Goal: Answer question/provide support: Share knowledge or assist other users

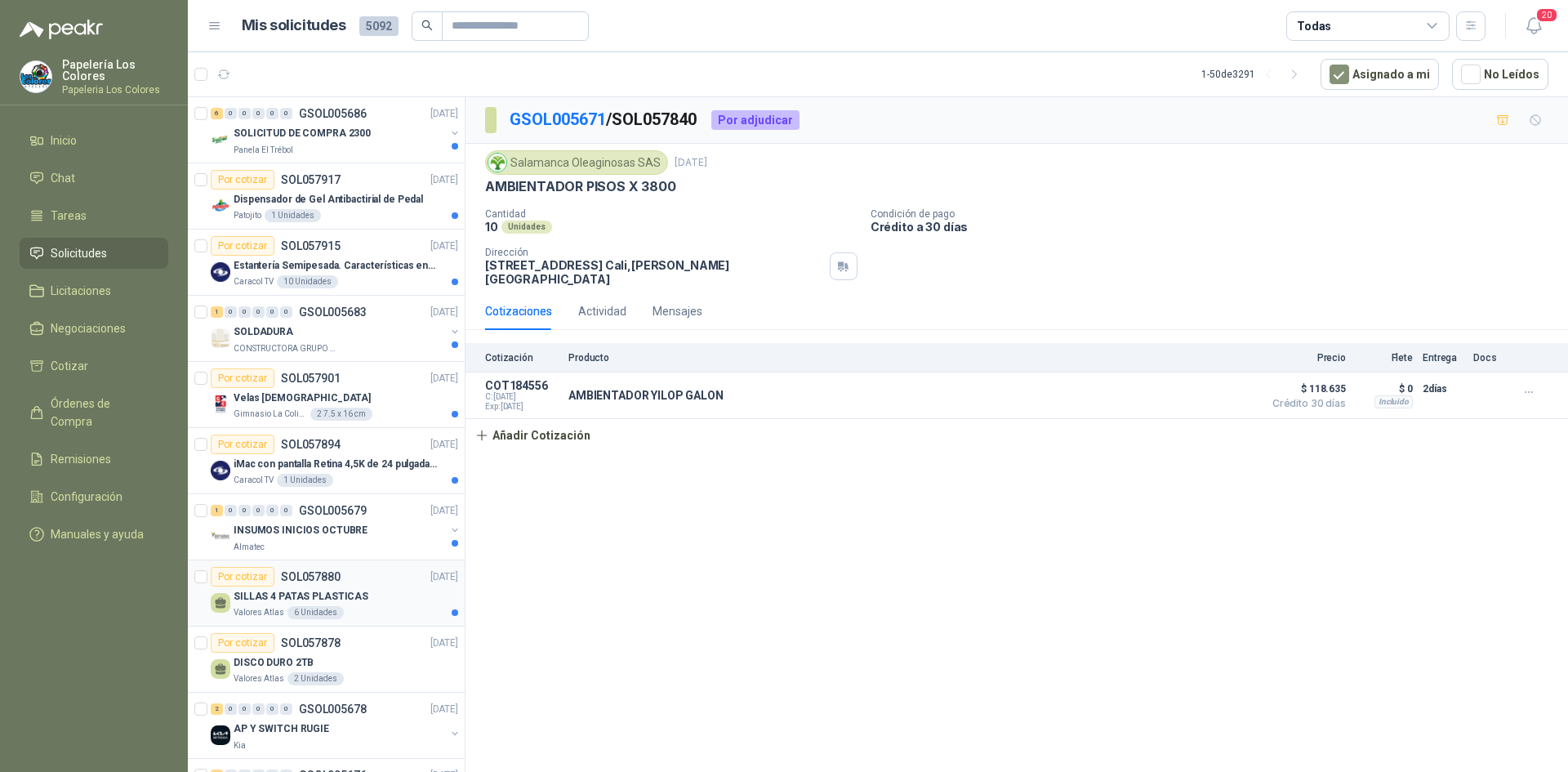
click at [378, 578] on div "Por cotizar SOL057880 29/09/25" at bounding box center [334, 577] width 248 height 19
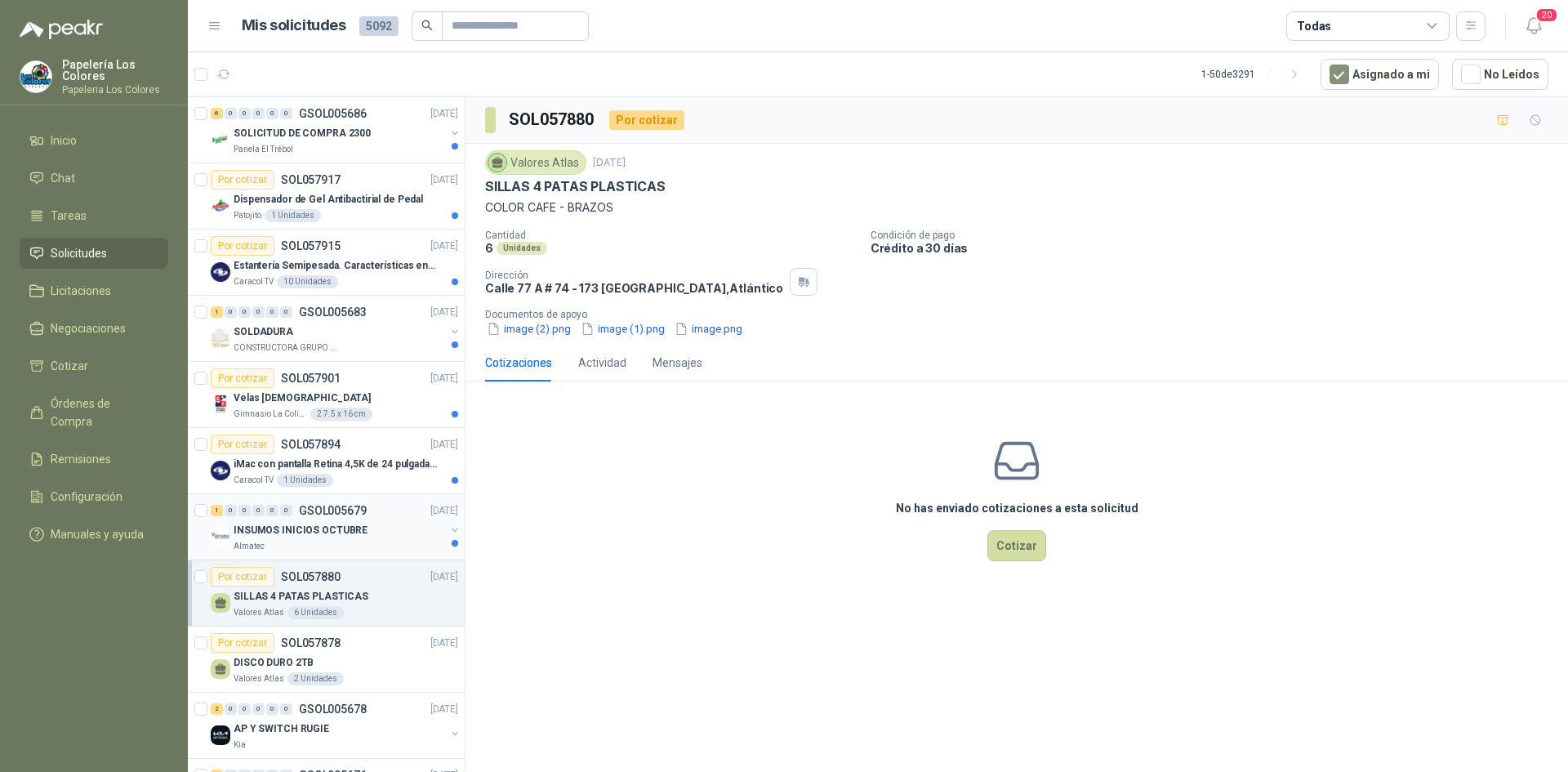
click at [383, 516] on div "1 0 0 0 0 0 GSOL005679 29/09/25" at bounding box center [336, 510] width 251 height 19
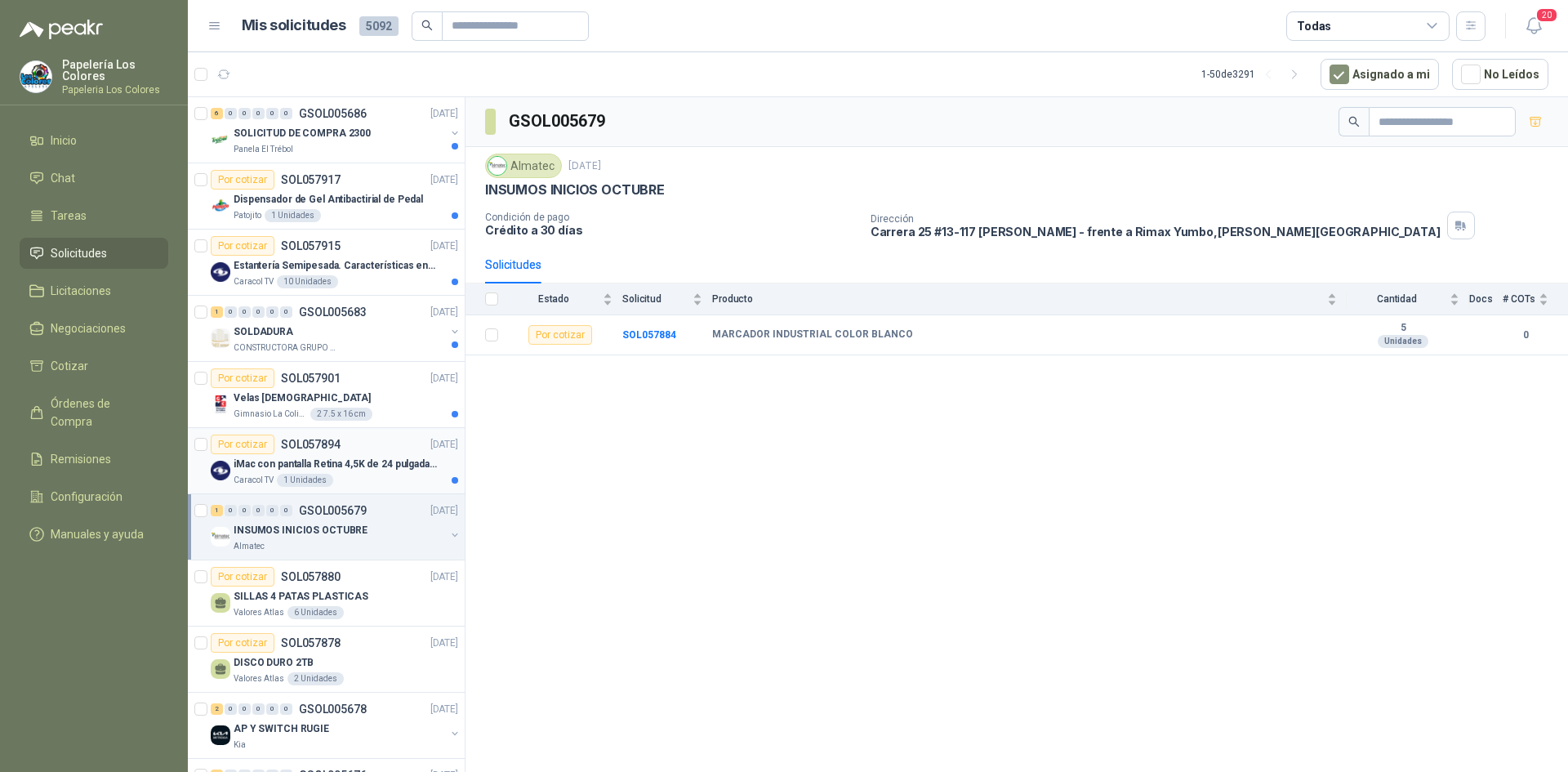
click at [363, 439] on div "Por cotizar SOL057894 [DATE]" at bounding box center [334, 444] width 248 height 19
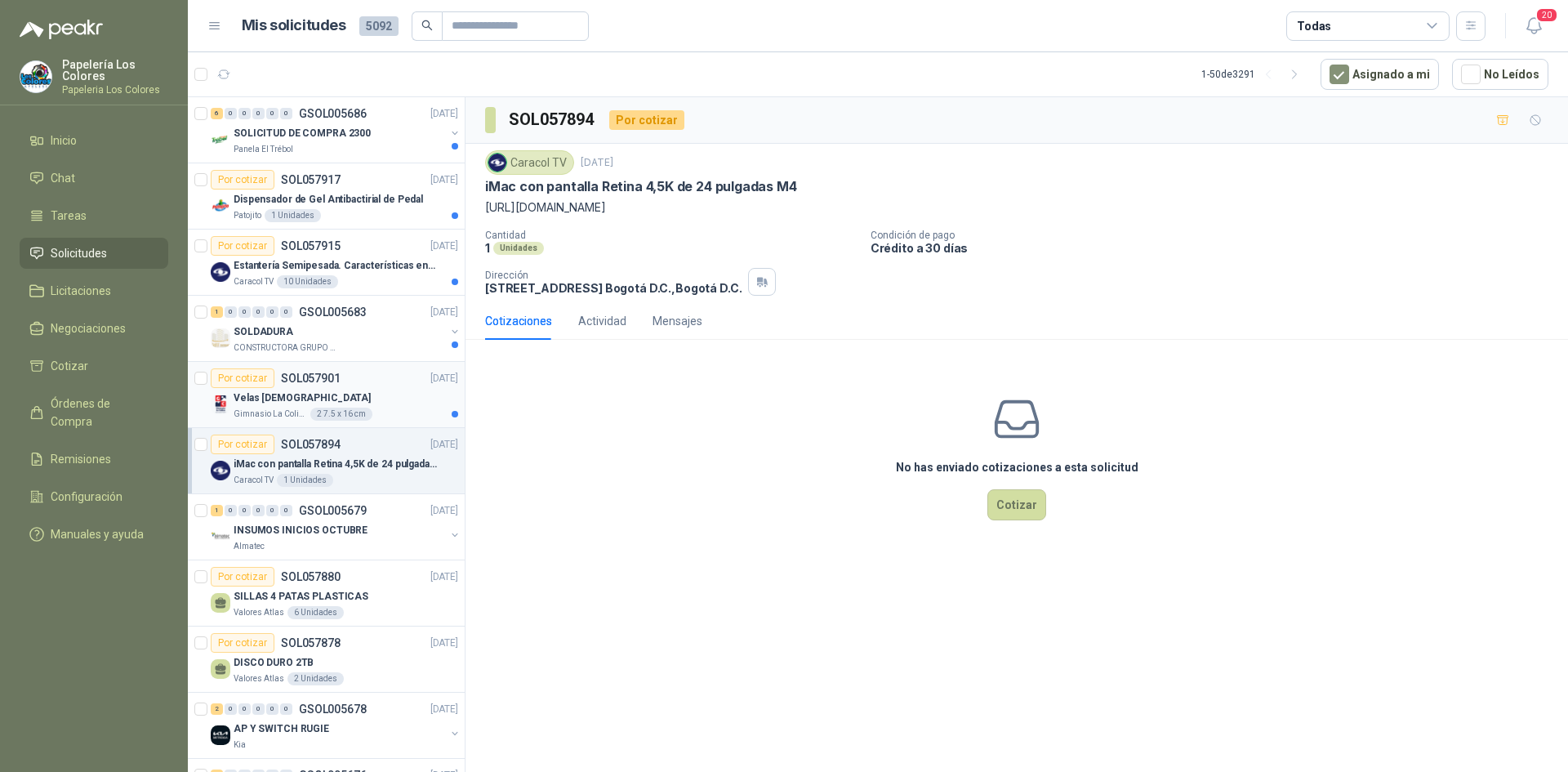
click at [381, 394] on div "Velas aromáticas" at bounding box center [345, 398] width 225 height 19
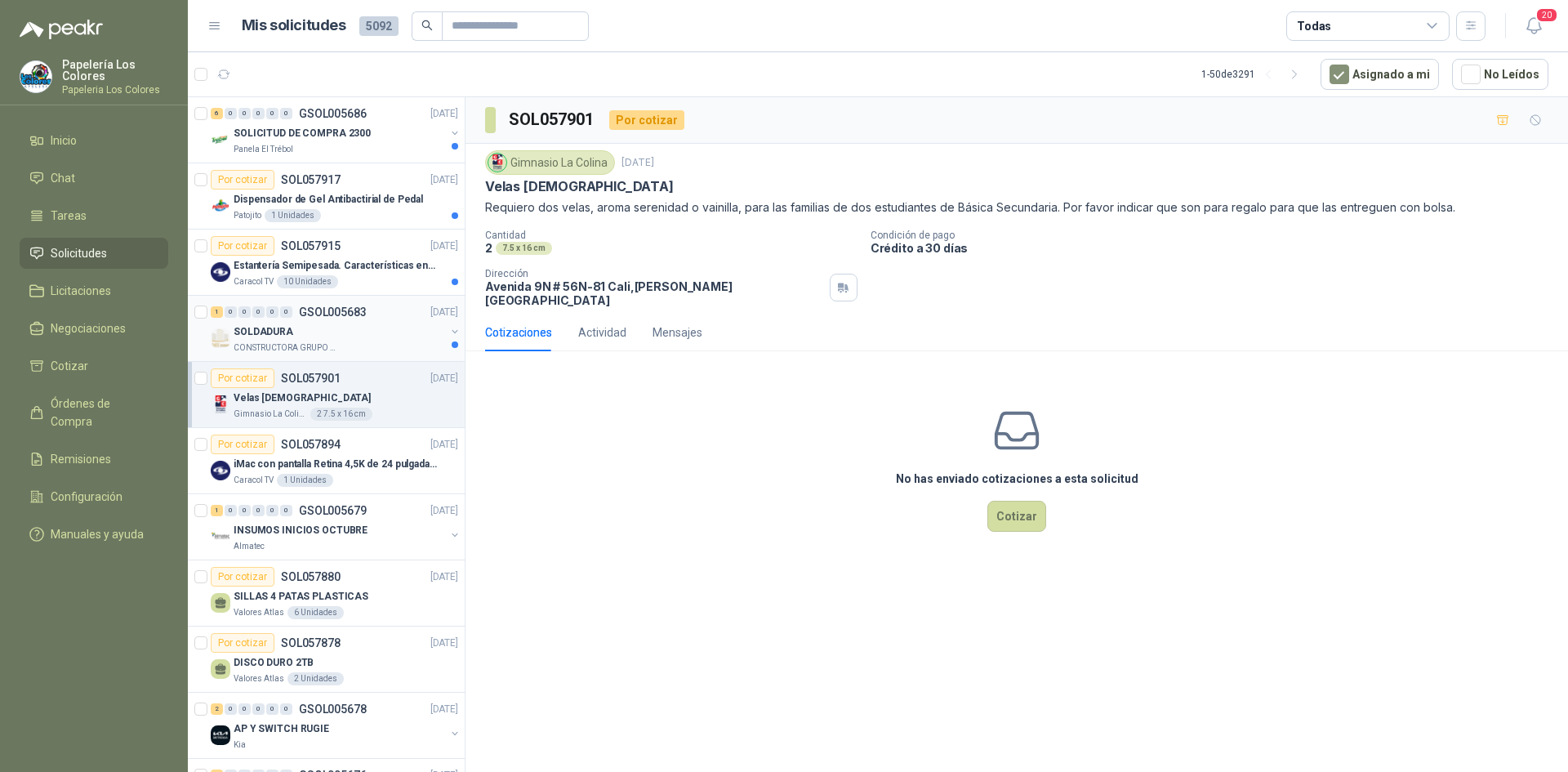
click at [377, 313] on div "1 0 0 0 0 0 GSOL005683 29/09/25" at bounding box center [336, 312] width 251 height 19
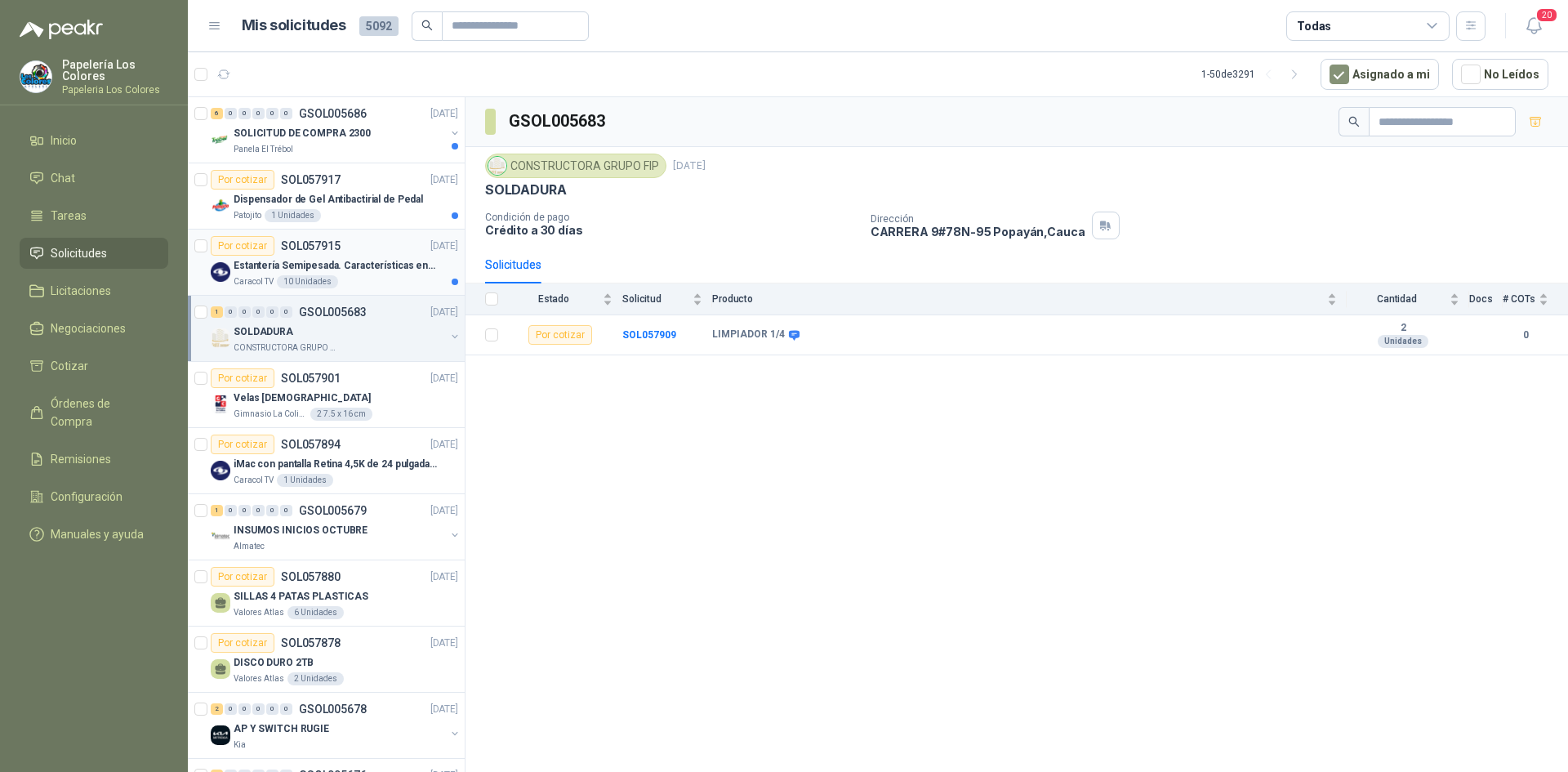
click at [386, 233] on article "Por cotizar SOL057915 29/09/25 Estantería Semipesada. Características en el adj…" at bounding box center [325, 262] width 276 height 66
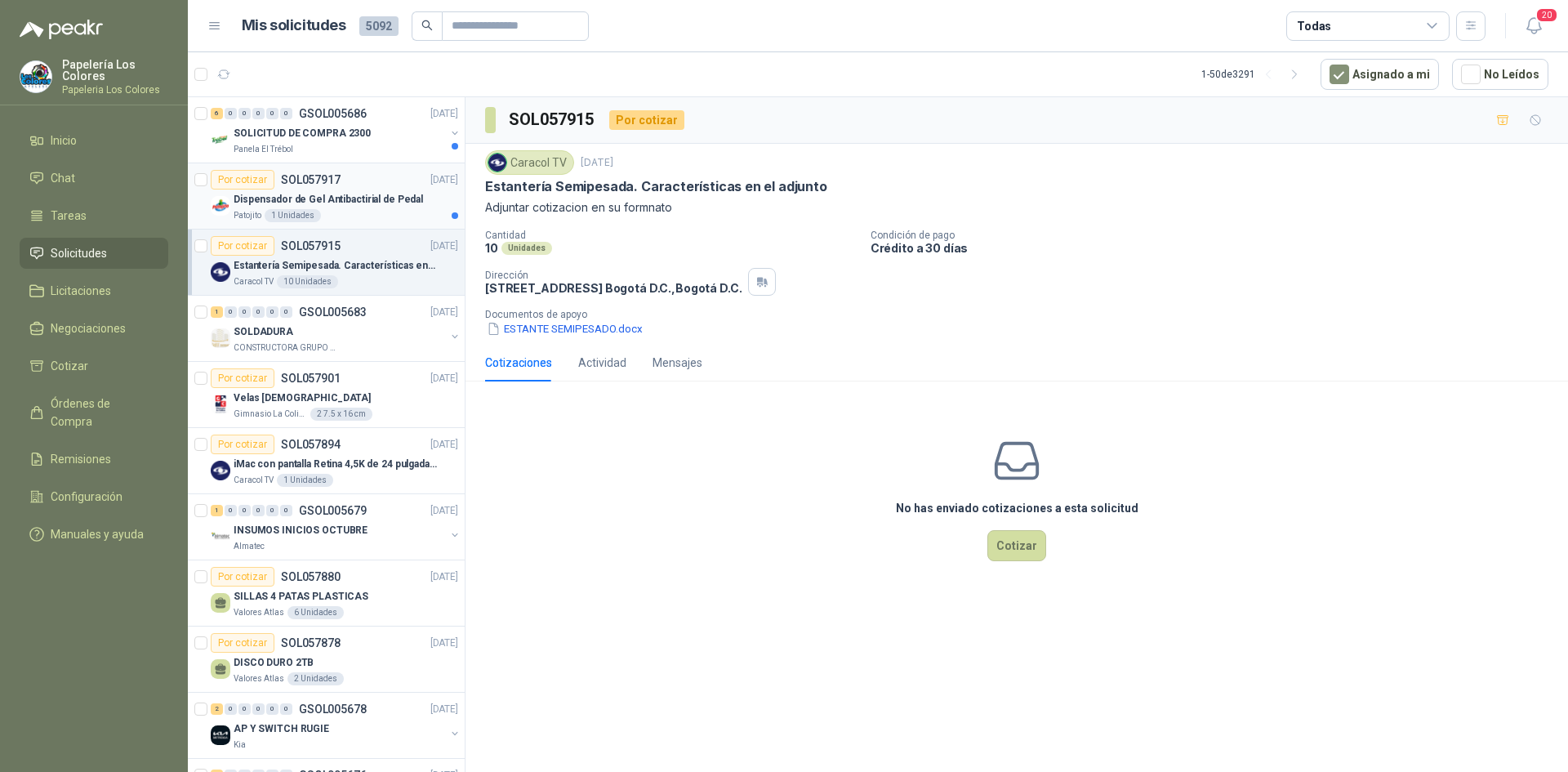
click at [384, 170] on div "Por cotizar SOL057917 29/09/25" at bounding box center [334, 180] width 248 height 19
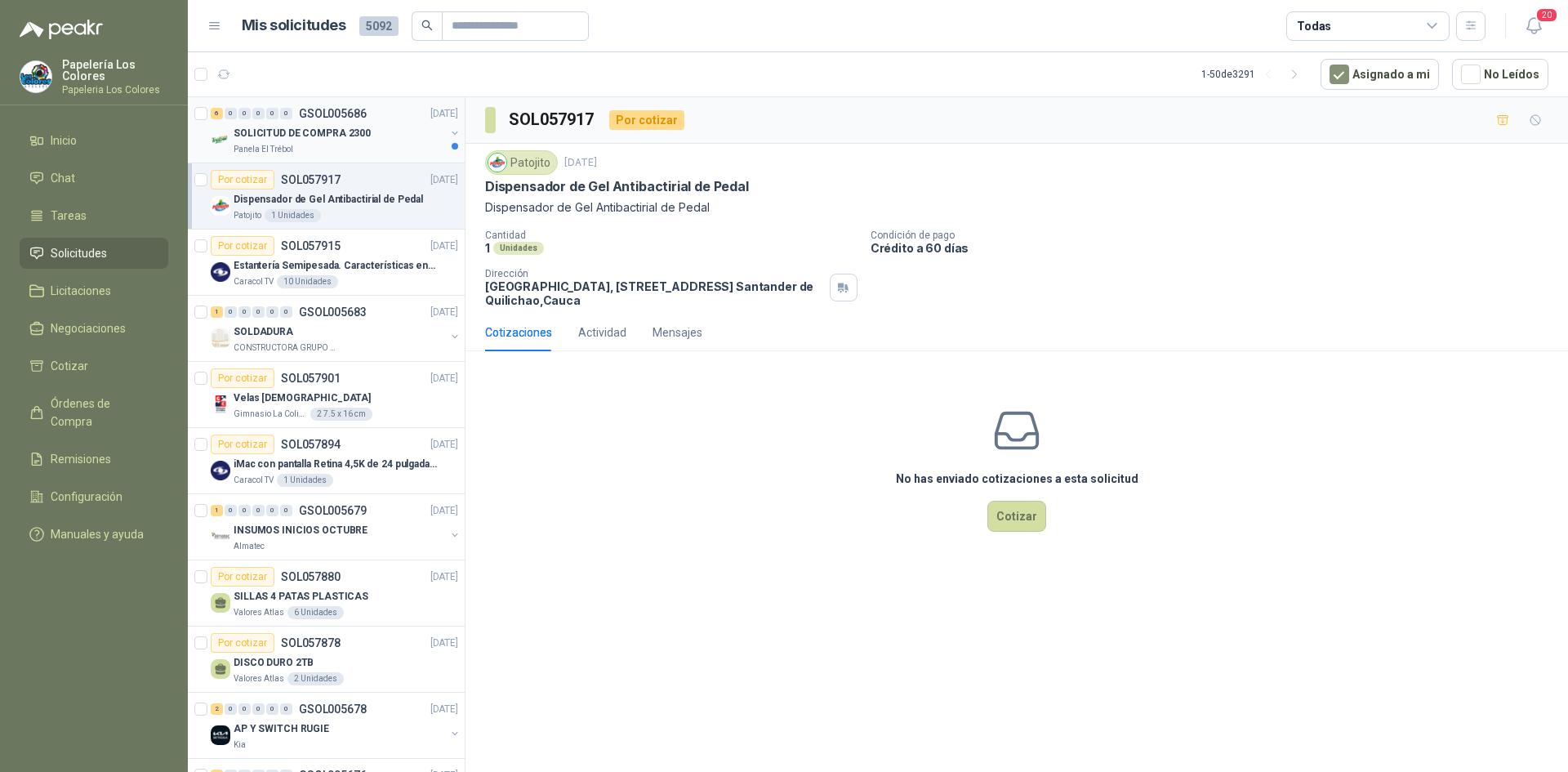
click at [388, 126] on div "SOLICITUD DE COMPRA 2300" at bounding box center [339, 133] width 211 height 19
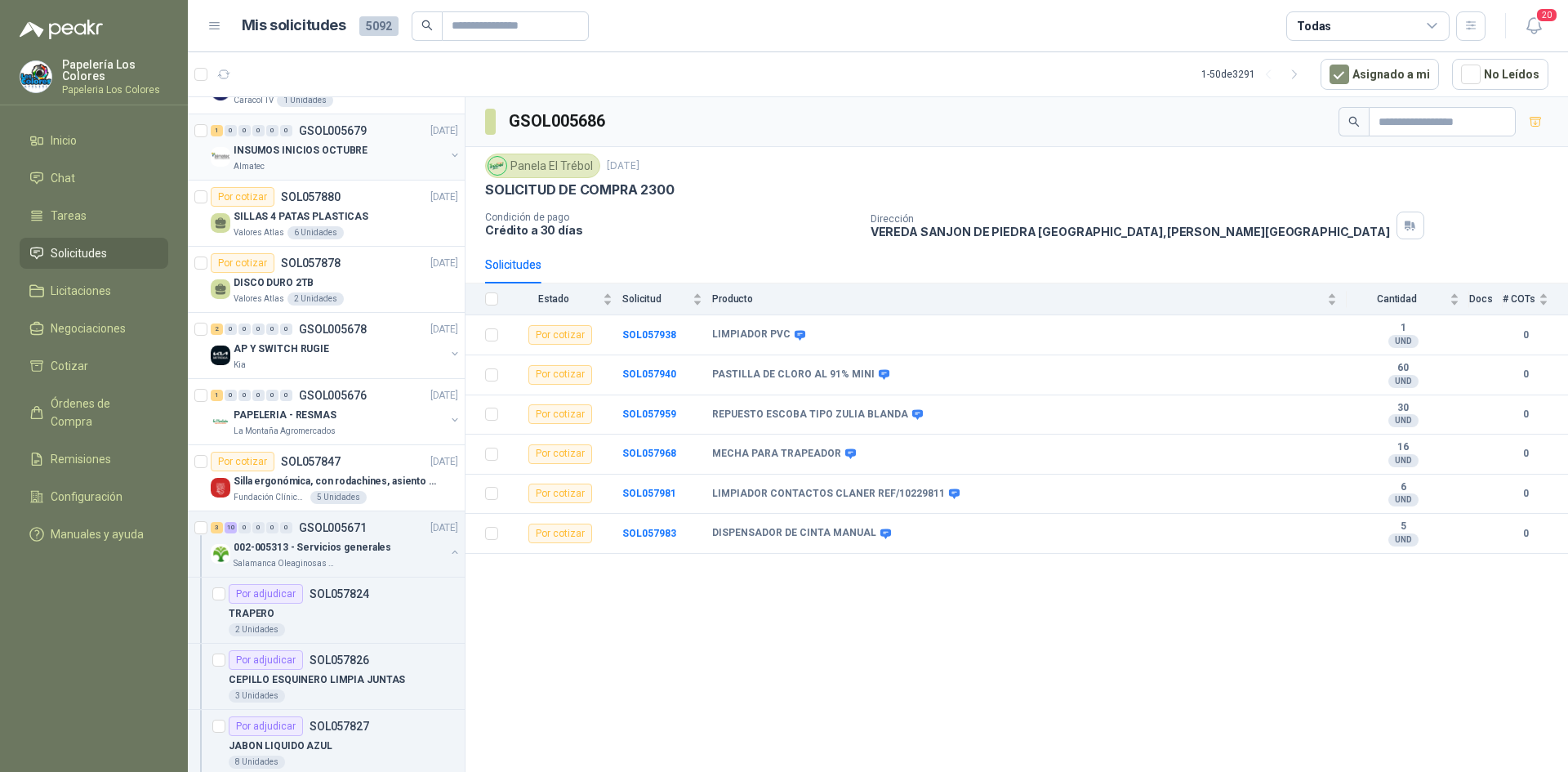
scroll to position [408, 0]
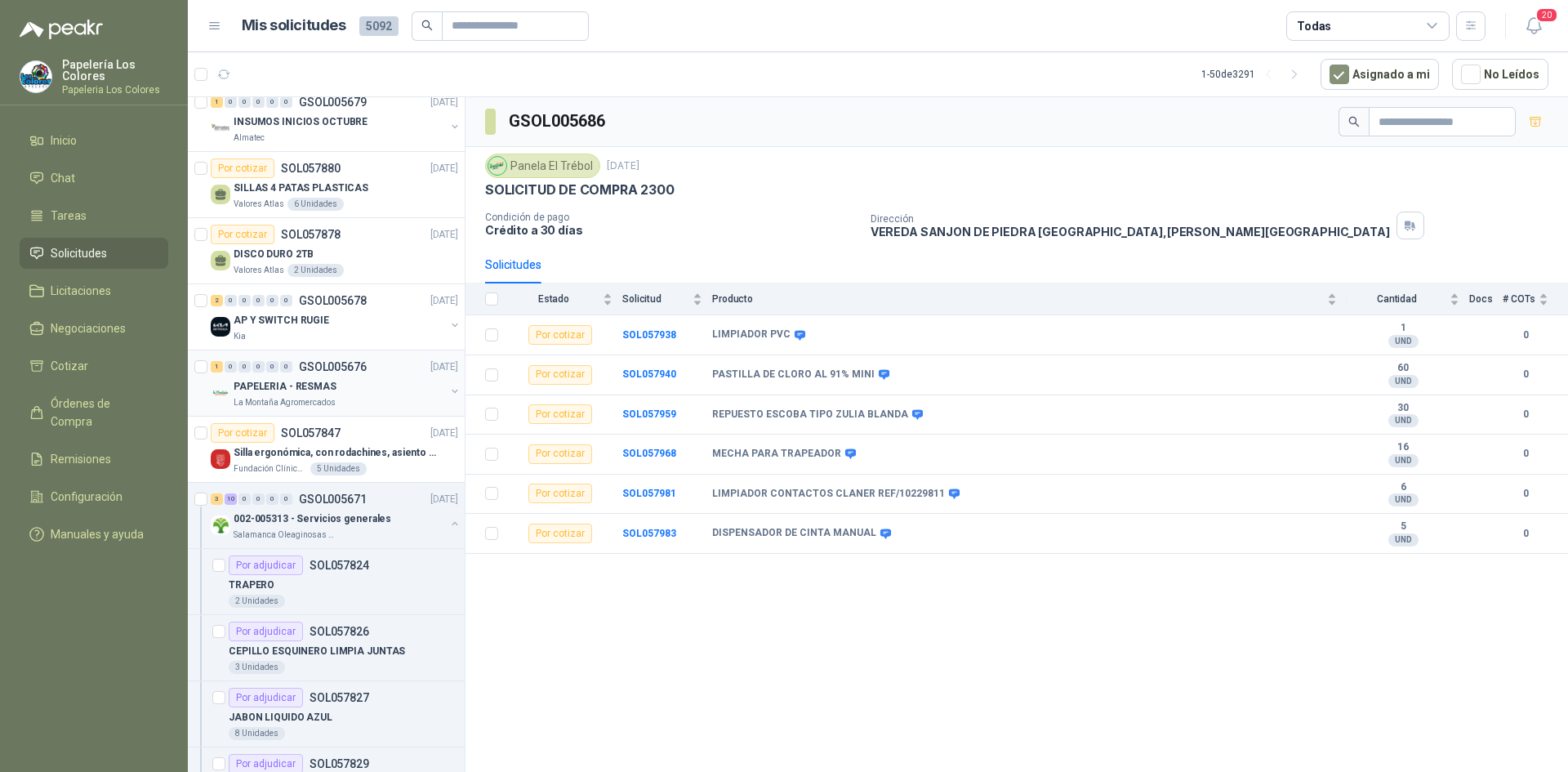
click at [372, 388] on div "PAPELERIA - RESMAS" at bounding box center [339, 386] width 211 height 19
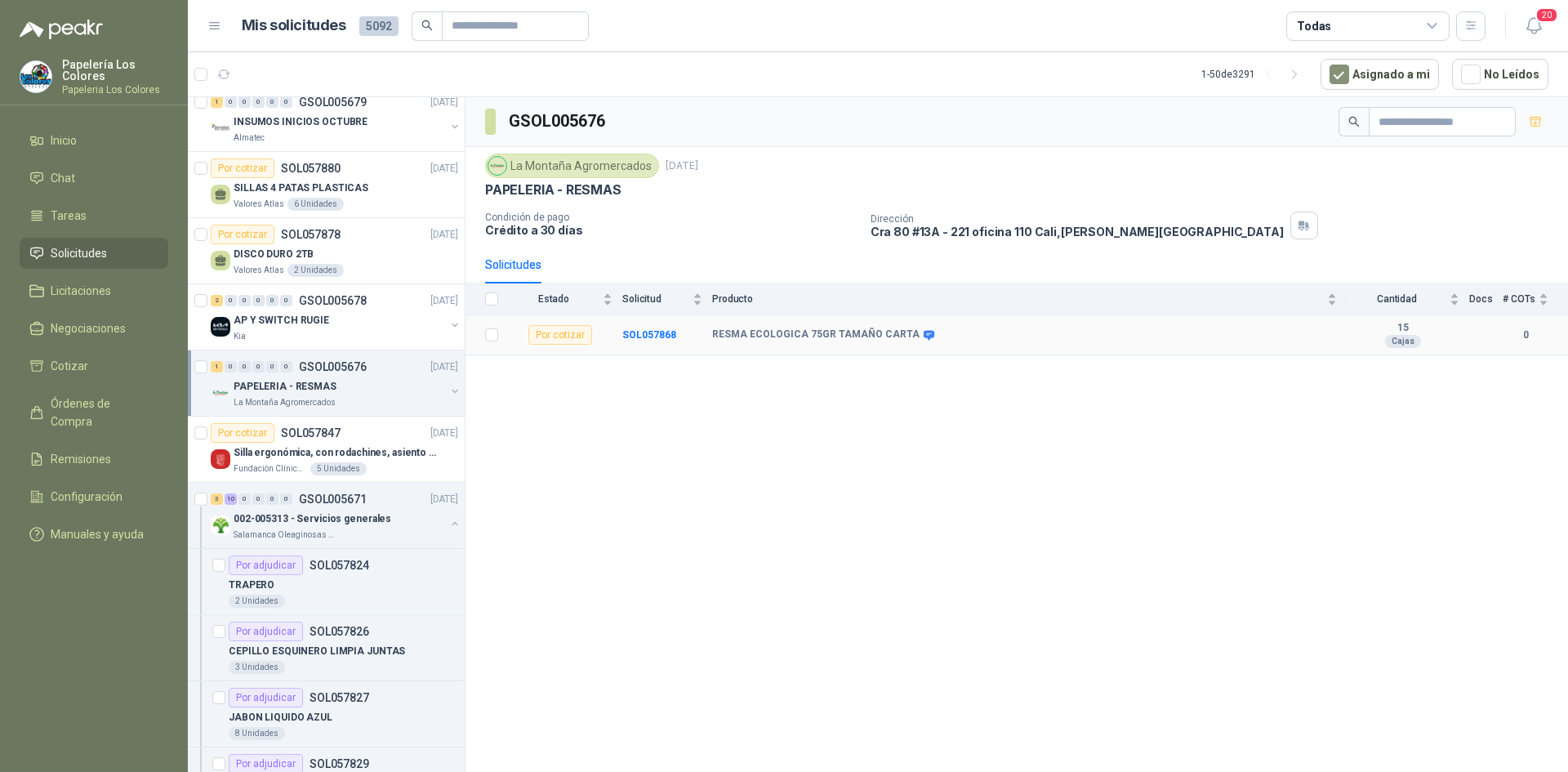
click at [634, 326] on td "SOL057868" at bounding box center [668, 336] width 90 height 40
click at [638, 332] on b "SOL057868" at bounding box center [650, 335] width 54 height 11
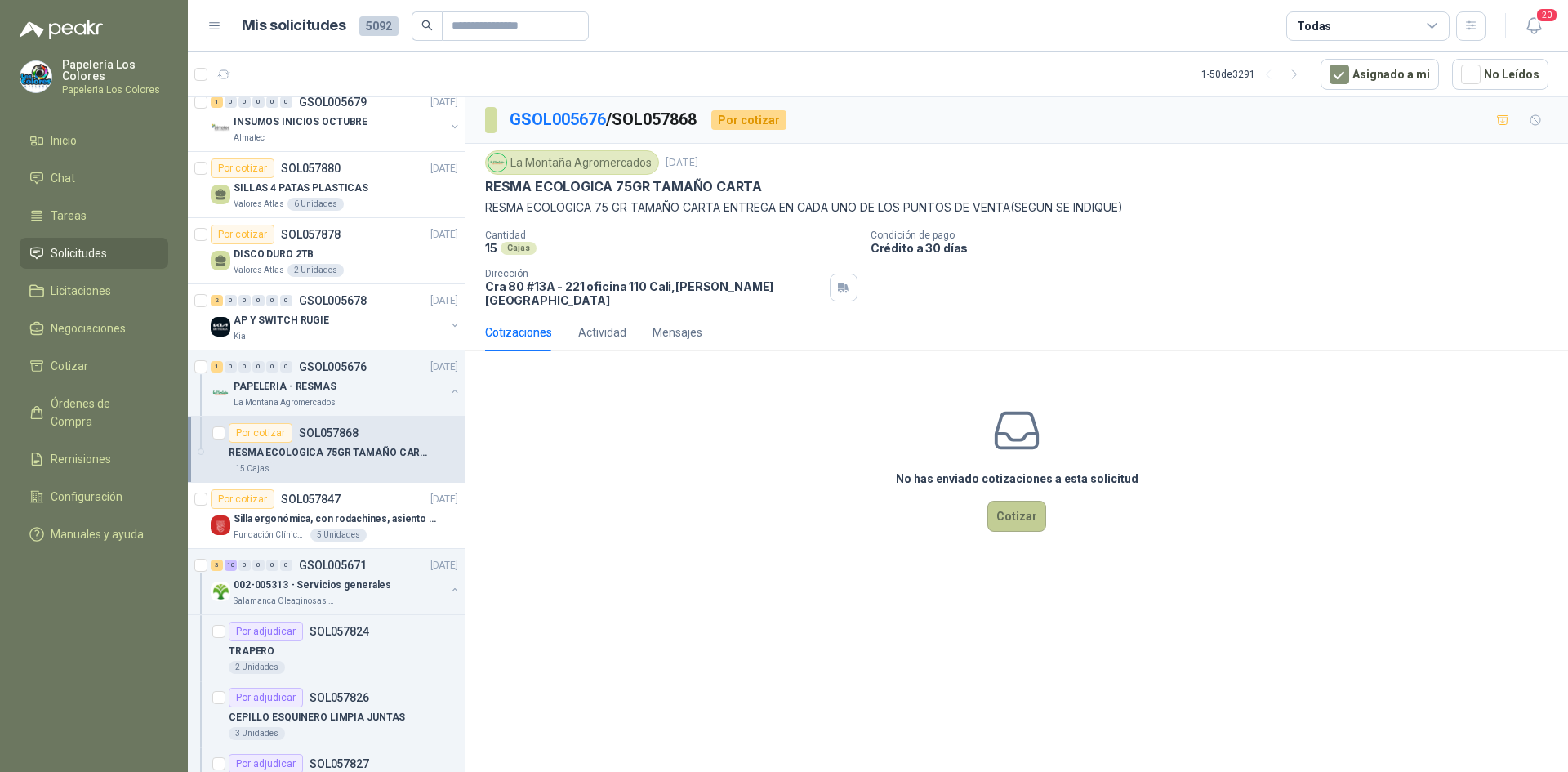
click at [1019, 500] on button "Cotizar" at bounding box center [1016, 516] width 58 height 31
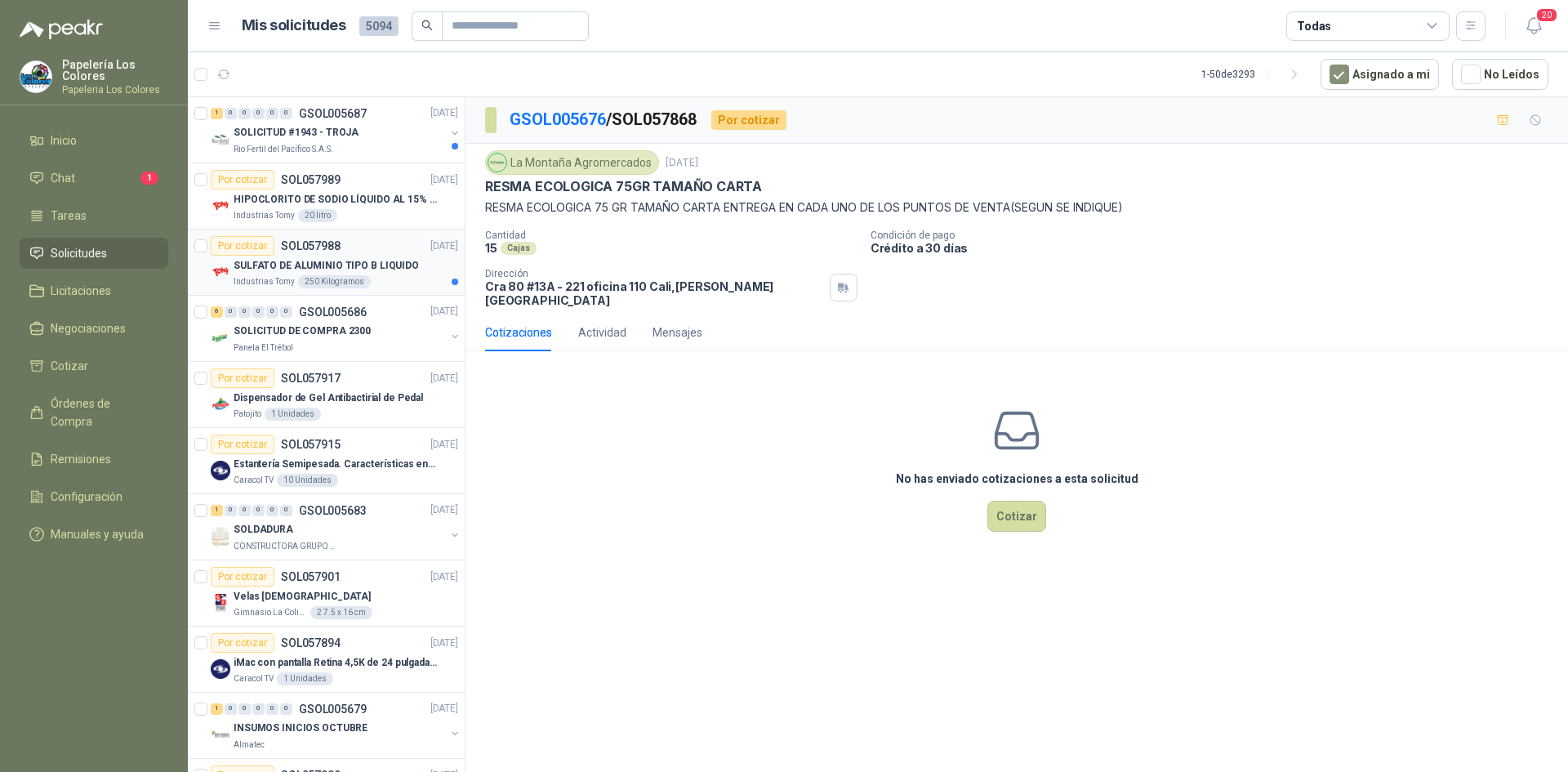
click at [366, 240] on div "Por cotizar SOL057988 [DATE]" at bounding box center [334, 246] width 248 height 19
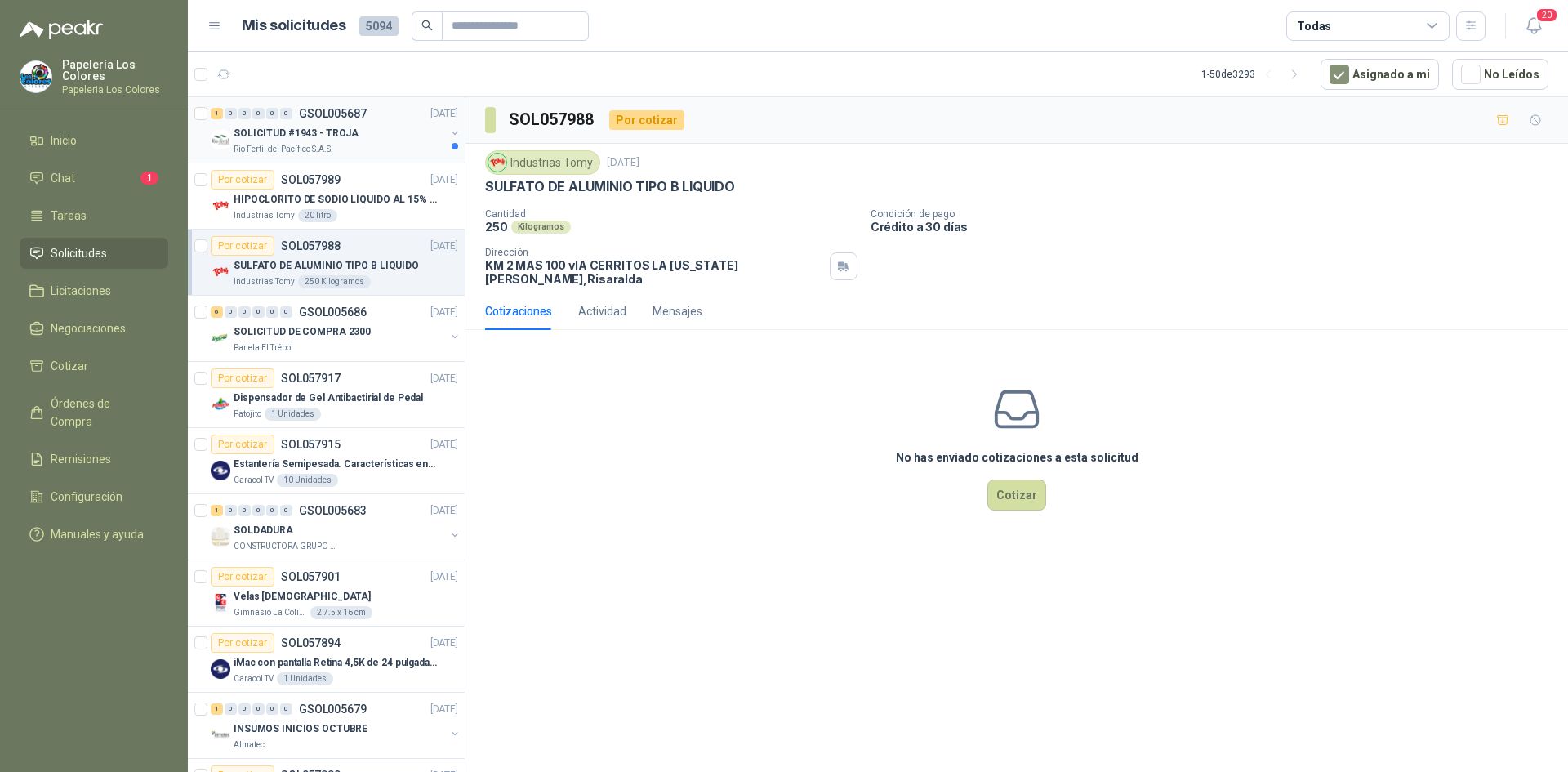
click at [388, 127] on div "SOLICITUD #1943 - TROJA" at bounding box center [339, 133] width 211 height 19
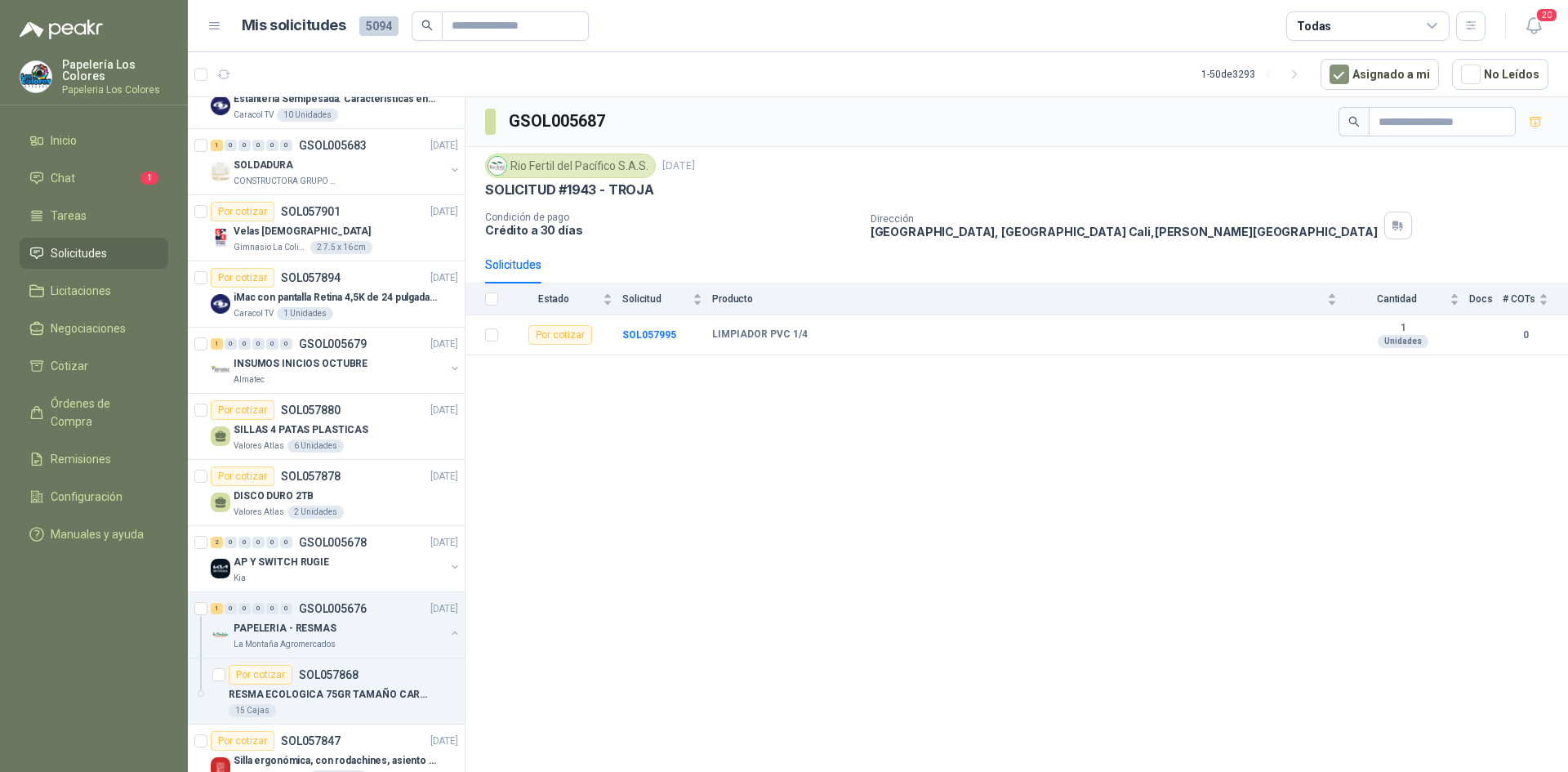
scroll to position [378, 0]
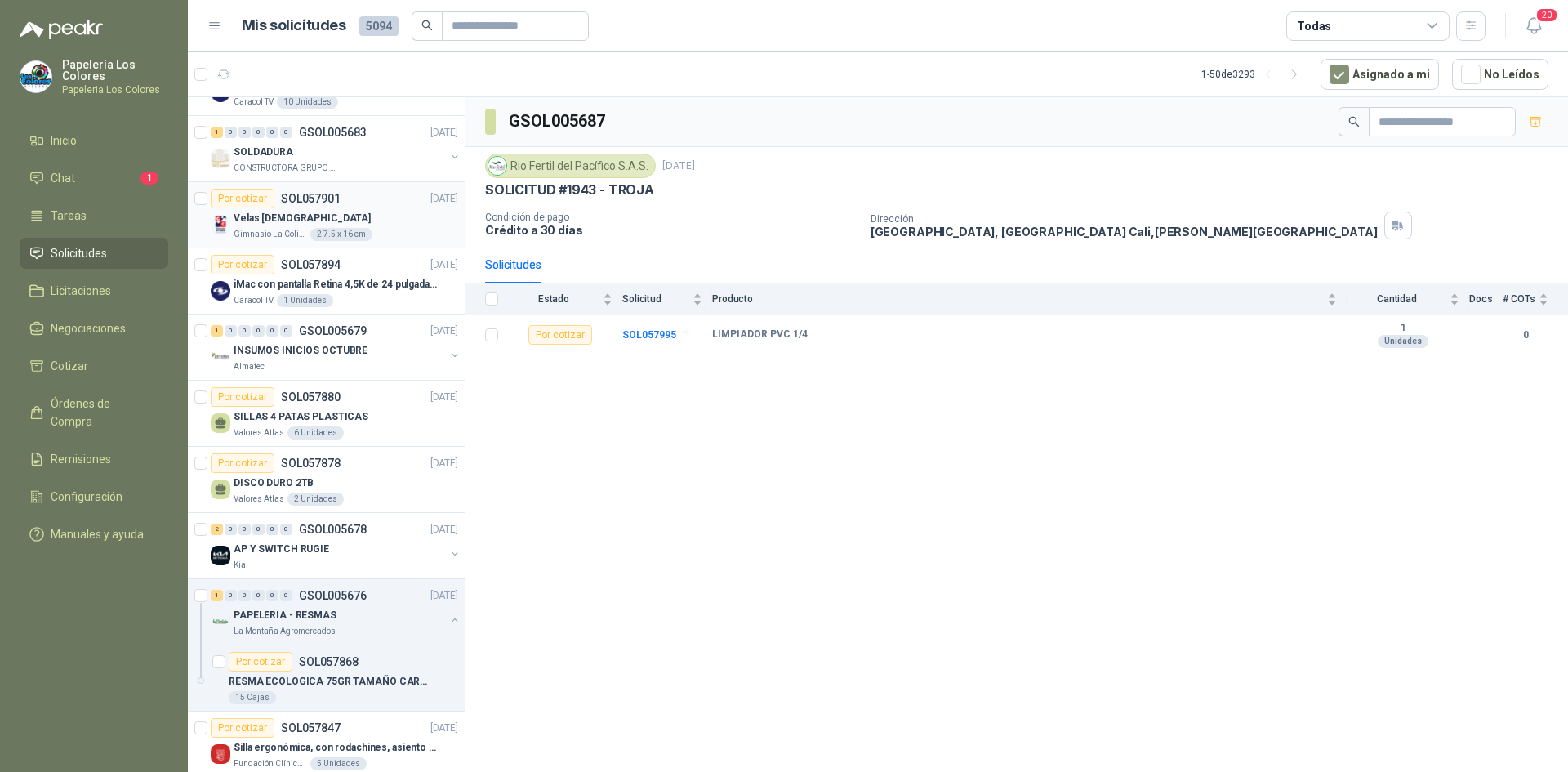
click at [385, 207] on div "Por cotizar SOL057901 29/09/25" at bounding box center [334, 198] width 248 height 19
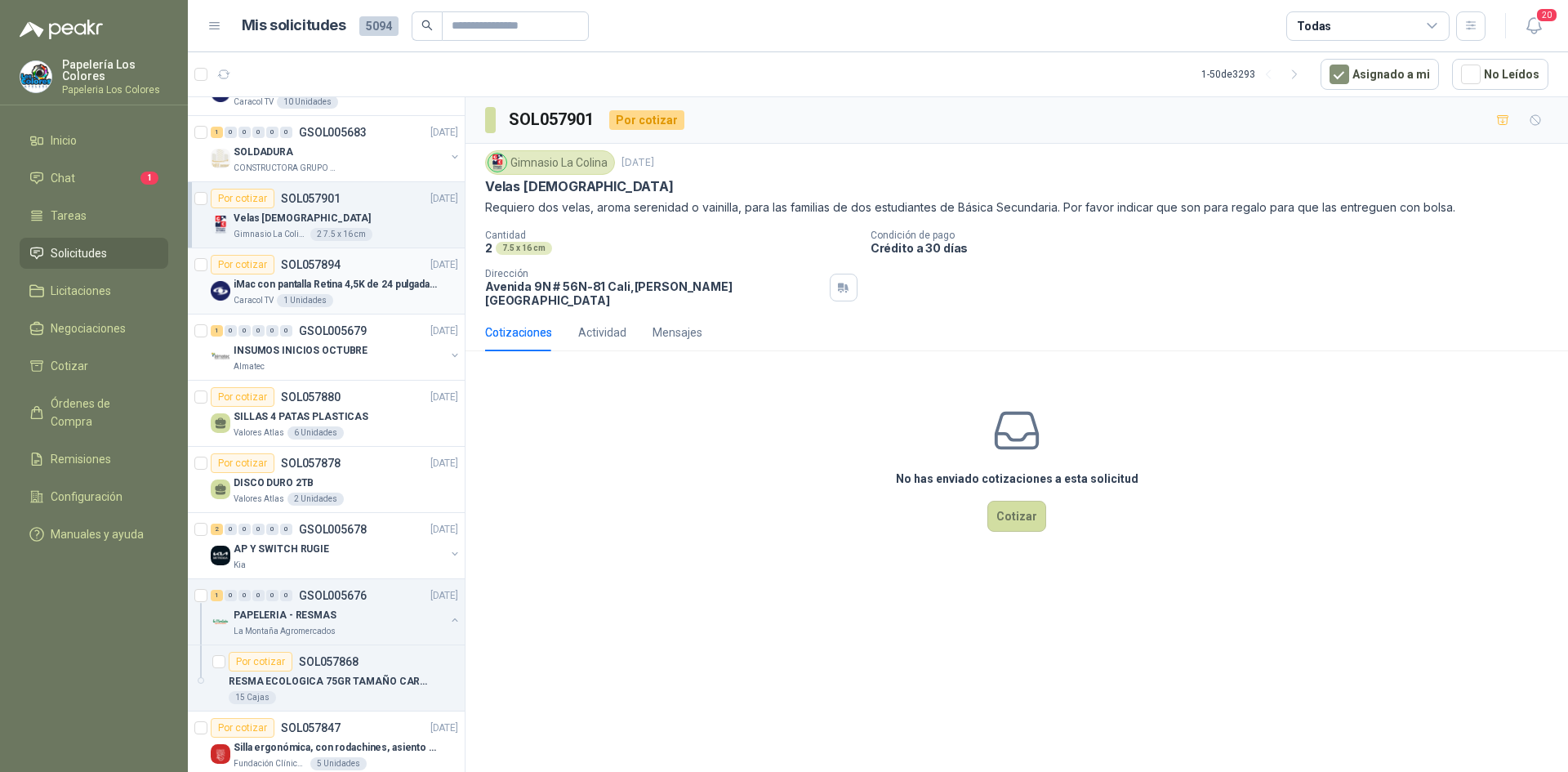
click at [373, 254] on div "Por cotizar SOL057894 29/09/25" at bounding box center [334, 264] width 248 height 19
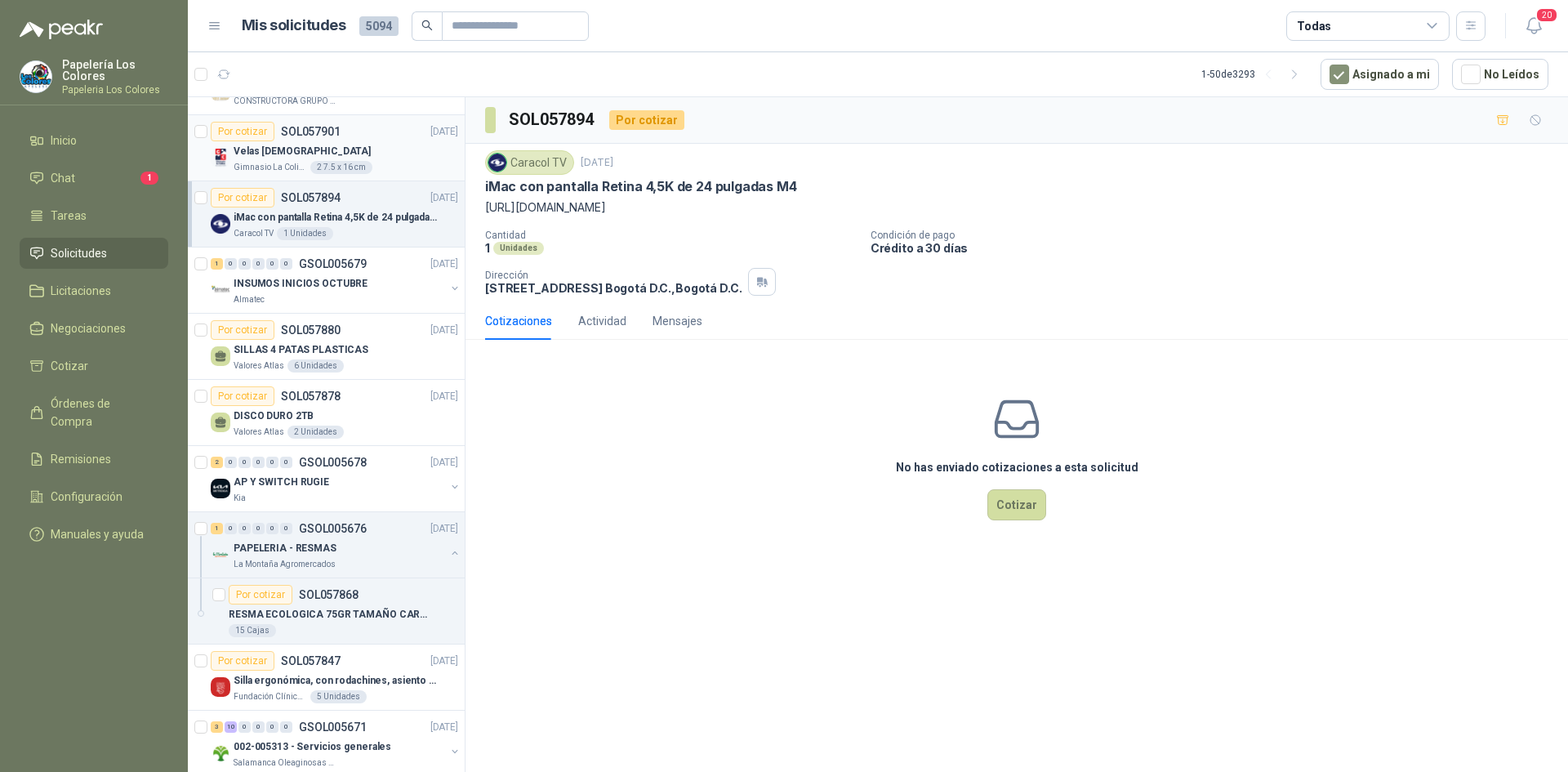
scroll to position [474, 0]
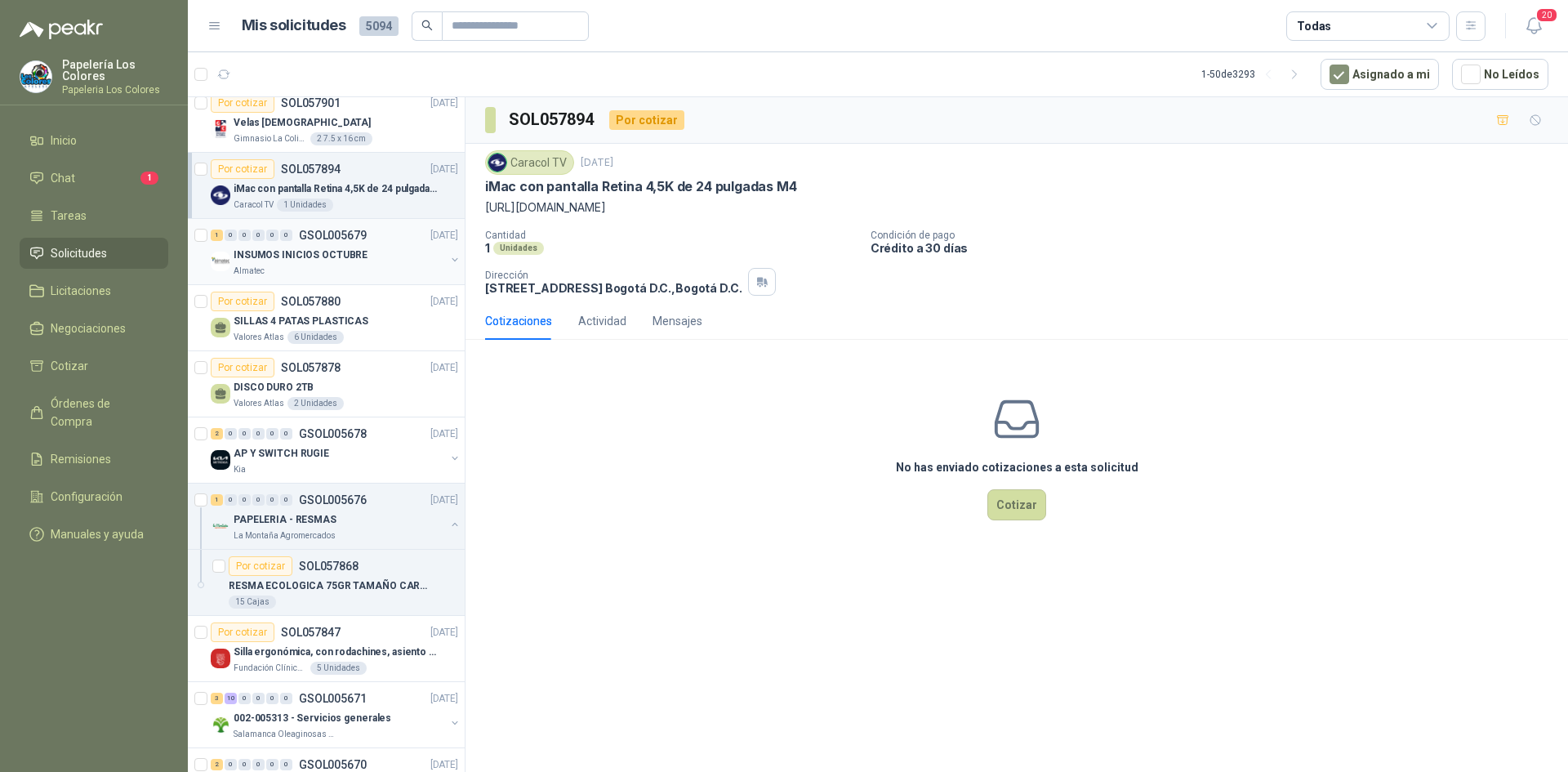
click at [391, 249] on div "INSUMOS INICIOS OCTUBRE" at bounding box center [339, 254] width 211 height 19
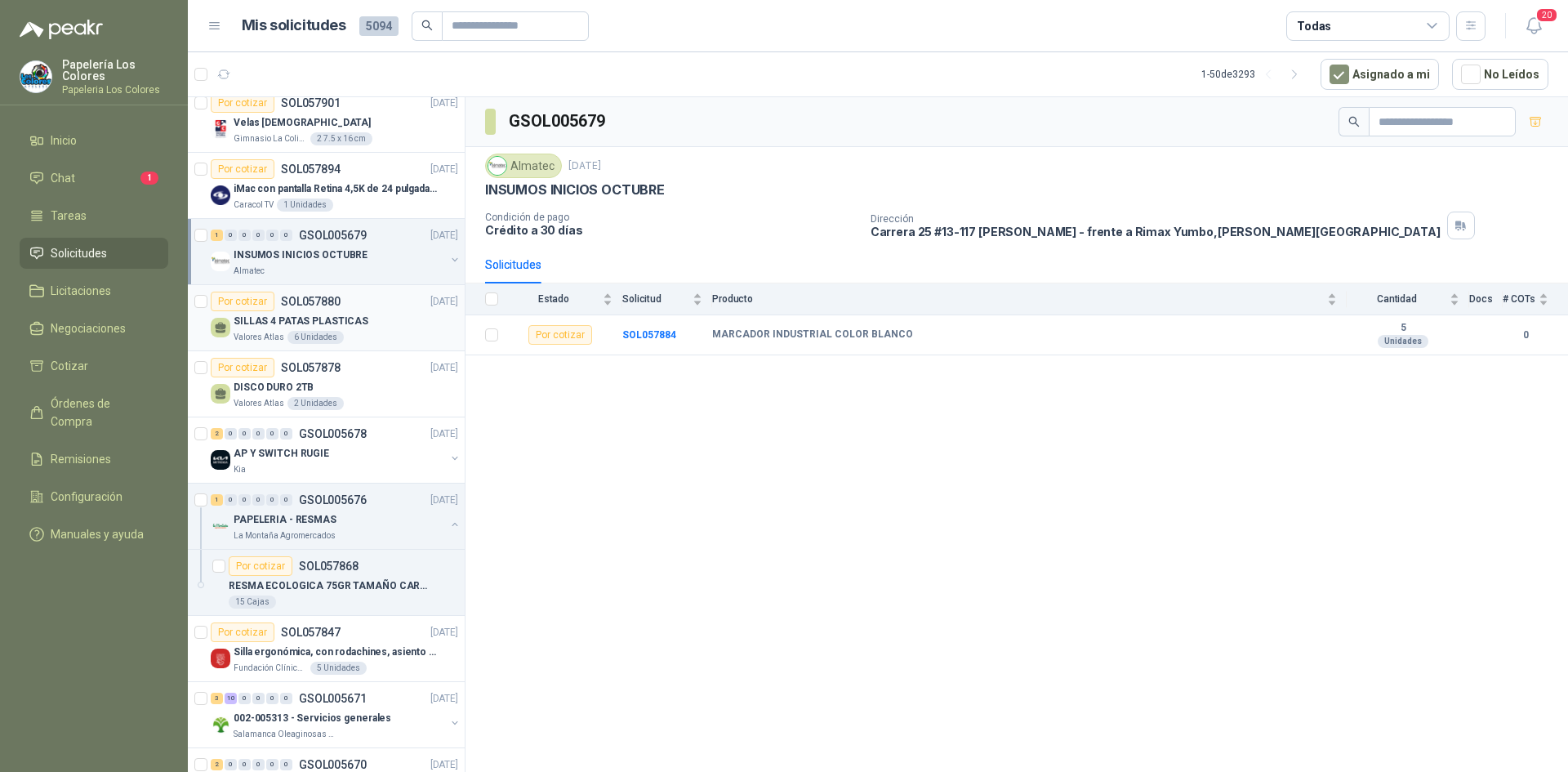
click at [374, 320] on div "SILLAS 4 PATAS PLASTICAS" at bounding box center [345, 320] width 225 height 19
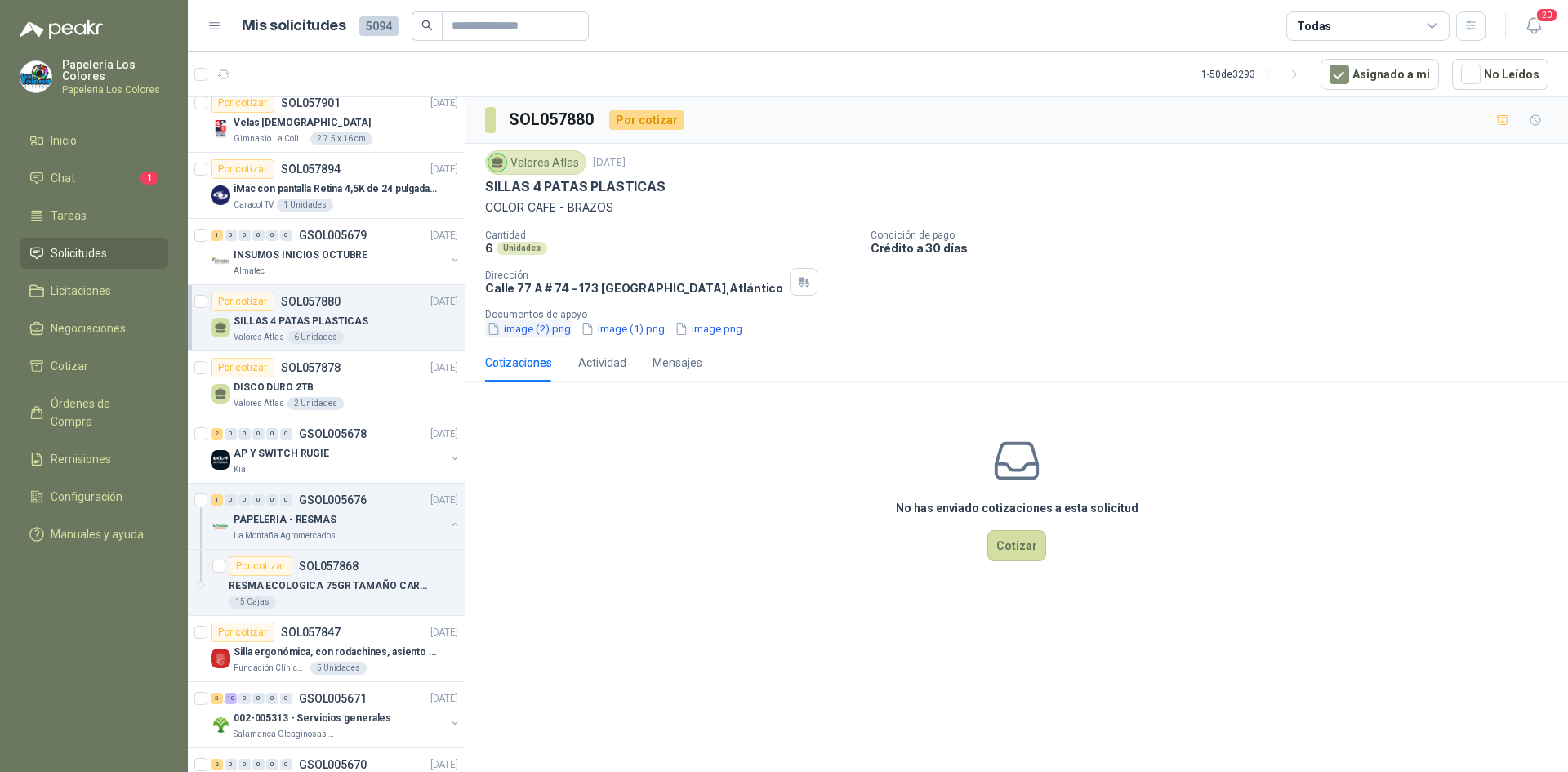
click at [500, 327] on button "image (2).png" at bounding box center [528, 329] width 87 height 17
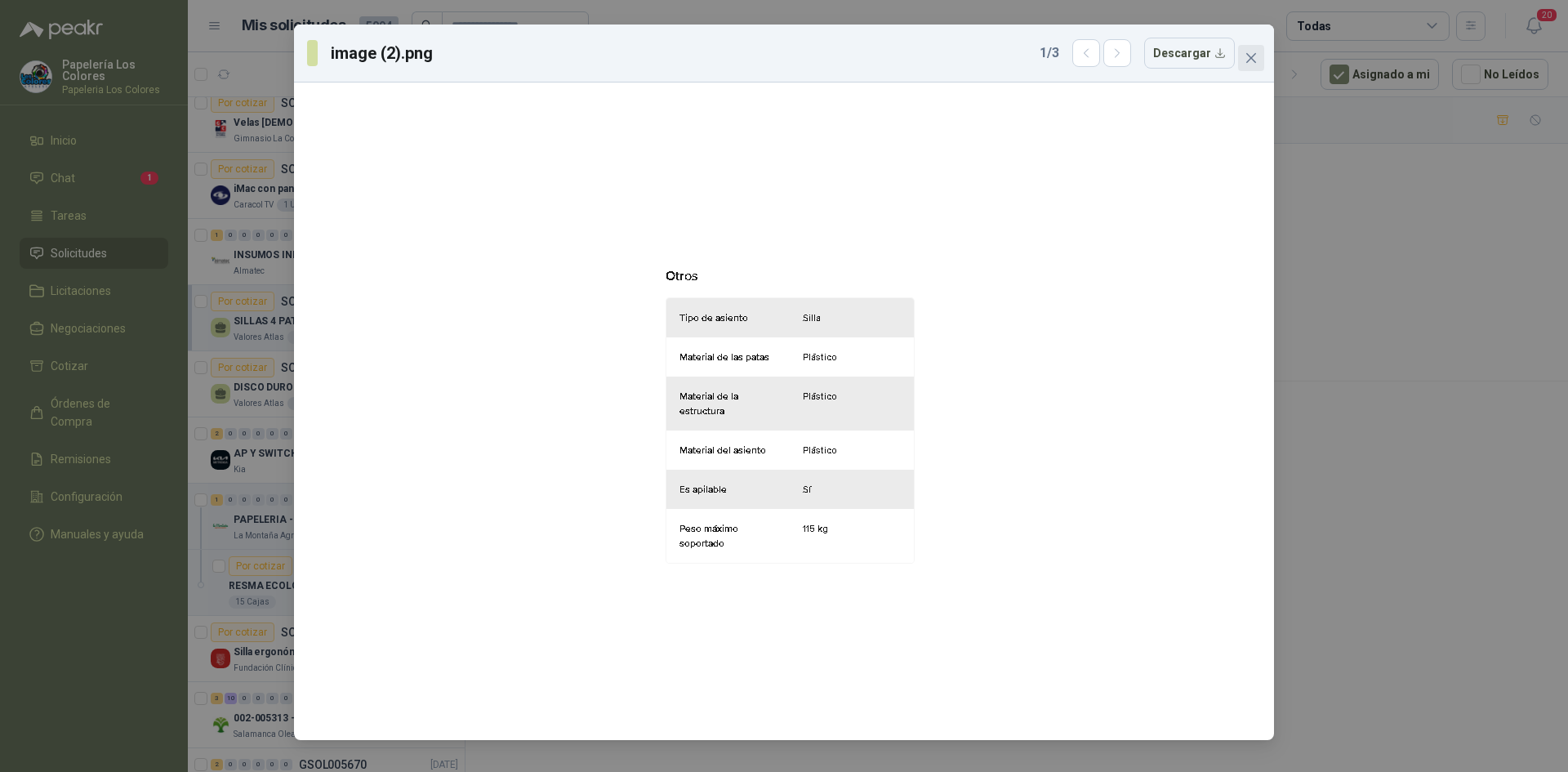
click at [1252, 62] on icon "close" at bounding box center [1251, 58] width 13 height 13
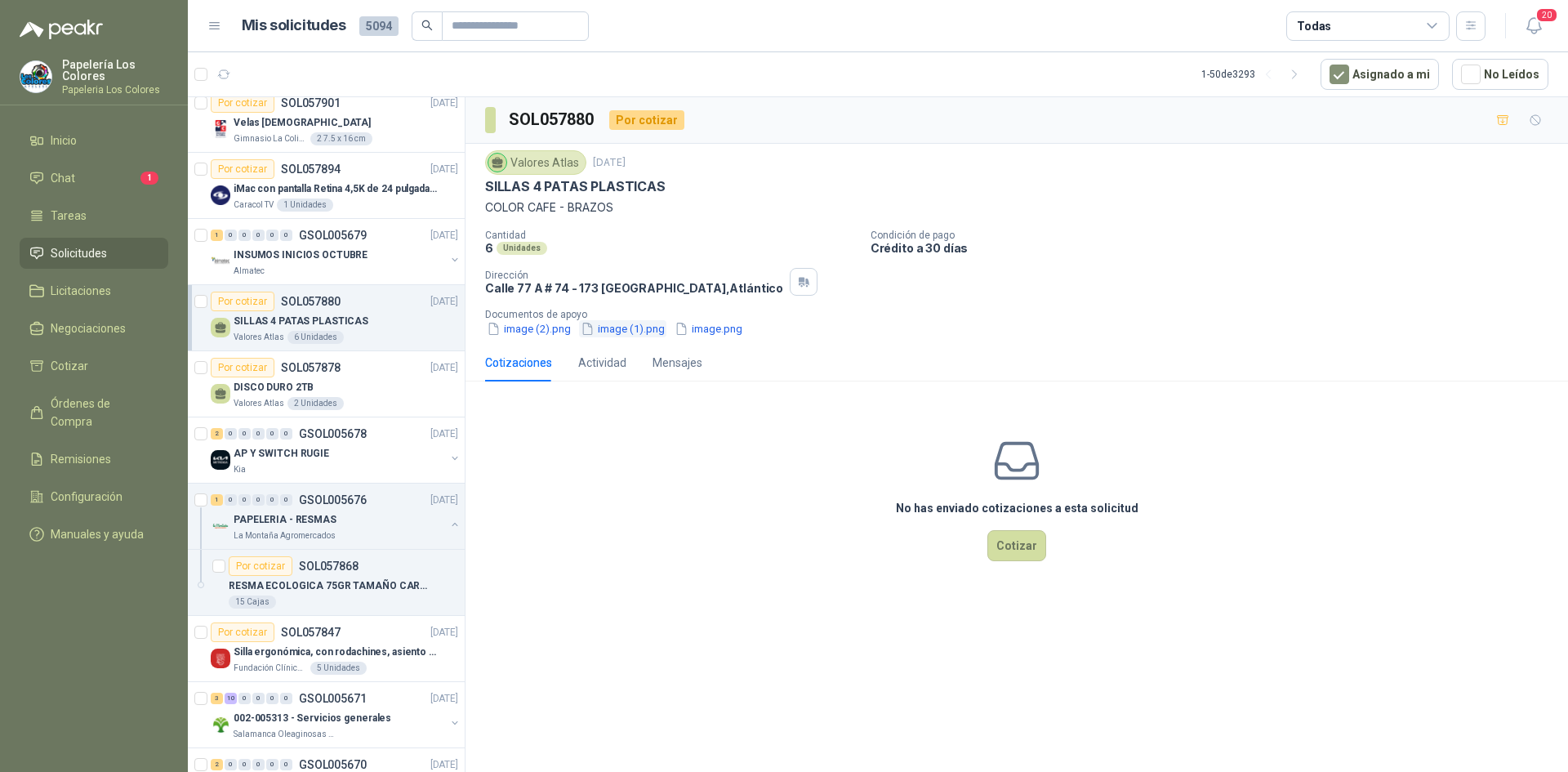
click at [591, 329] on icon "button" at bounding box center [587, 329] width 9 height 11
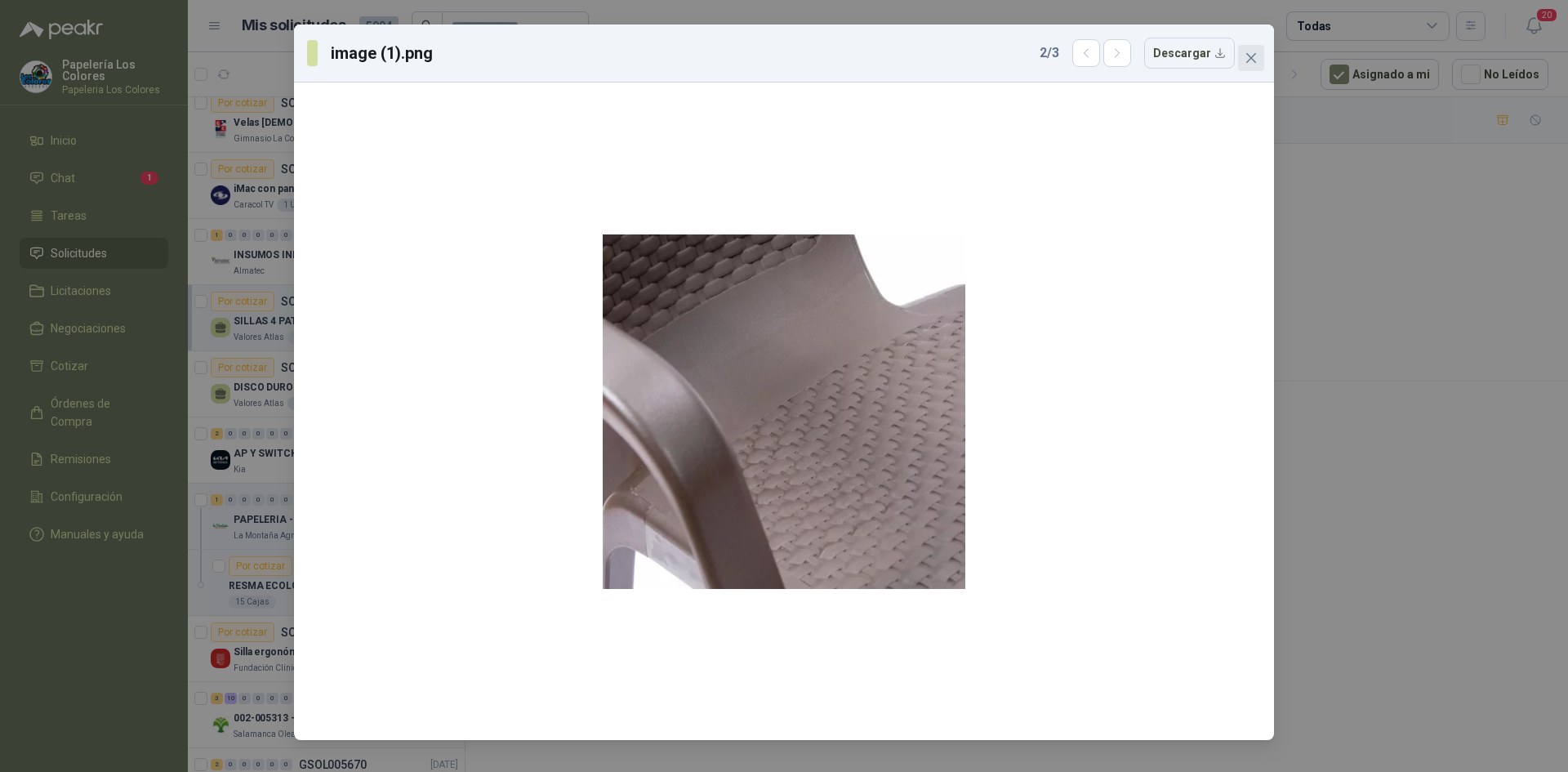
click at [1249, 58] on icon "close" at bounding box center [1251, 58] width 13 height 13
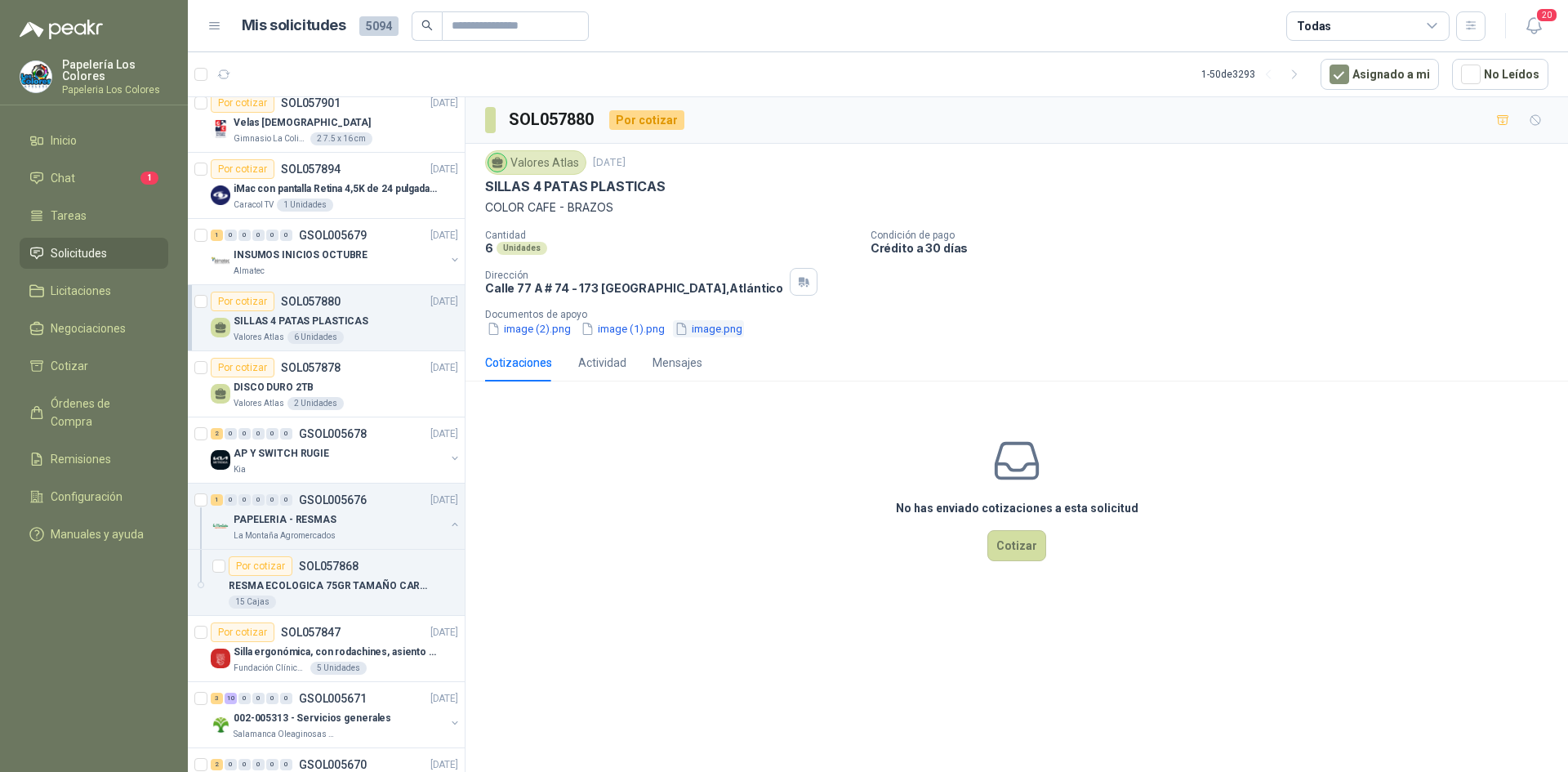
click at [713, 331] on button "image.png" at bounding box center [709, 329] width 71 height 17
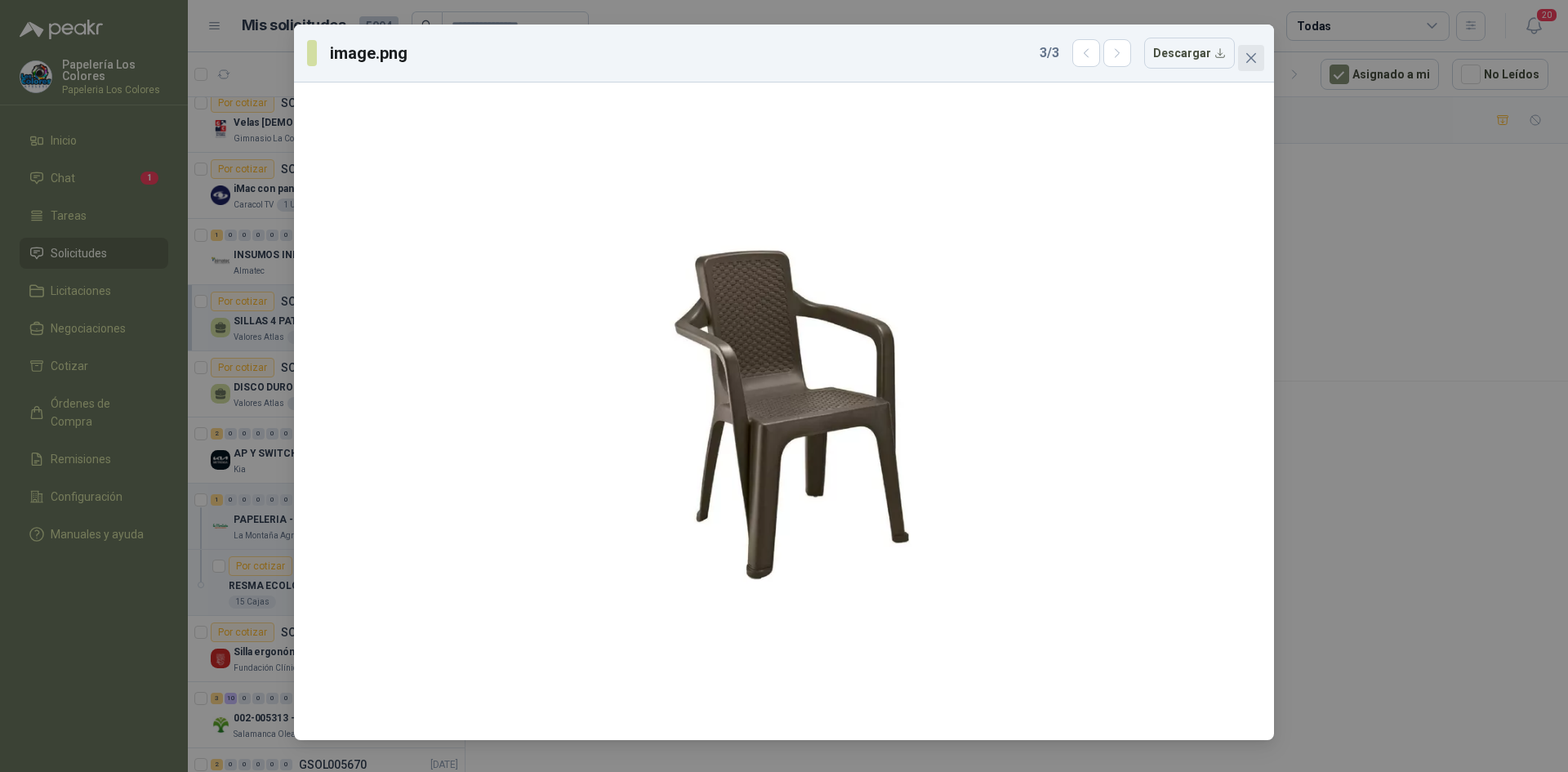
click at [1256, 57] on icon "close" at bounding box center [1251, 58] width 13 height 13
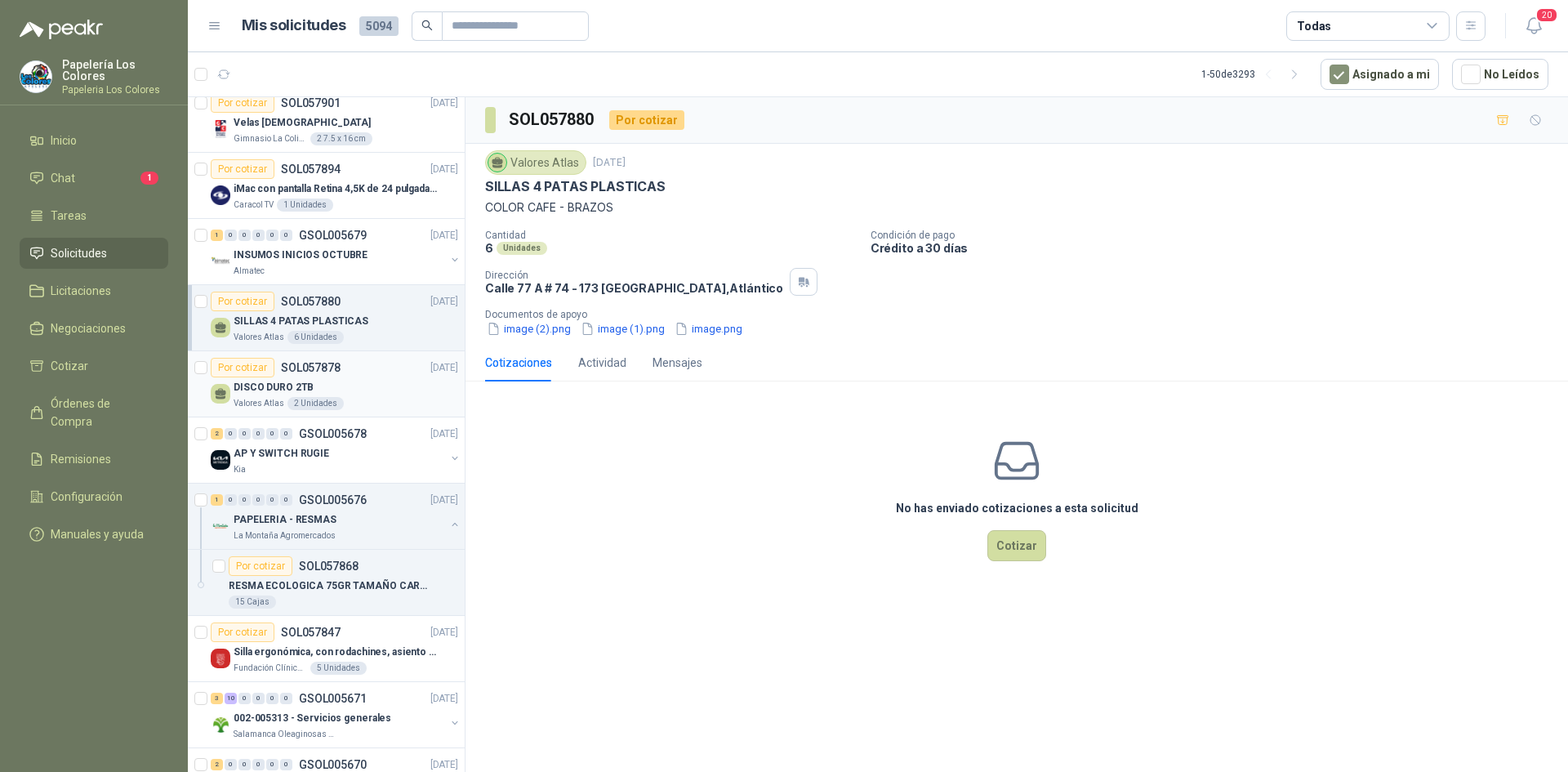
click at [373, 373] on div "Por cotizar SOL057878 29/09/25" at bounding box center [334, 367] width 248 height 19
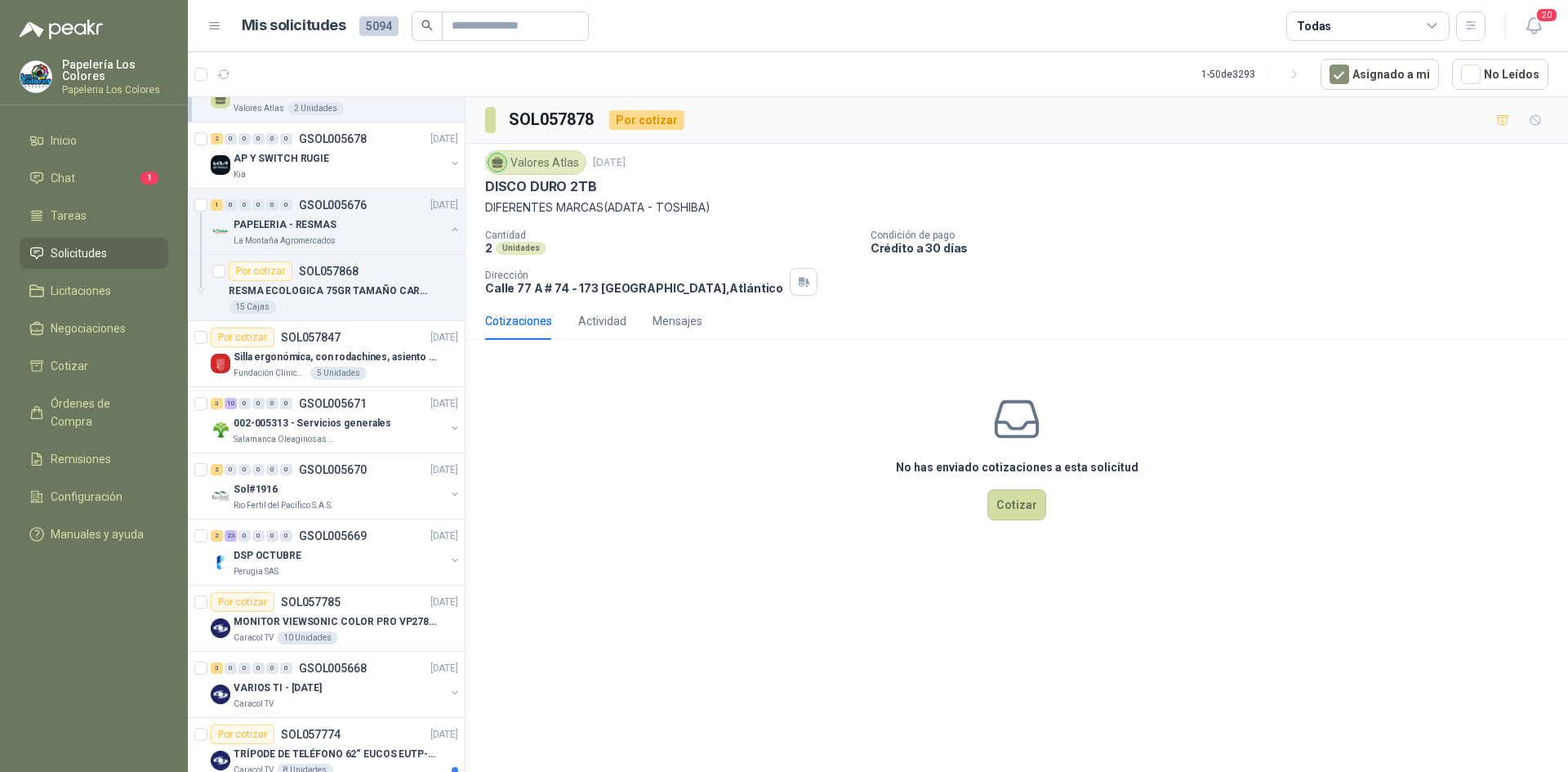
scroll to position [793, 0]
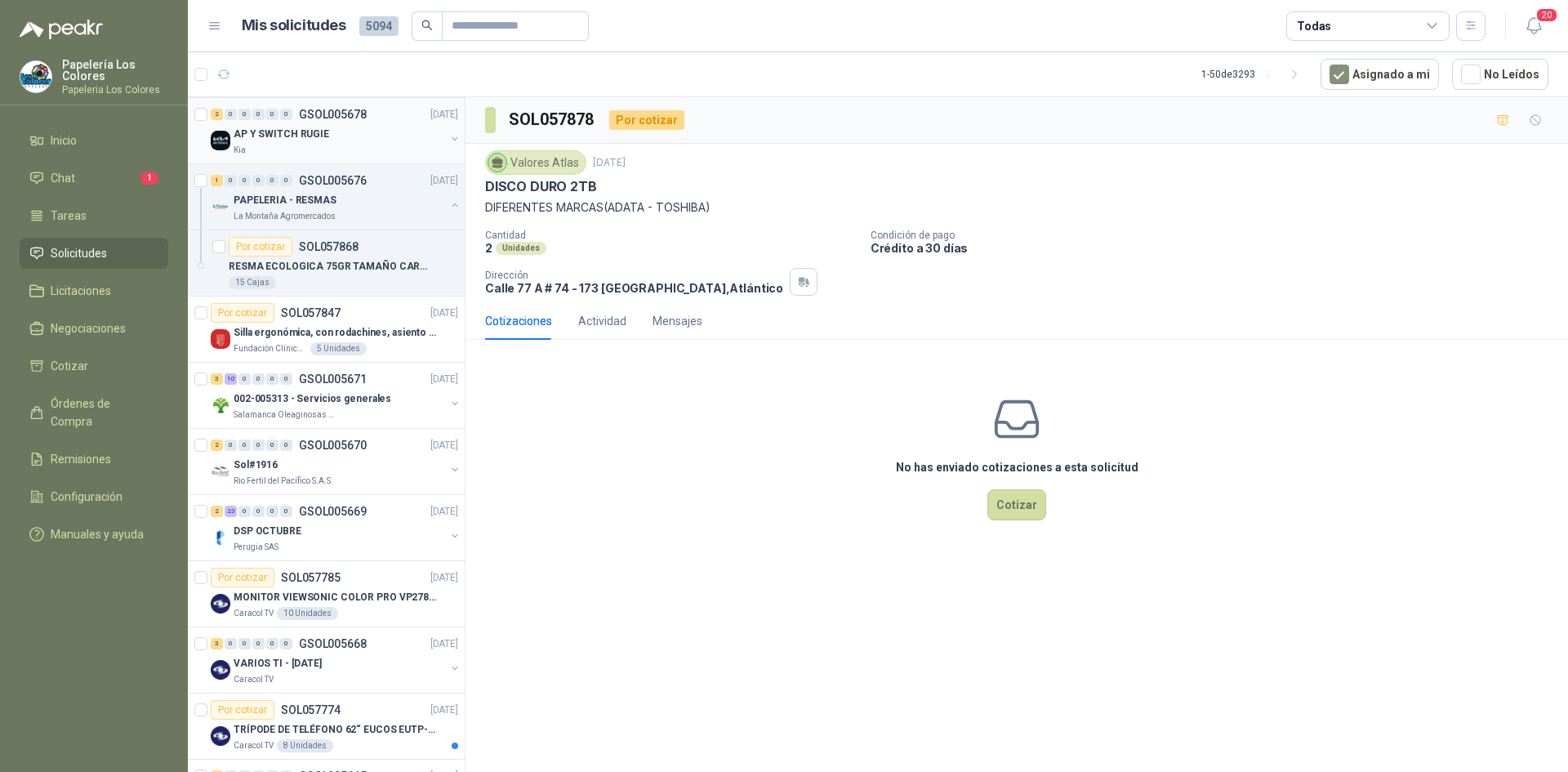
click at [360, 137] on div "AP Y SWITCH RUGIE" at bounding box center [339, 134] width 211 height 19
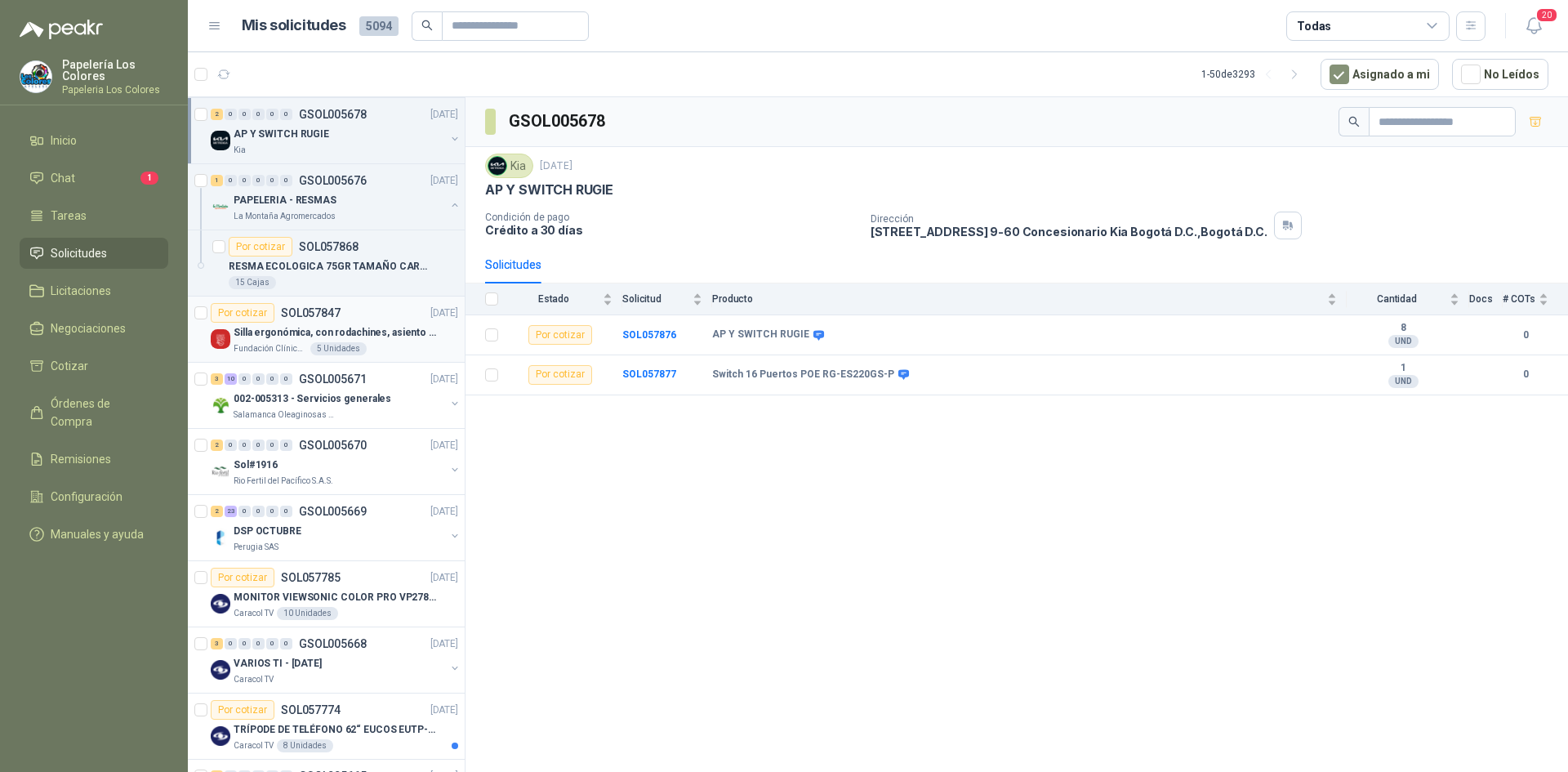
click at [366, 306] on div "Por cotizar SOL057847 26/09/25" at bounding box center [334, 313] width 248 height 19
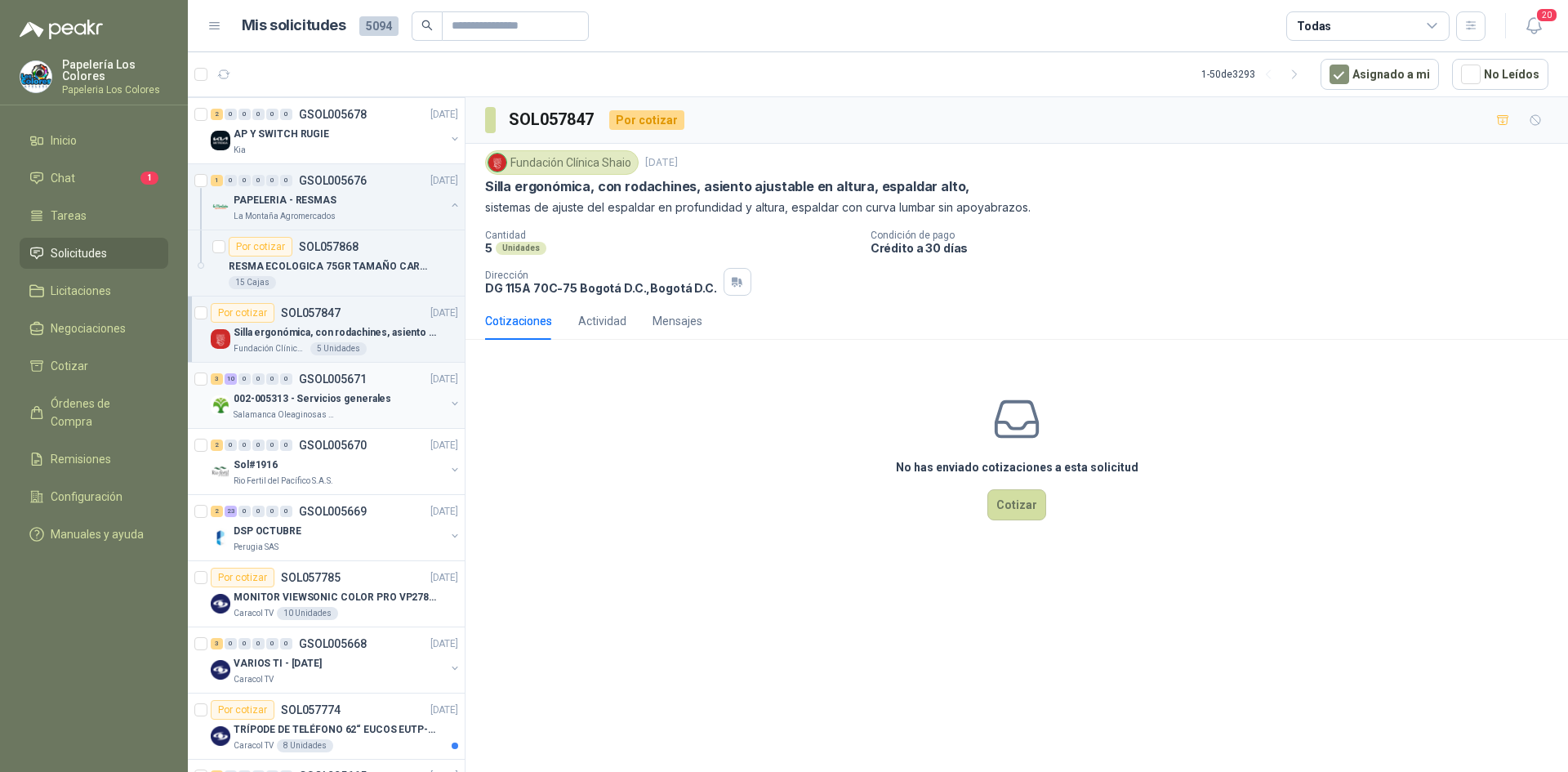
click at [395, 379] on div "3 10 0 0 0 0 GSOL005671 26/09/25" at bounding box center [336, 379] width 251 height 19
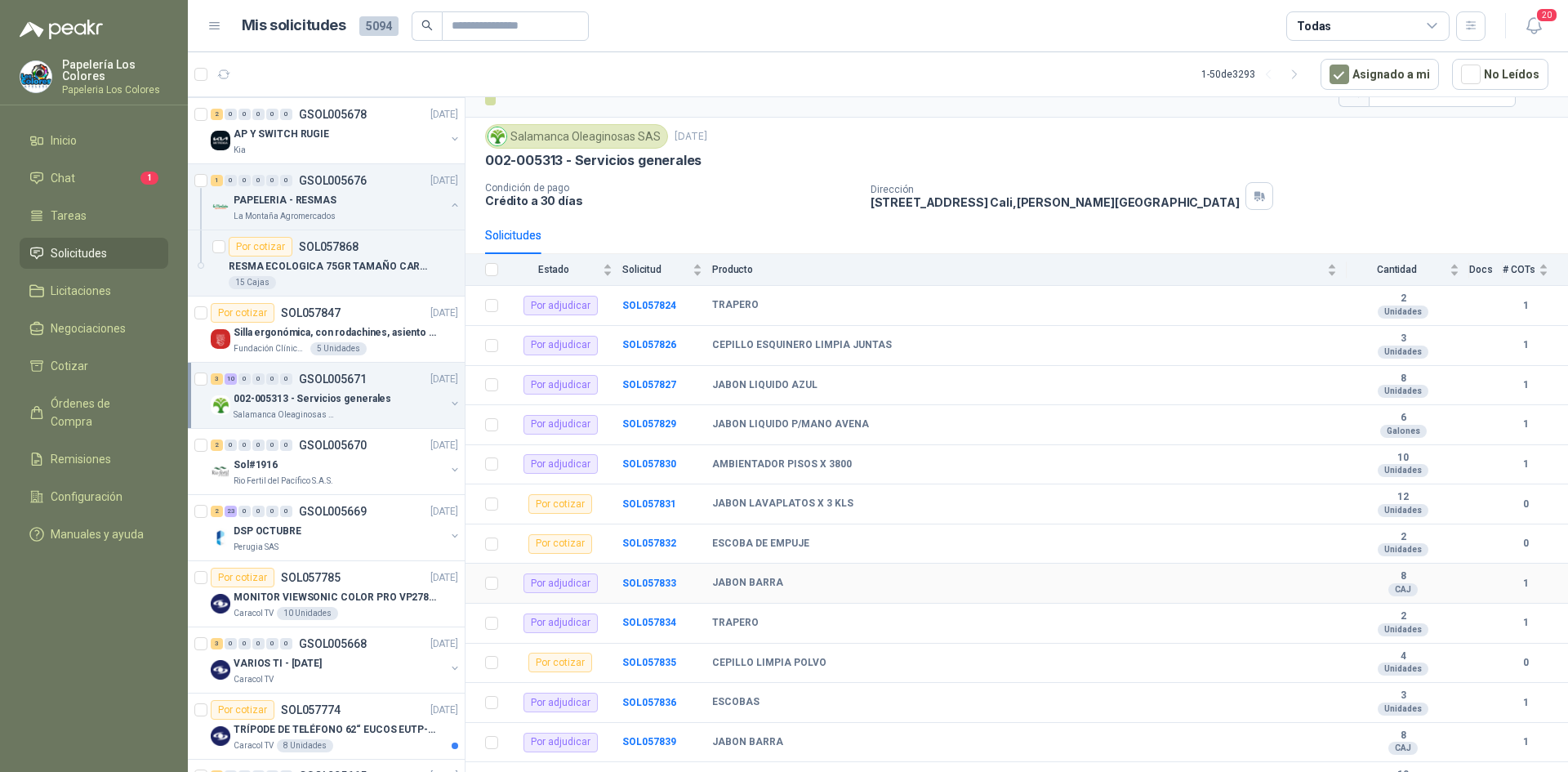
scroll to position [54, 0]
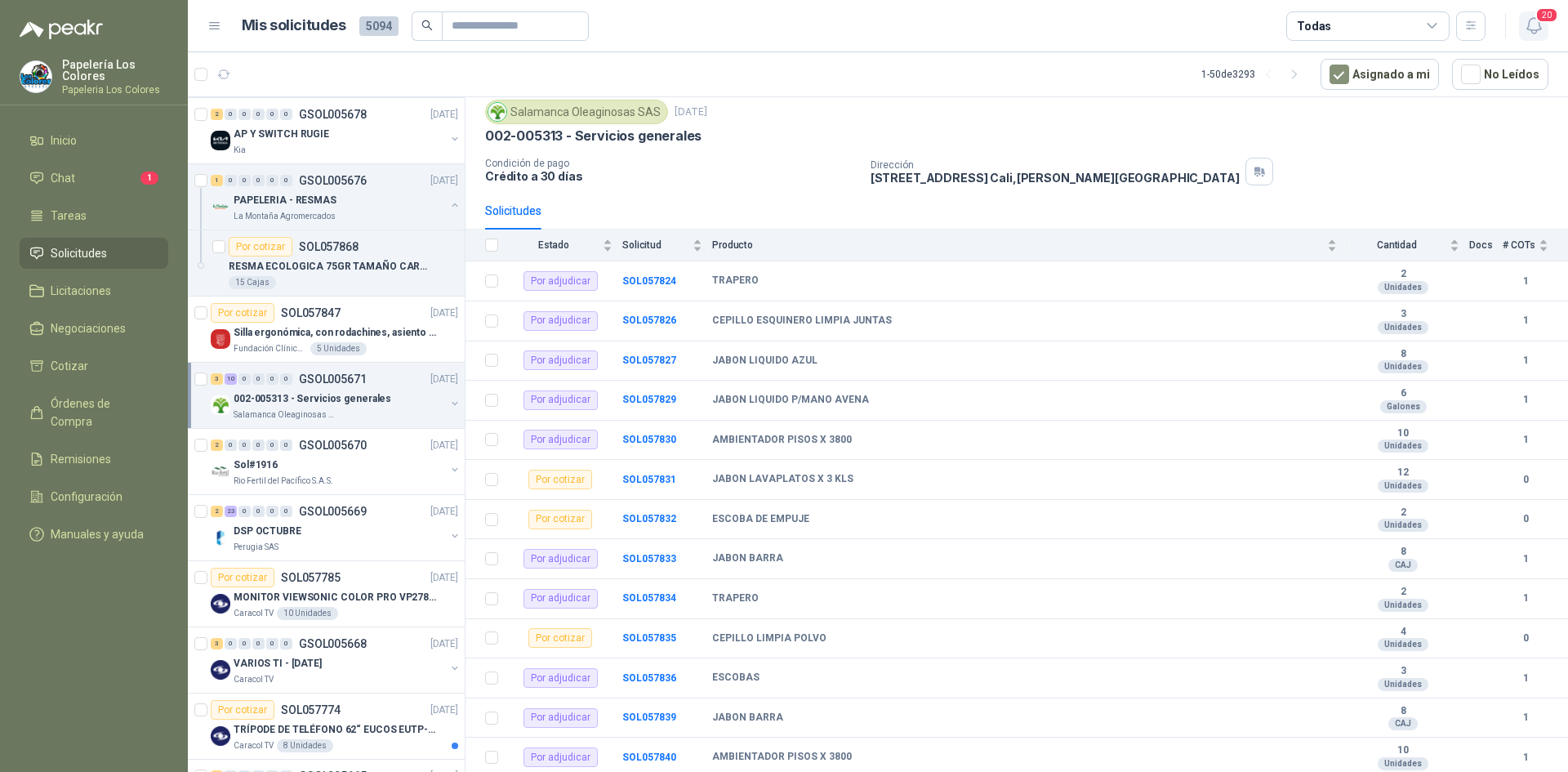
click at [1534, 19] on icon "button" at bounding box center [1534, 25] width 20 height 20
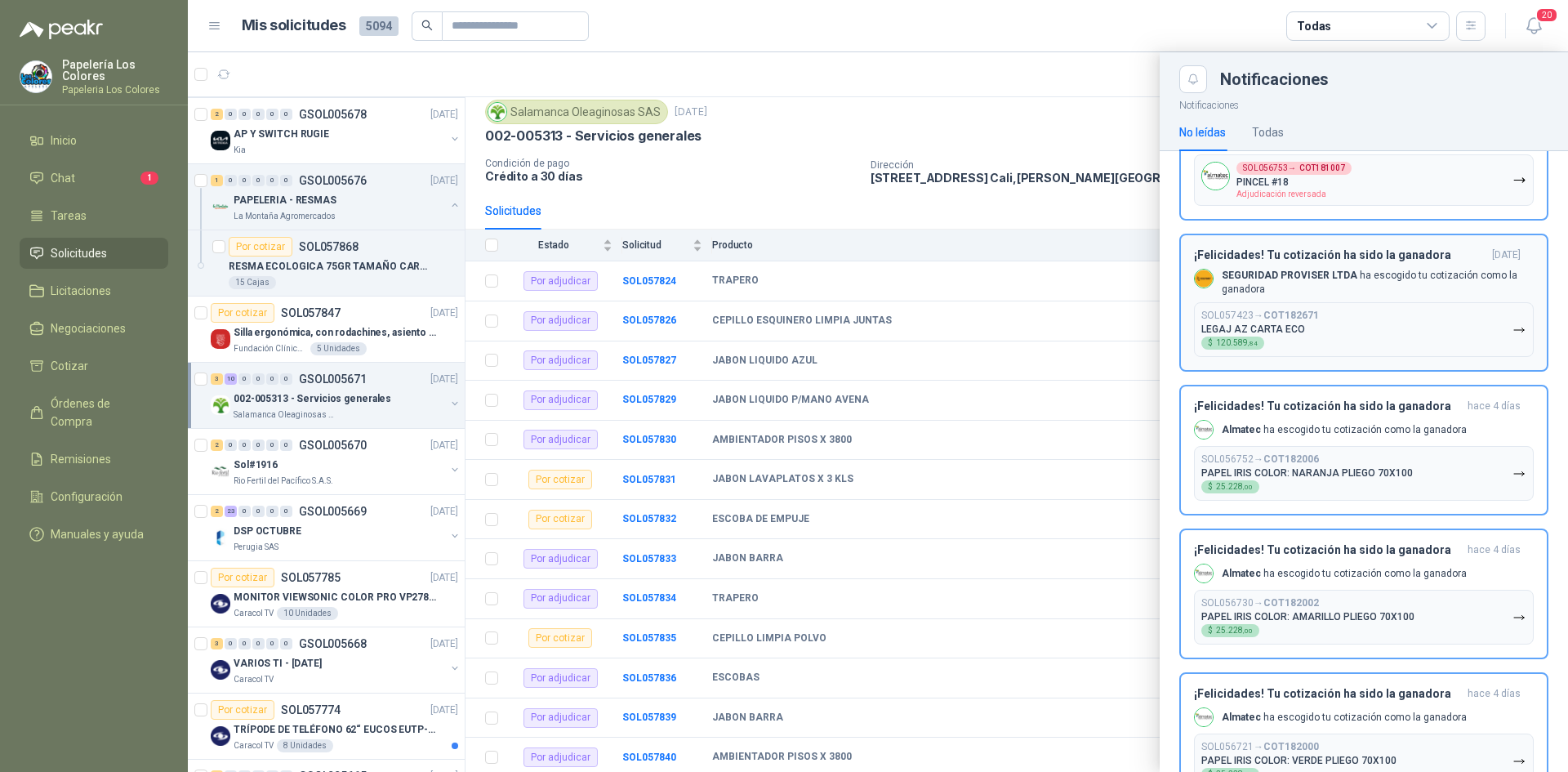
scroll to position [245, 0]
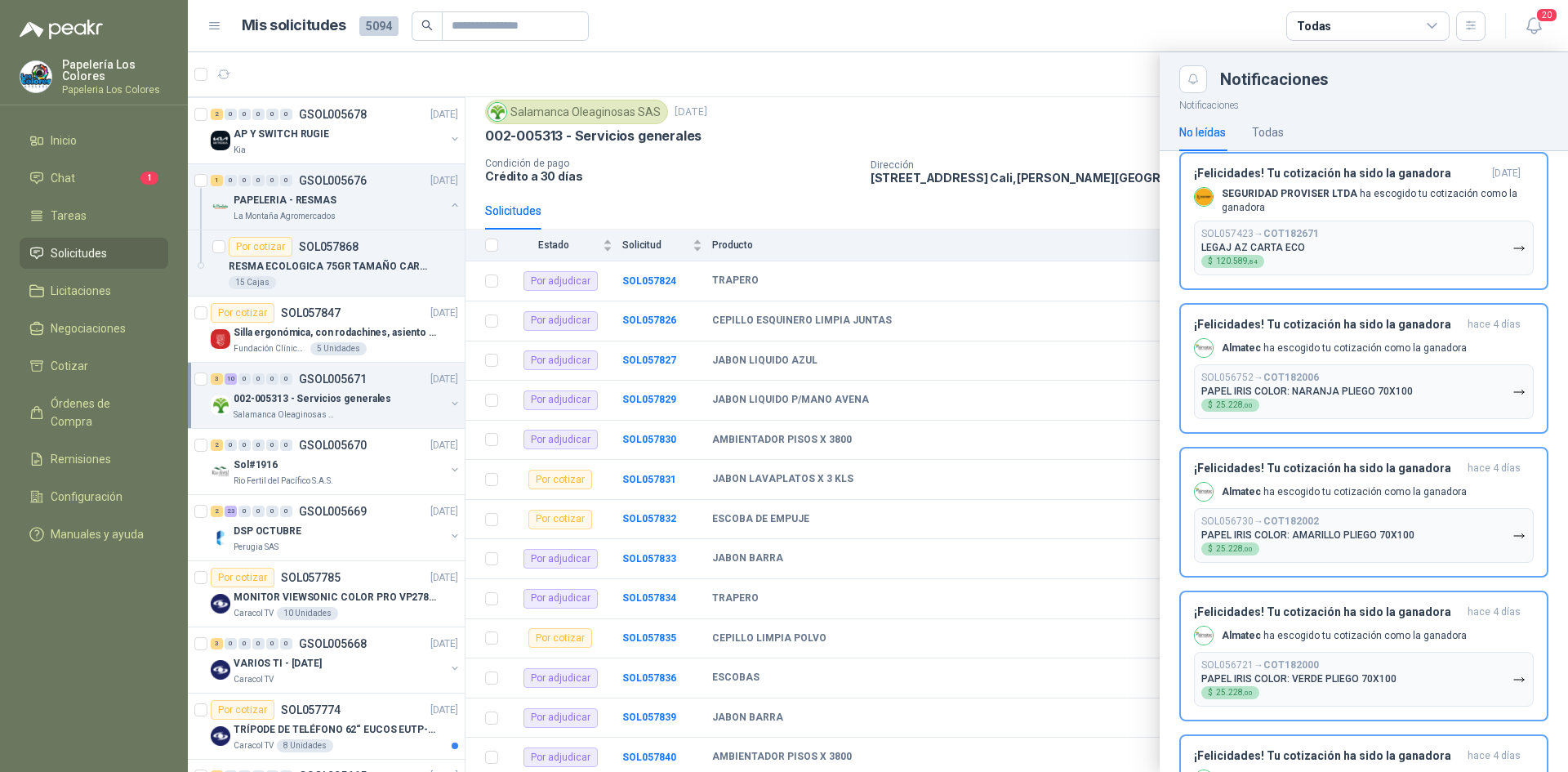
click at [1042, 132] on div at bounding box center [877, 412] width 1380 height 719
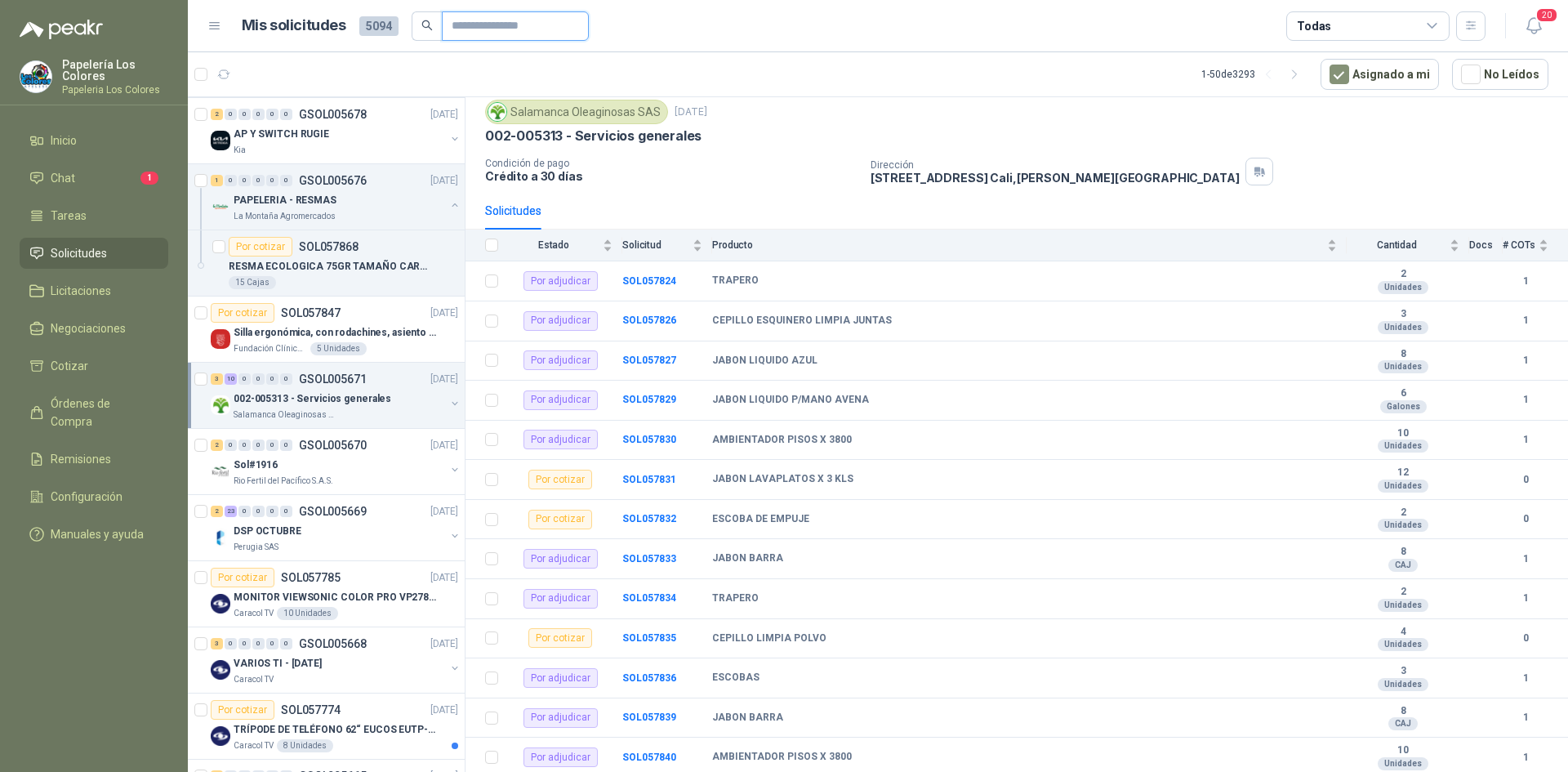
click at [471, 22] on input "text" at bounding box center [509, 26] width 115 height 28
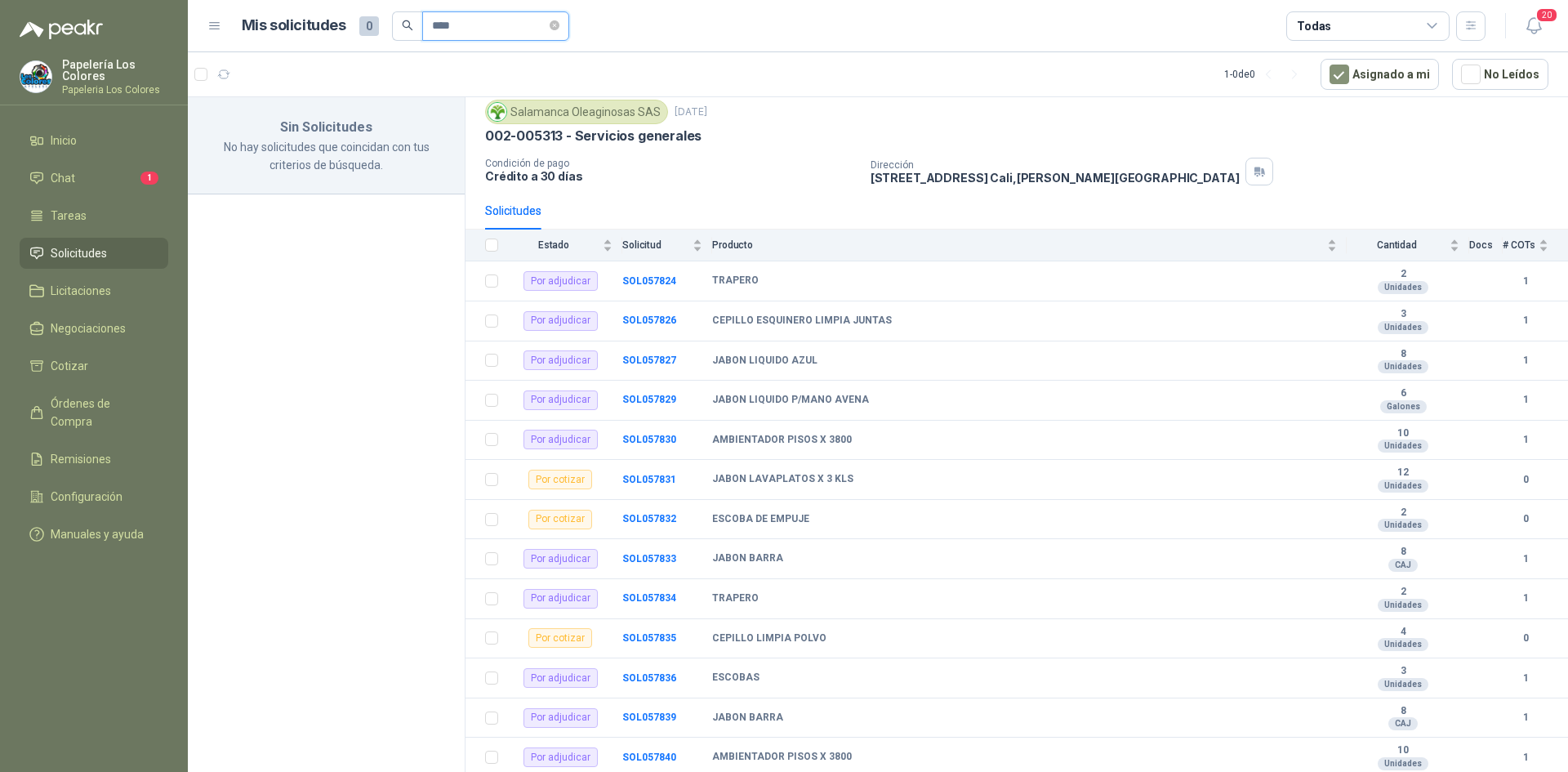
drag, startPoint x: 467, startPoint y: 21, endPoint x: 385, endPoint y: 36, distance: 83.4
click at [385, 36] on div "Mis solicitudes 0 ****" at bounding box center [406, 26] width 327 height 30
type input "****"
drag, startPoint x: 475, startPoint y: 25, endPoint x: 409, endPoint y: 41, distance: 67.9
click at [409, 41] on header "Mis solicitudes 0 **** Todas 20" at bounding box center [877, 26] width 1380 height 53
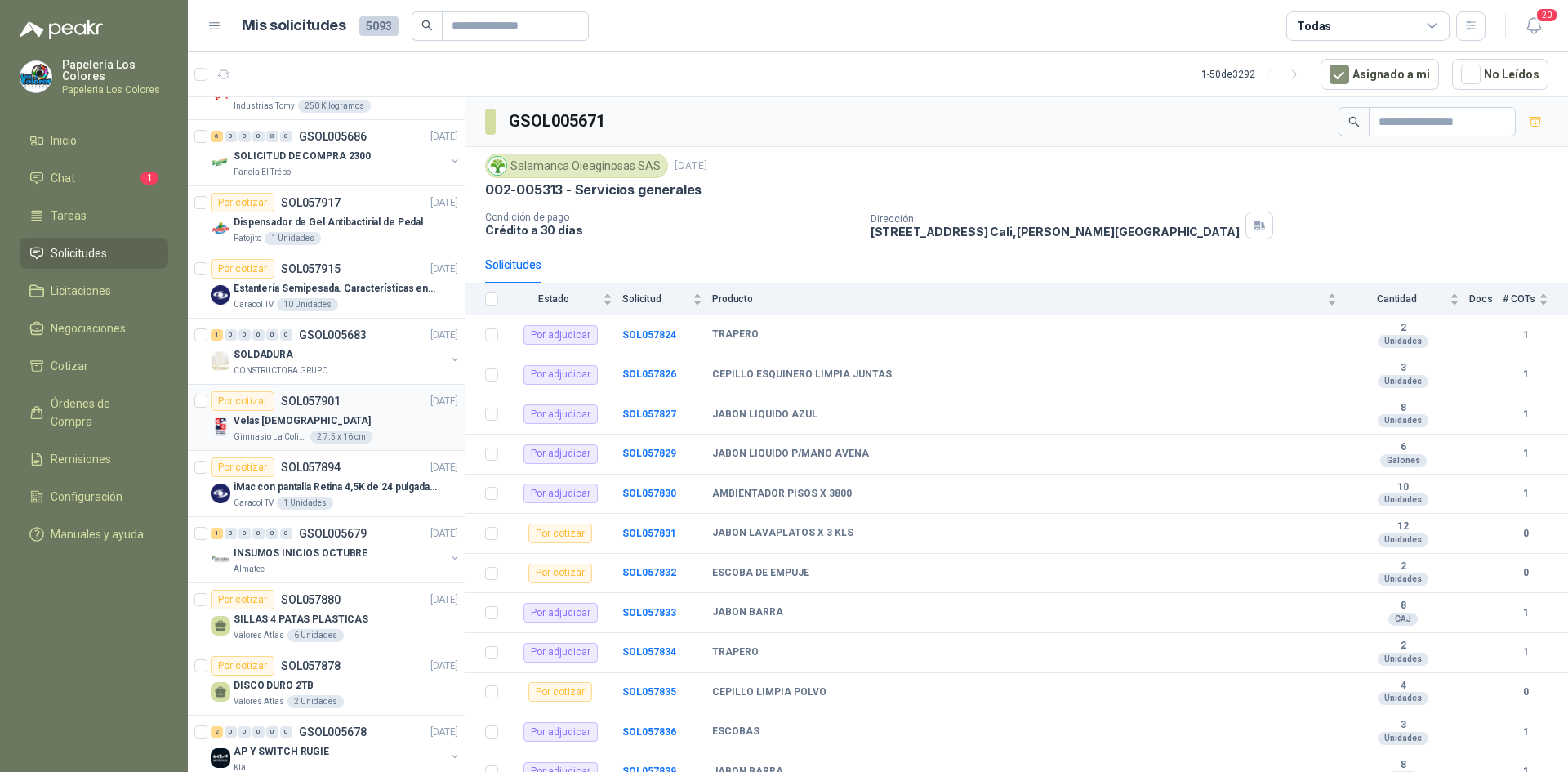
scroll to position [327, 0]
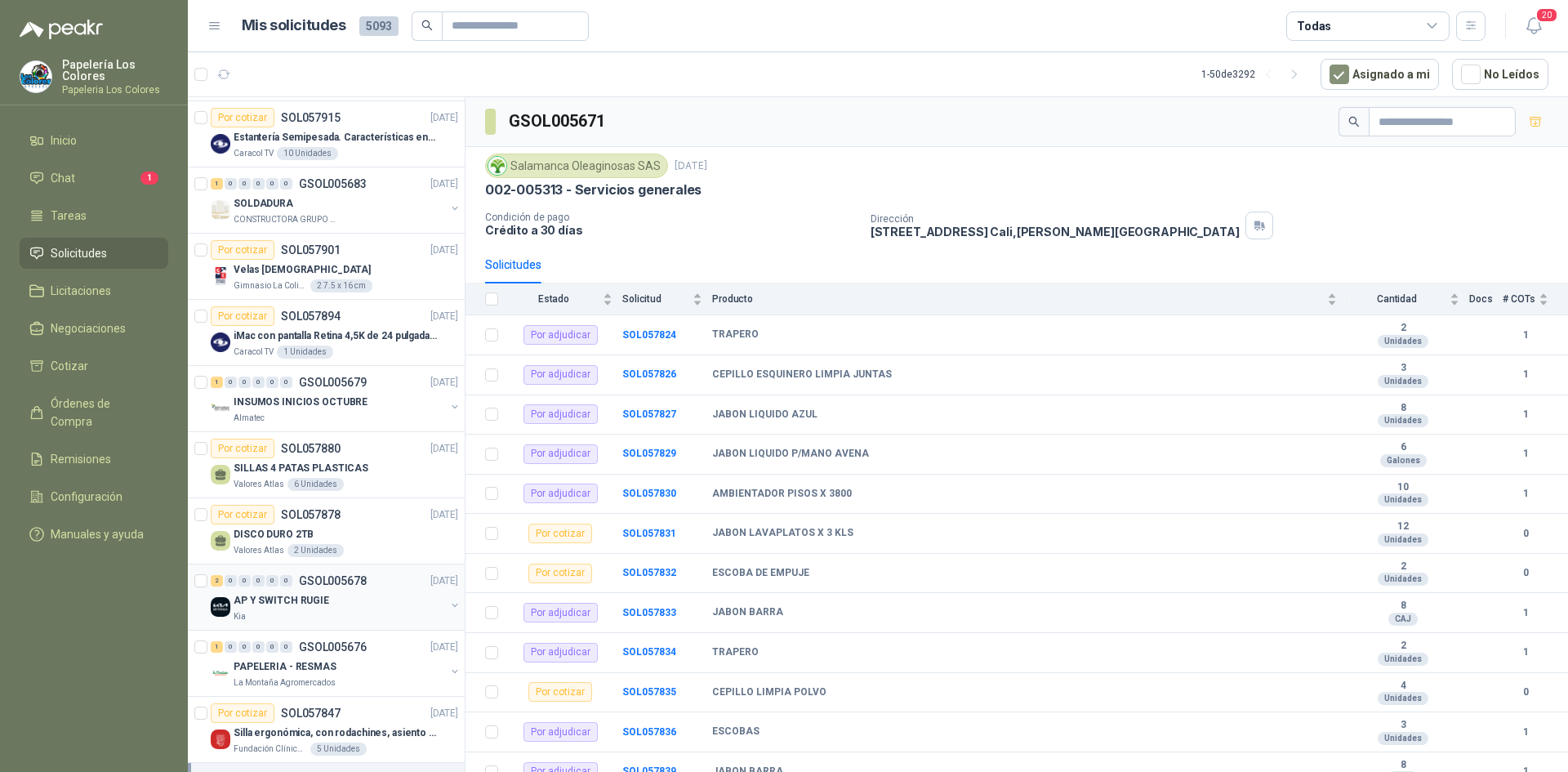
click at [381, 595] on div "AP Y SWITCH RUGIE" at bounding box center [339, 600] width 211 height 19
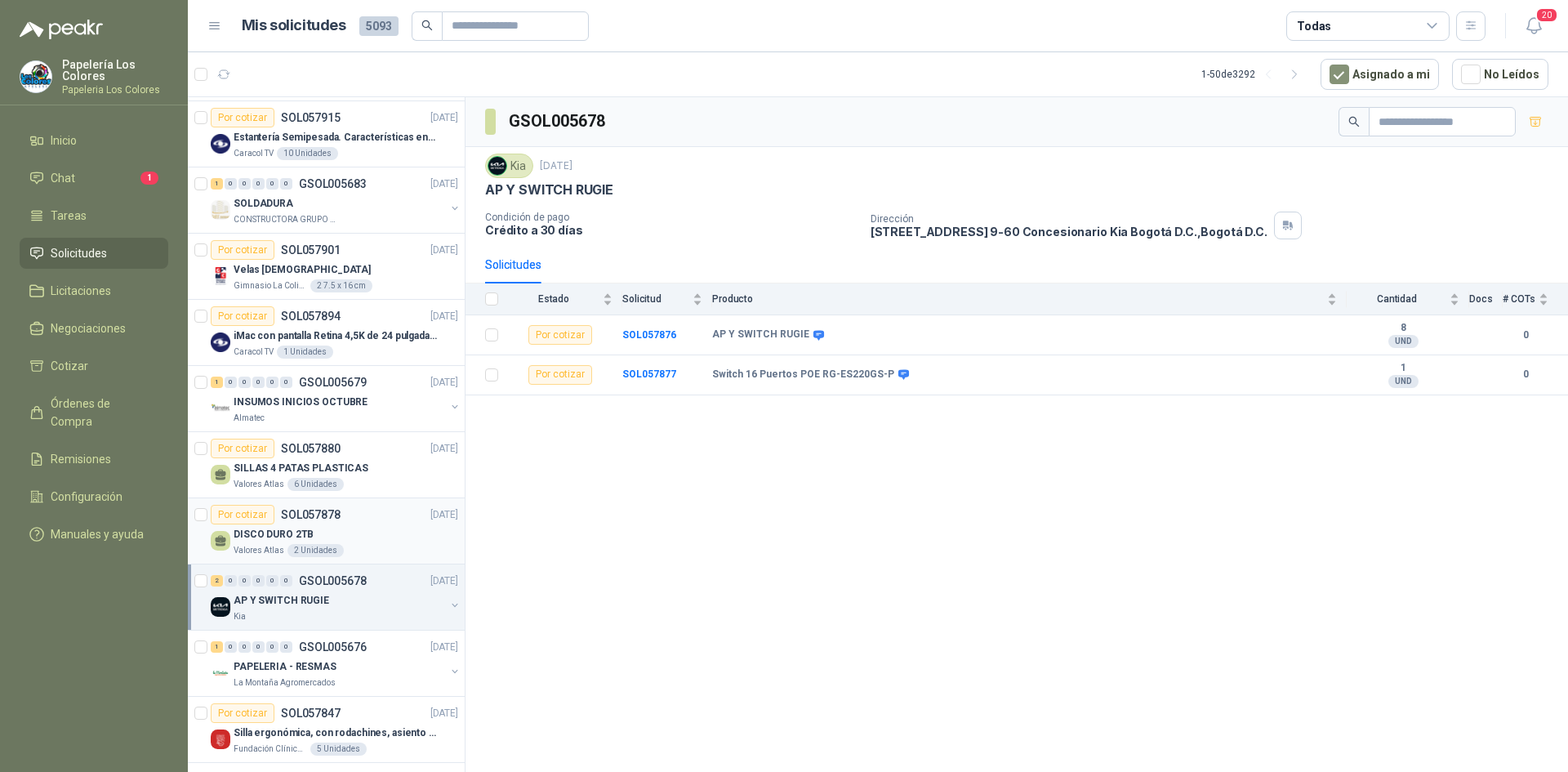
click at [358, 524] on div "DISCO DURO 2TB" at bounding box center [345, 534] width 225 height 19
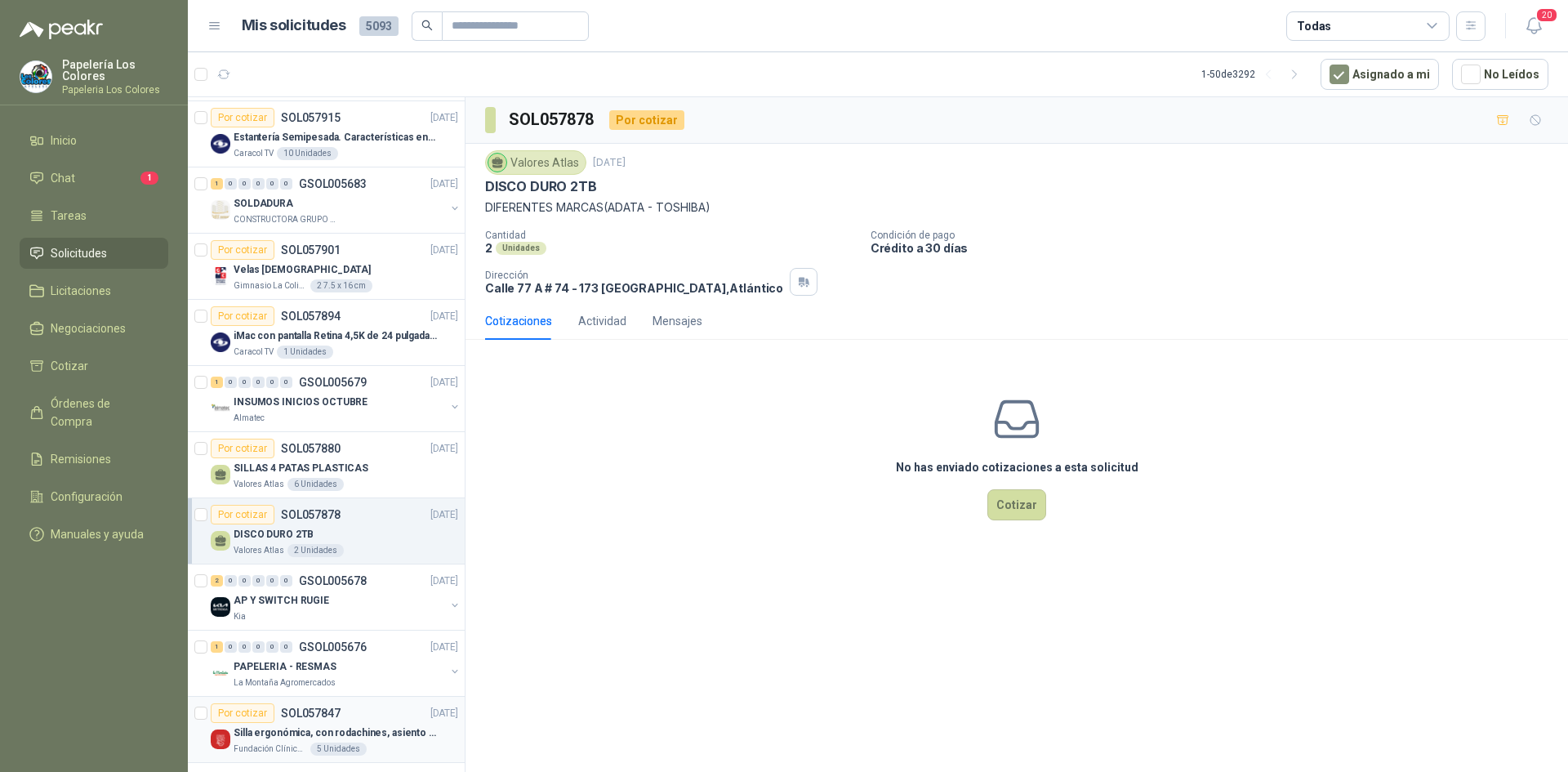
click at [365, 707] on div "Por cotizar SOL057847 26/09/25" at bounding box center [334, 713] width 248 height 19
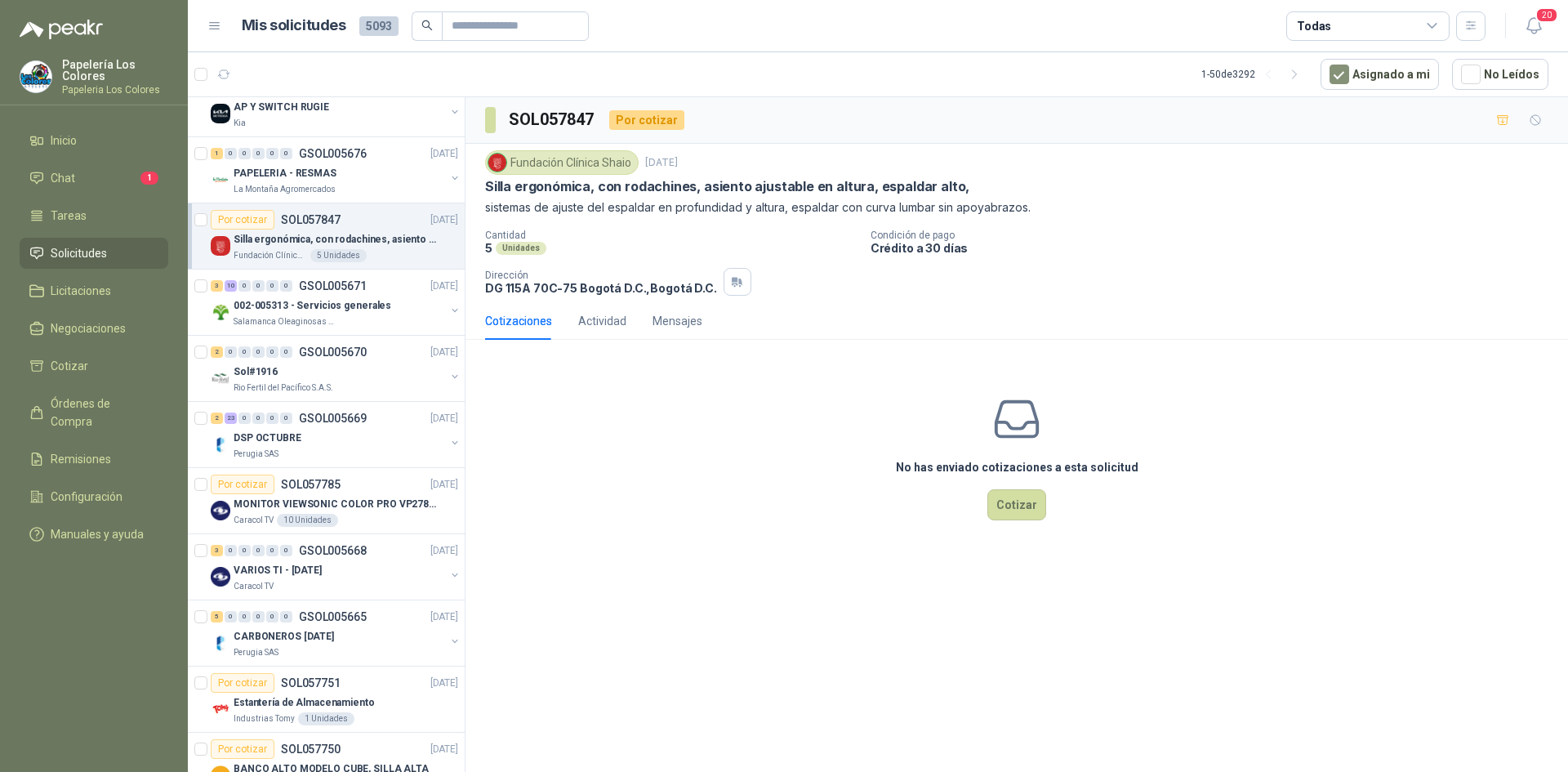
scroll to position [828, 0]
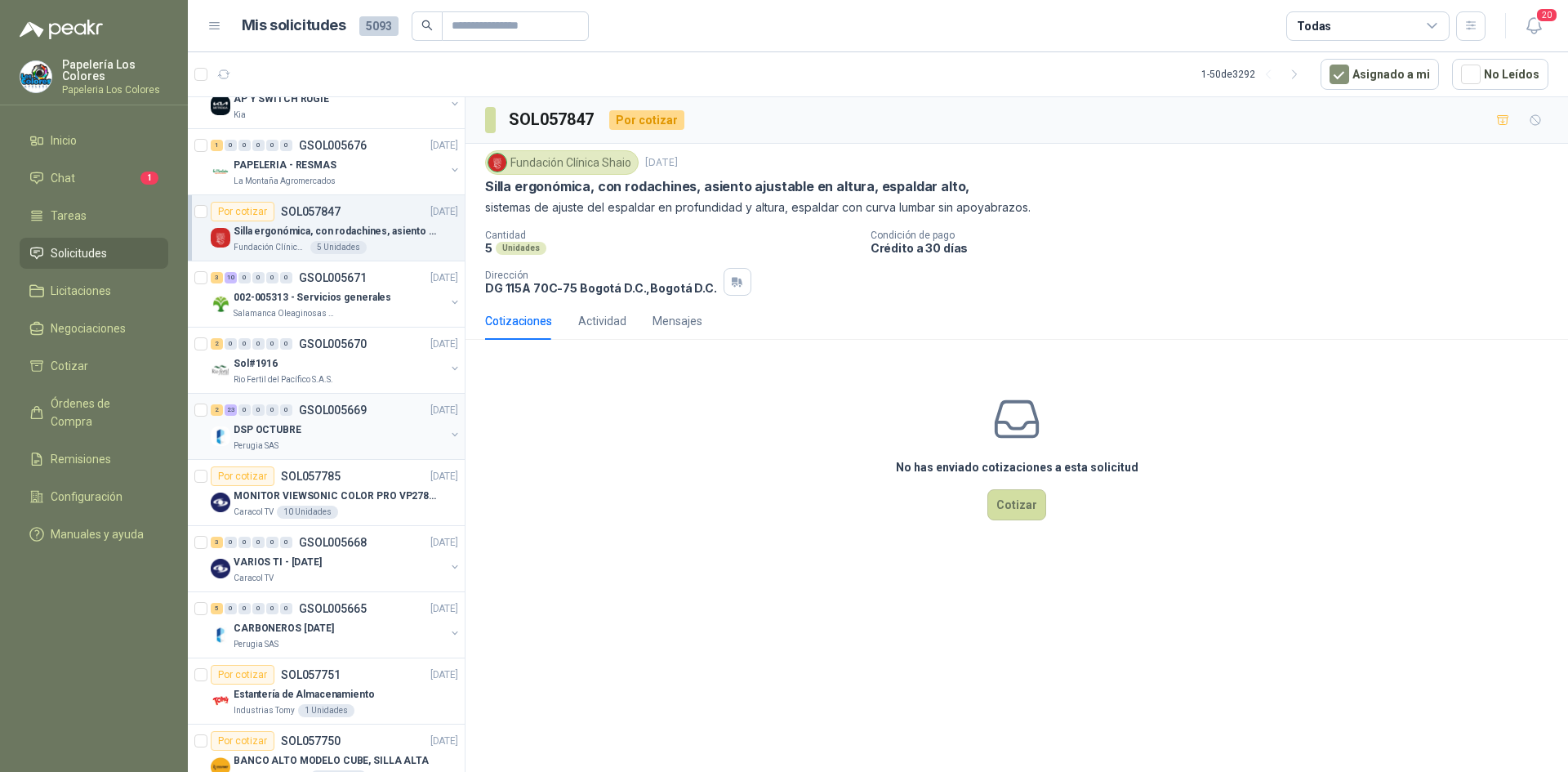
click at [377, 426] on div "DSP OCTUBRE" at bounding box center [339, 430] width 211 height 19
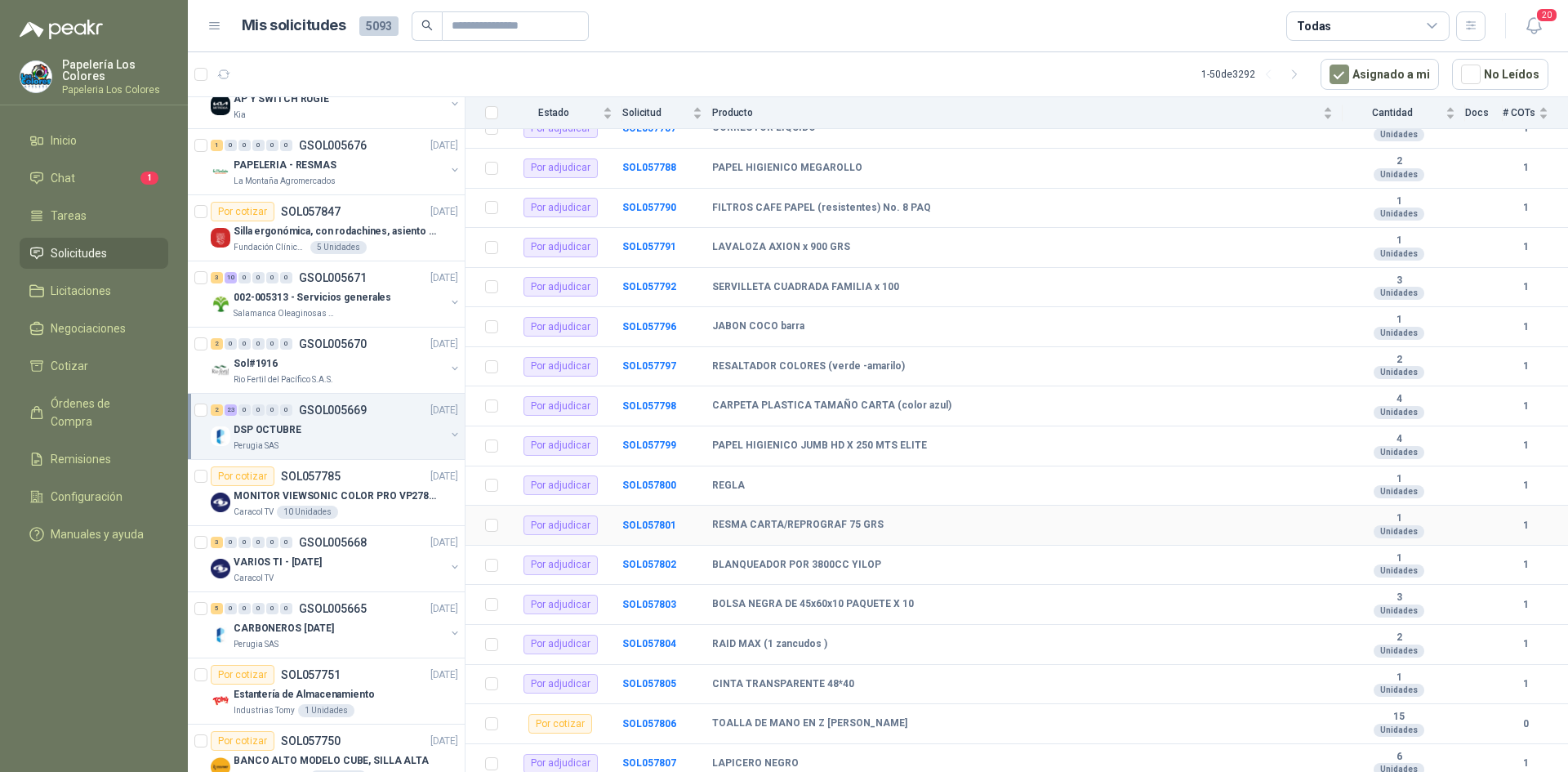
scroll to position [206, 0]
click at [369, 352] on div "2 0 0 0 0 0 GSOL005670 26/09/25" at bounding box center [336, 343] width 251 height 19
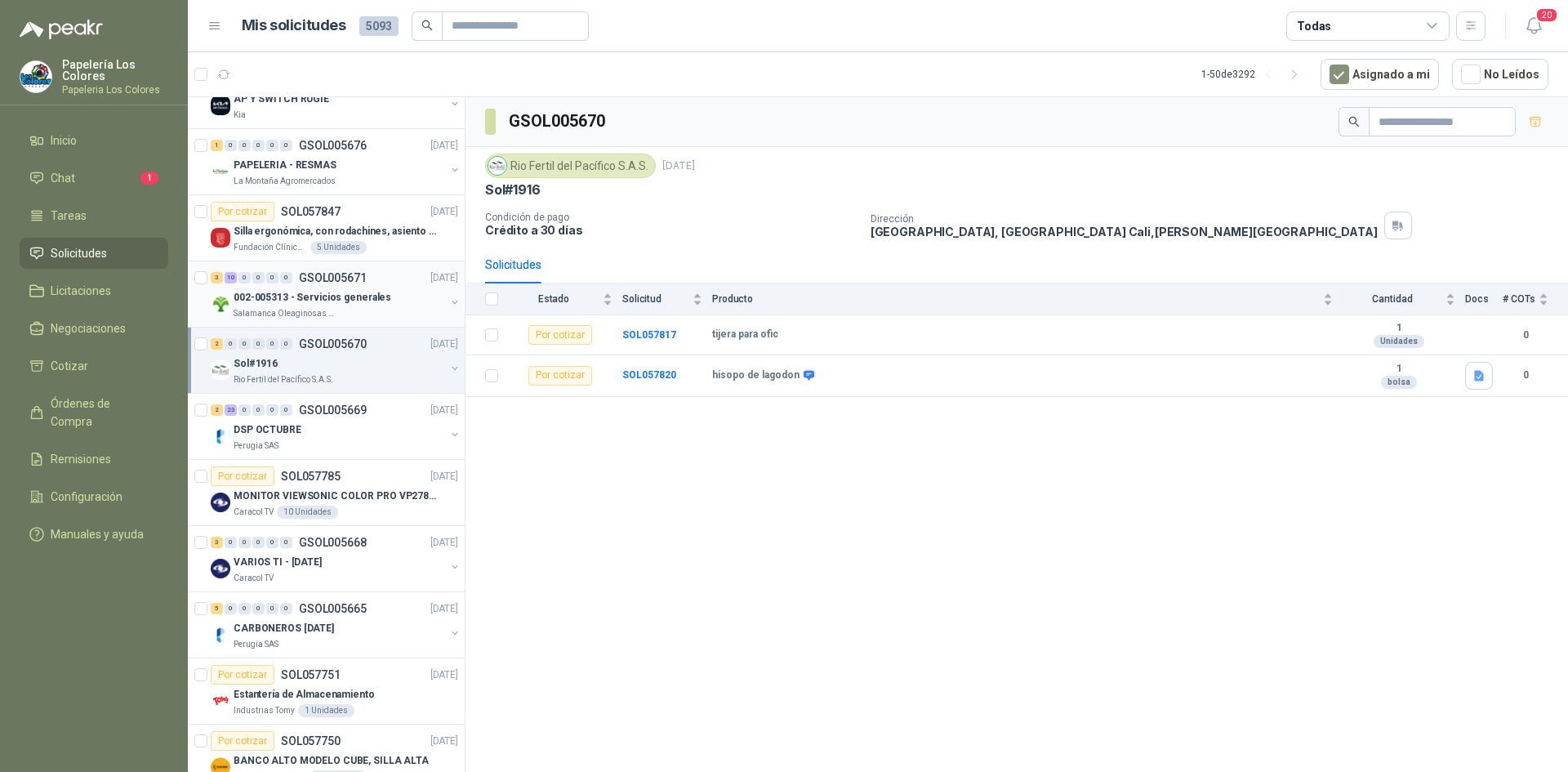
click at [406, 298] on div "002-005313 - Servicios generales" at bounding box center [339, 298] width 211 height 19
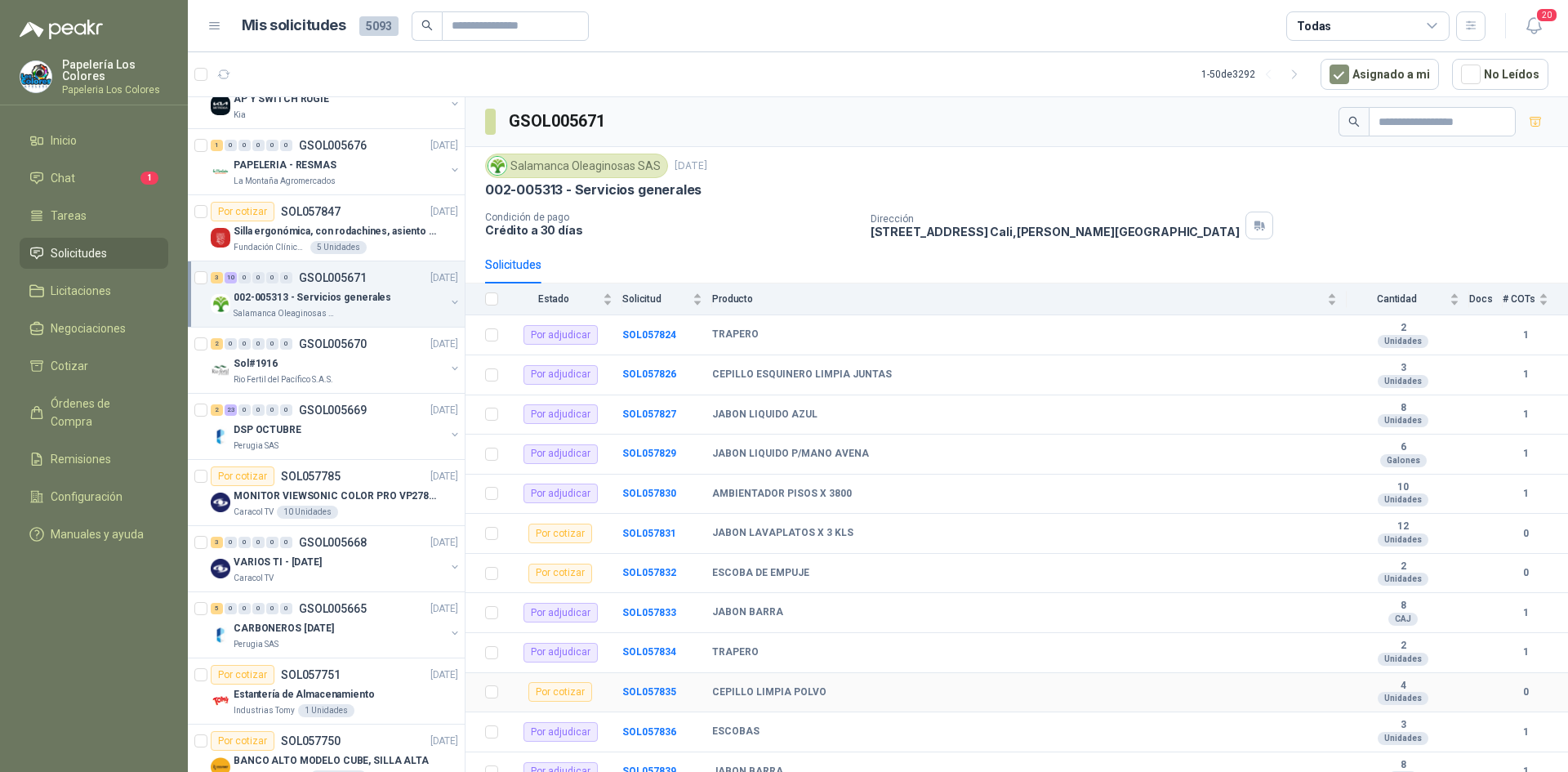
scroll to position [54, 0]
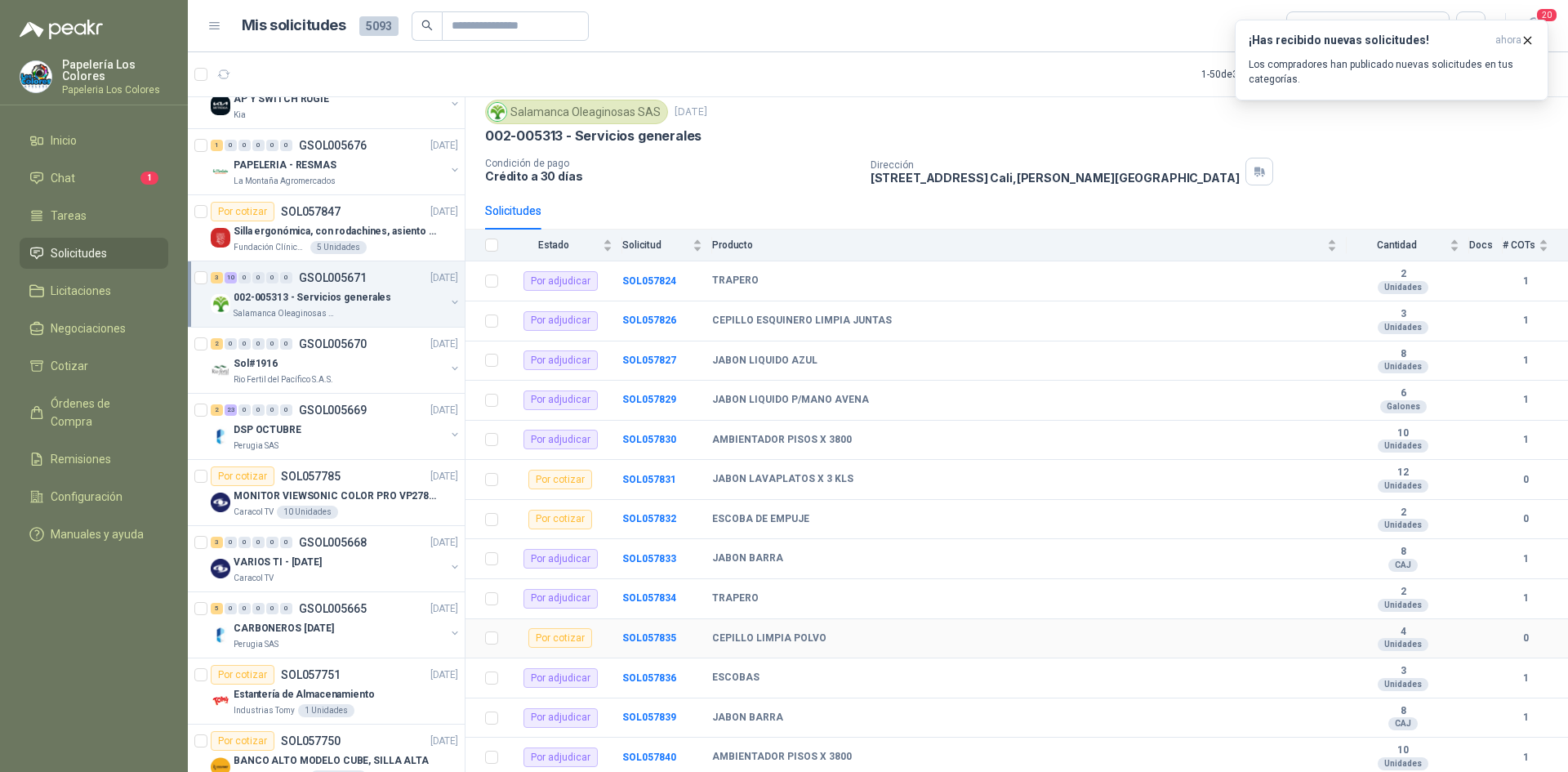
click at [653, 626] on td "SOL057835" at bounding box center [668, 639] width 90 height 40
click at [662, 640] on b "SOL057835" at bounding box center [650, 638] width 54 height 11
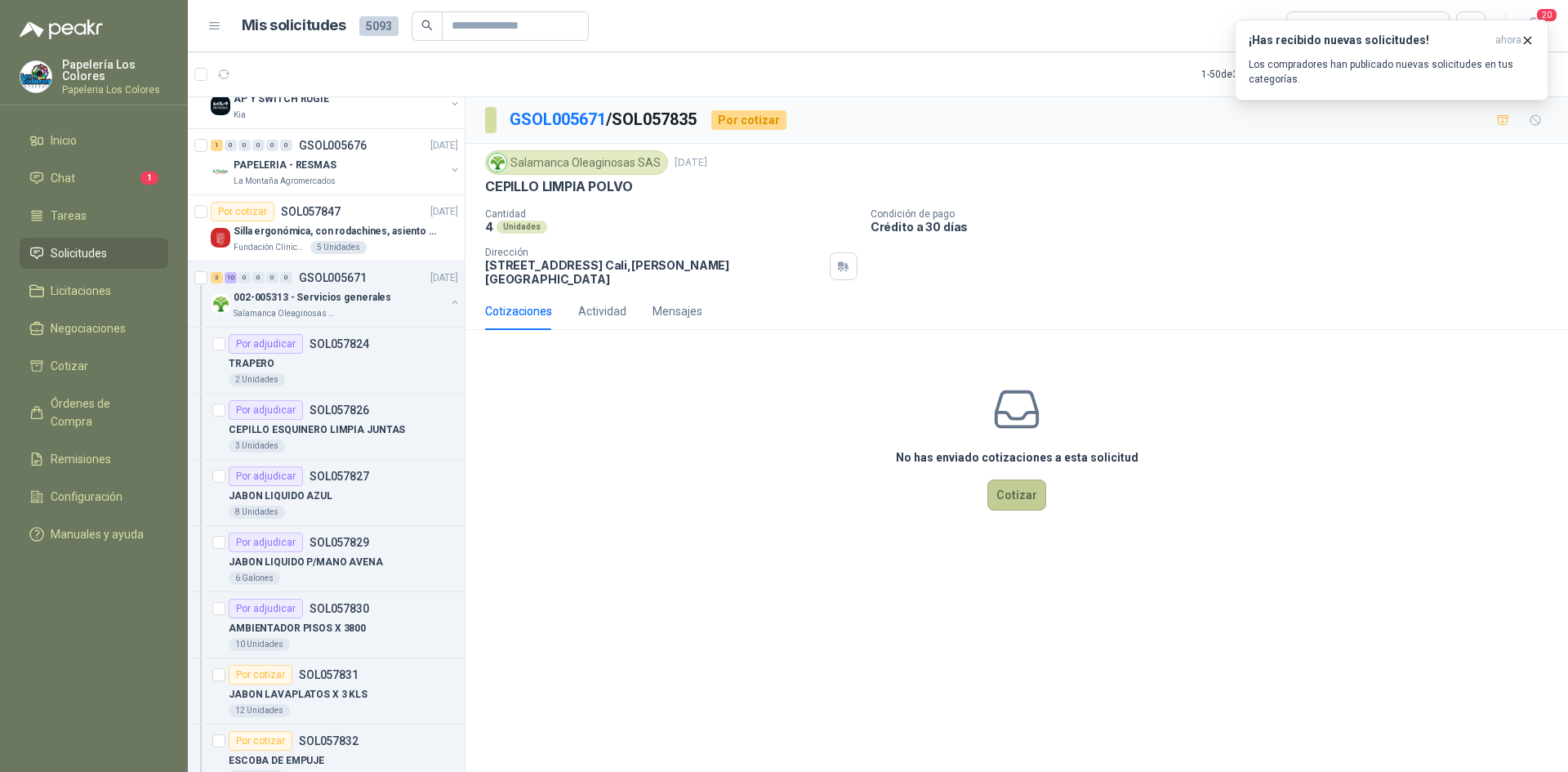
click at [1008, 480] on button "Cotizar" at bounding box center [1016, 495] width 58 height 31
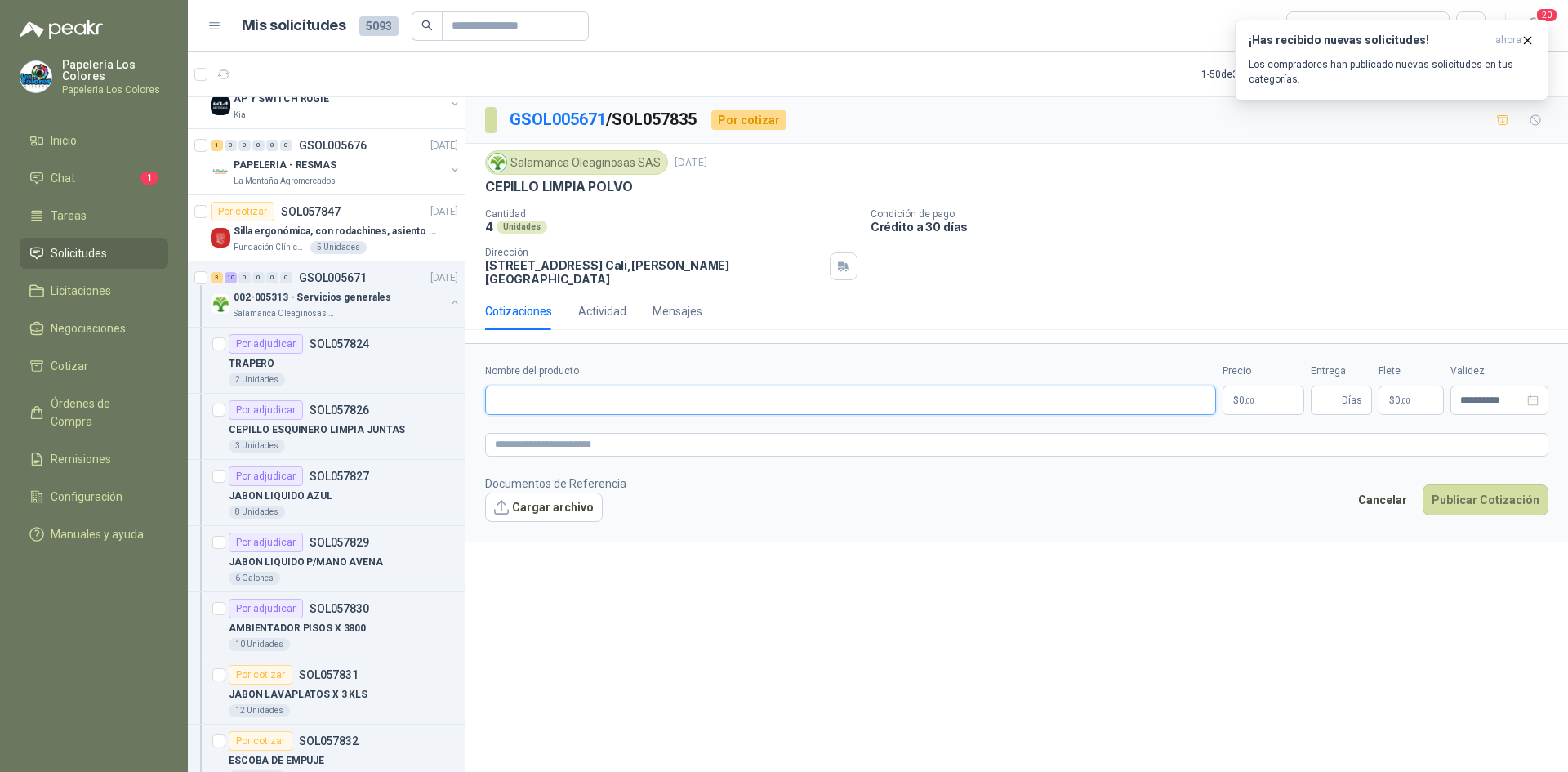
click at [598, 386] on input "Nombre del producto" at bounding box center [850, 400] width 731 height 30
paste input "**********"
type input "**********"
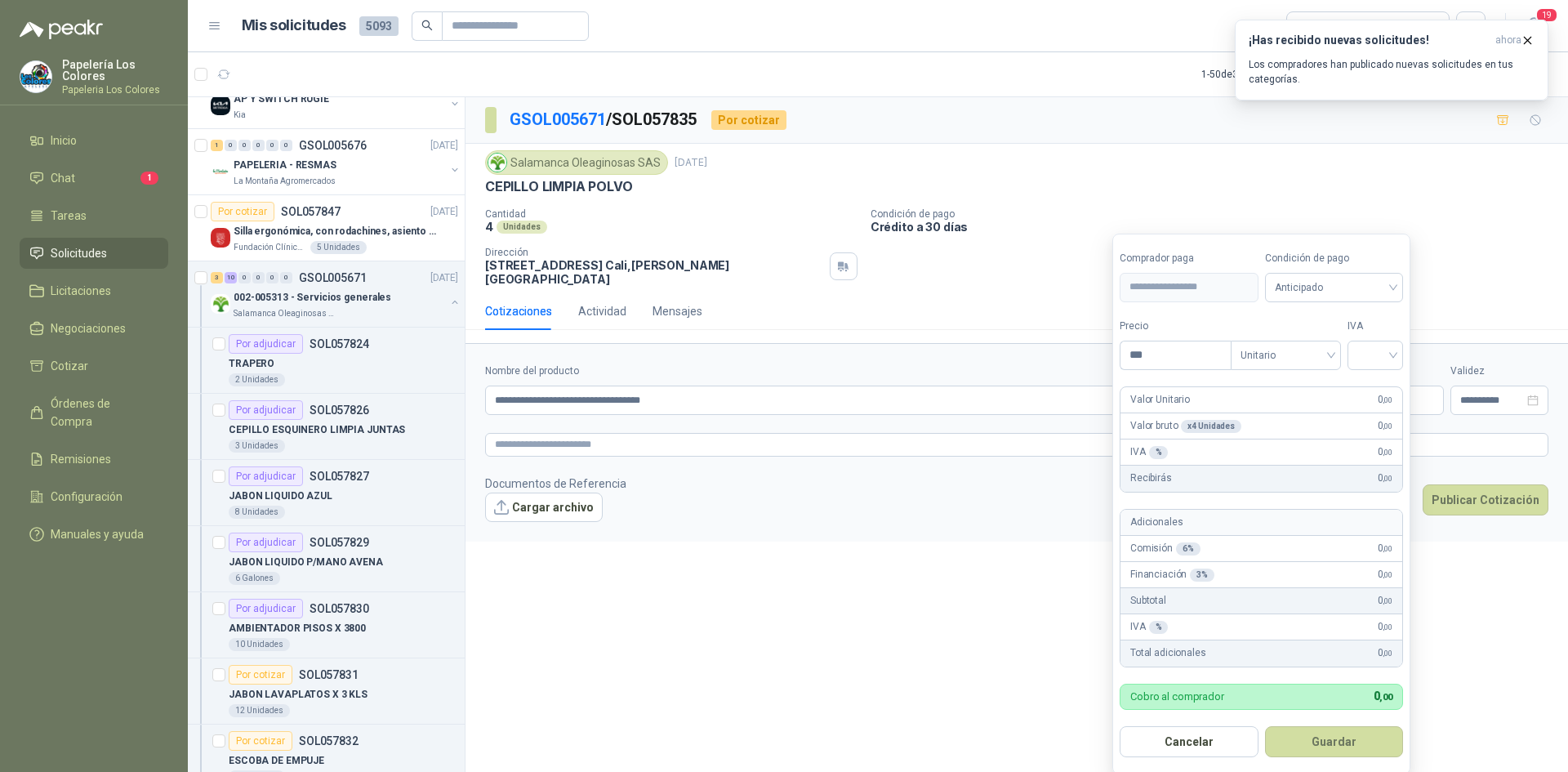
click at [1278, 395] on body "Papelería Los Colores Papeleria Los Colores Inicio Chat 1 Tareas Solicitudes Li…" at bounding box center [784, 386] width 1568 height 772
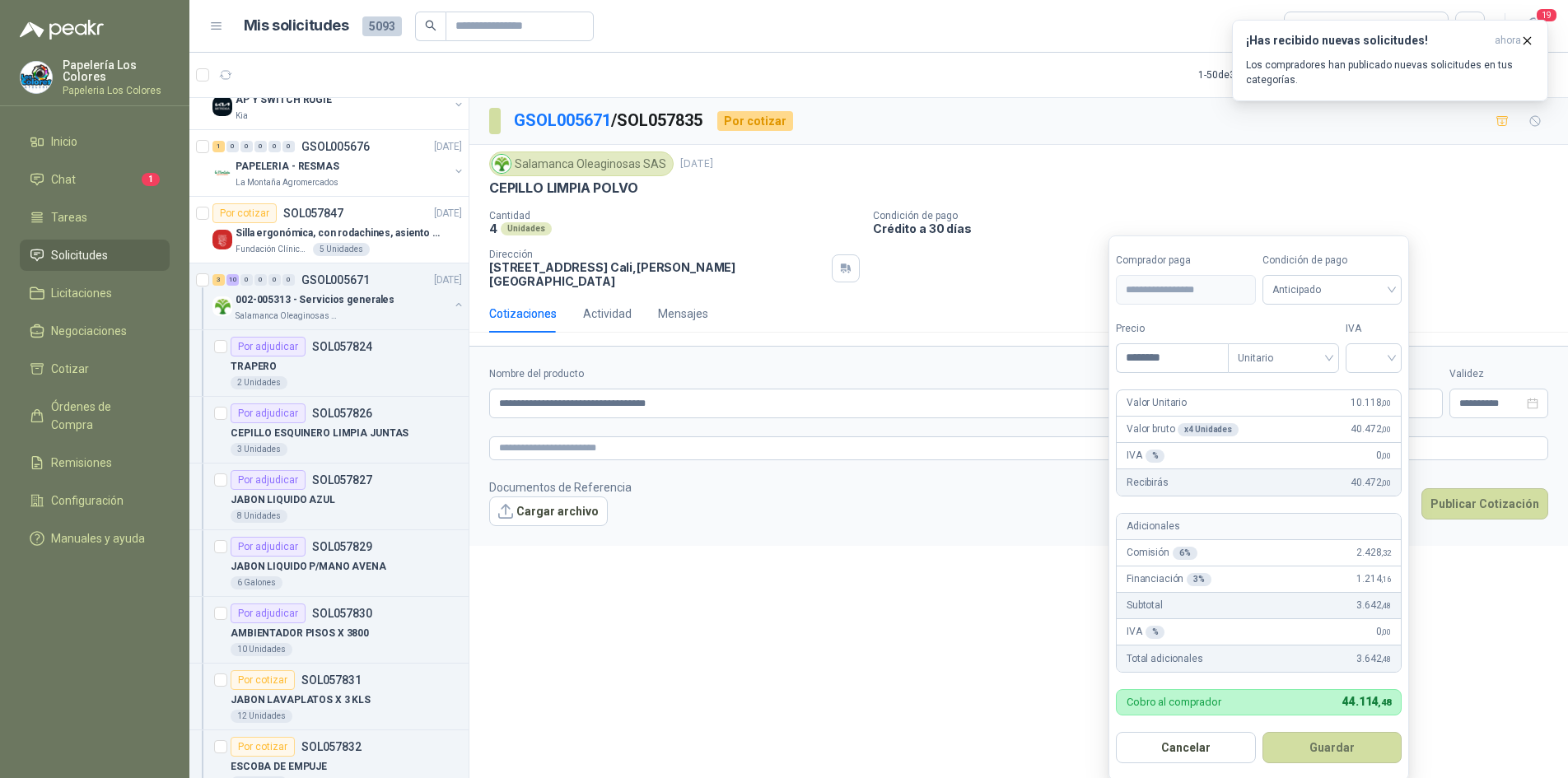
type input "********"
click at [1313, 293] on span "Anticipado" at bounding box center [1332, 290] width 121 height 25
click at [1322, 348] on div "Crédito a 30 días" at bounding box center [1335, 350] width 116 height 18
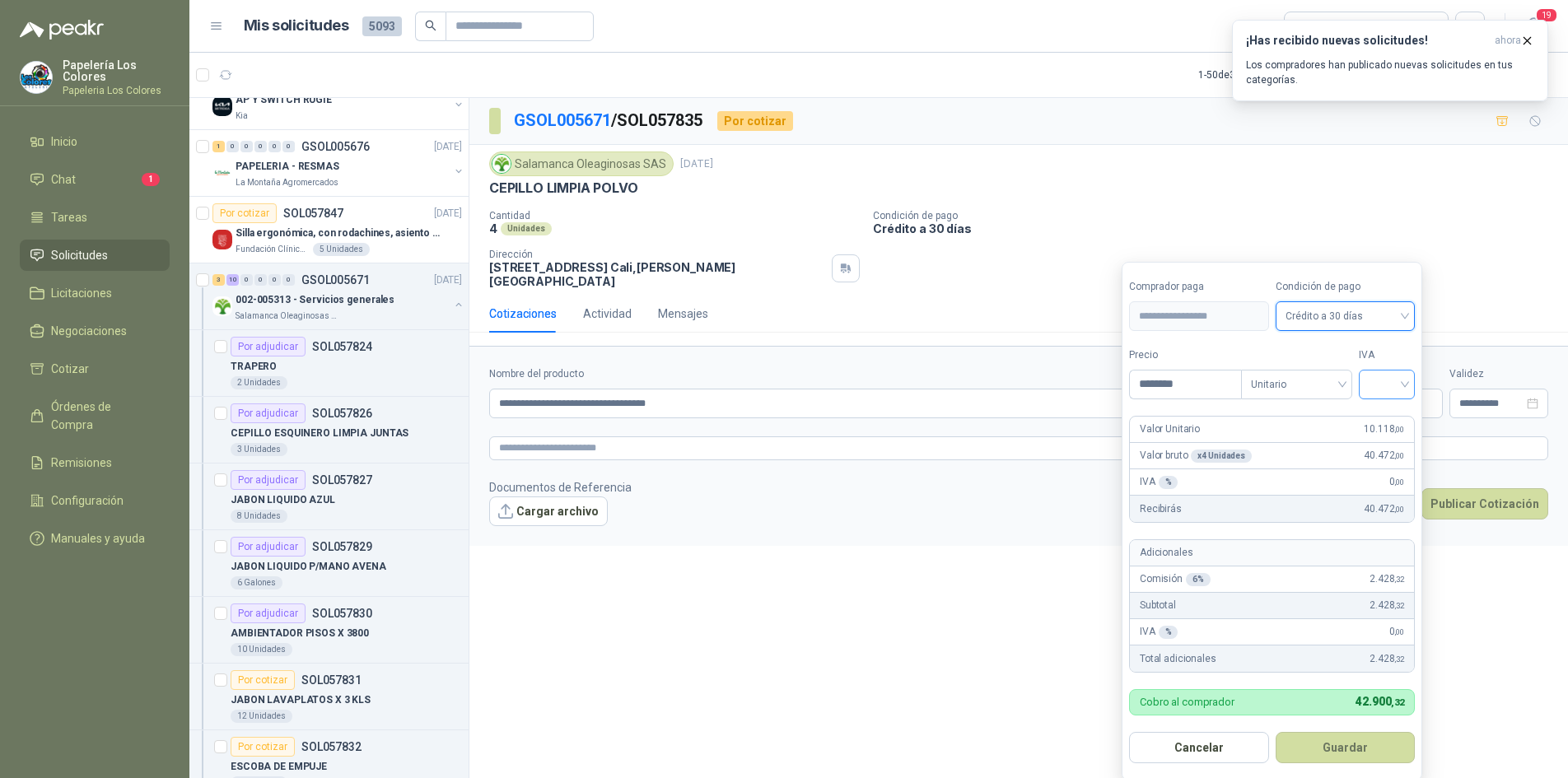
click at [1397, 388] on input "search" at bounding box center [1387, 383] width 37 height 25
click at [1395, 416] on div "19%" at bounding box center [1391, 418] width 31 height 18
click at [1358, 740] on button "Guardar" at bounding box center [1347, 747] width 142 height 31
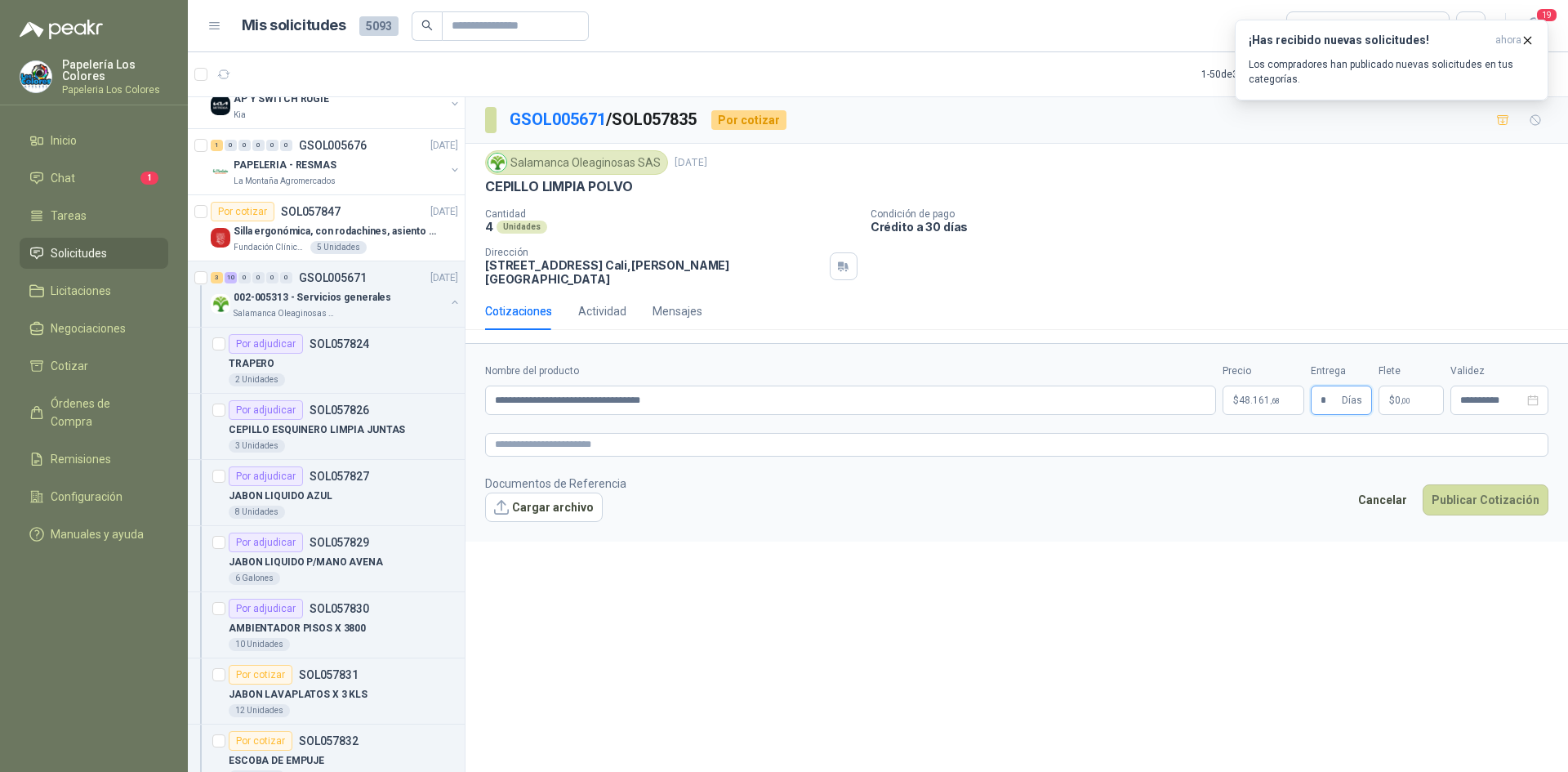
type input "*"
click at [1491, 492] on button "Publicar Cotización" at bounding box center [1485, 499] width 125 height 31
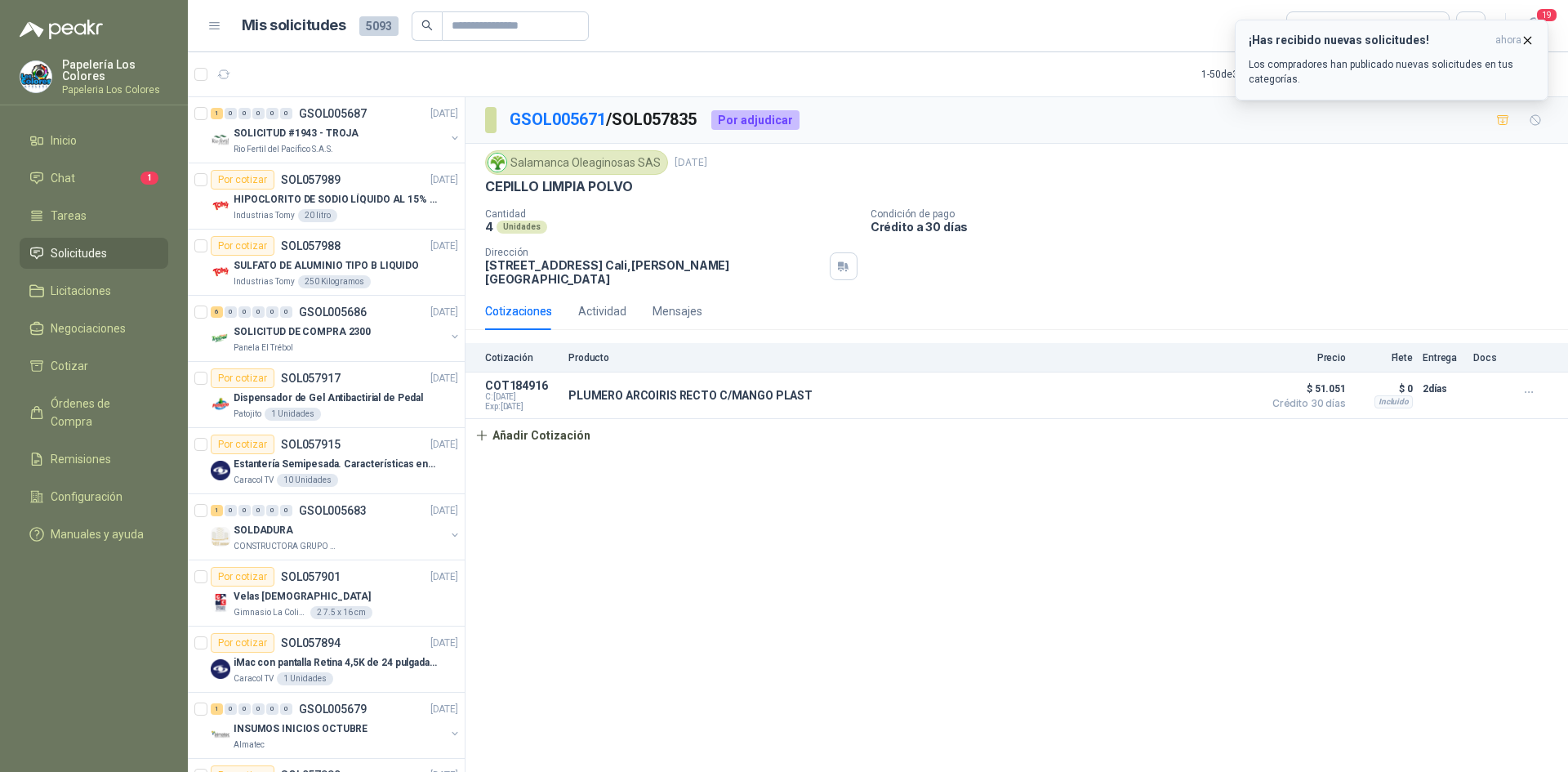
click at [1417, 67] on p "Los compradores han publicado nuevas solicitudes en tus categorías." at bounding box center [1391, 72] width 286 height 30
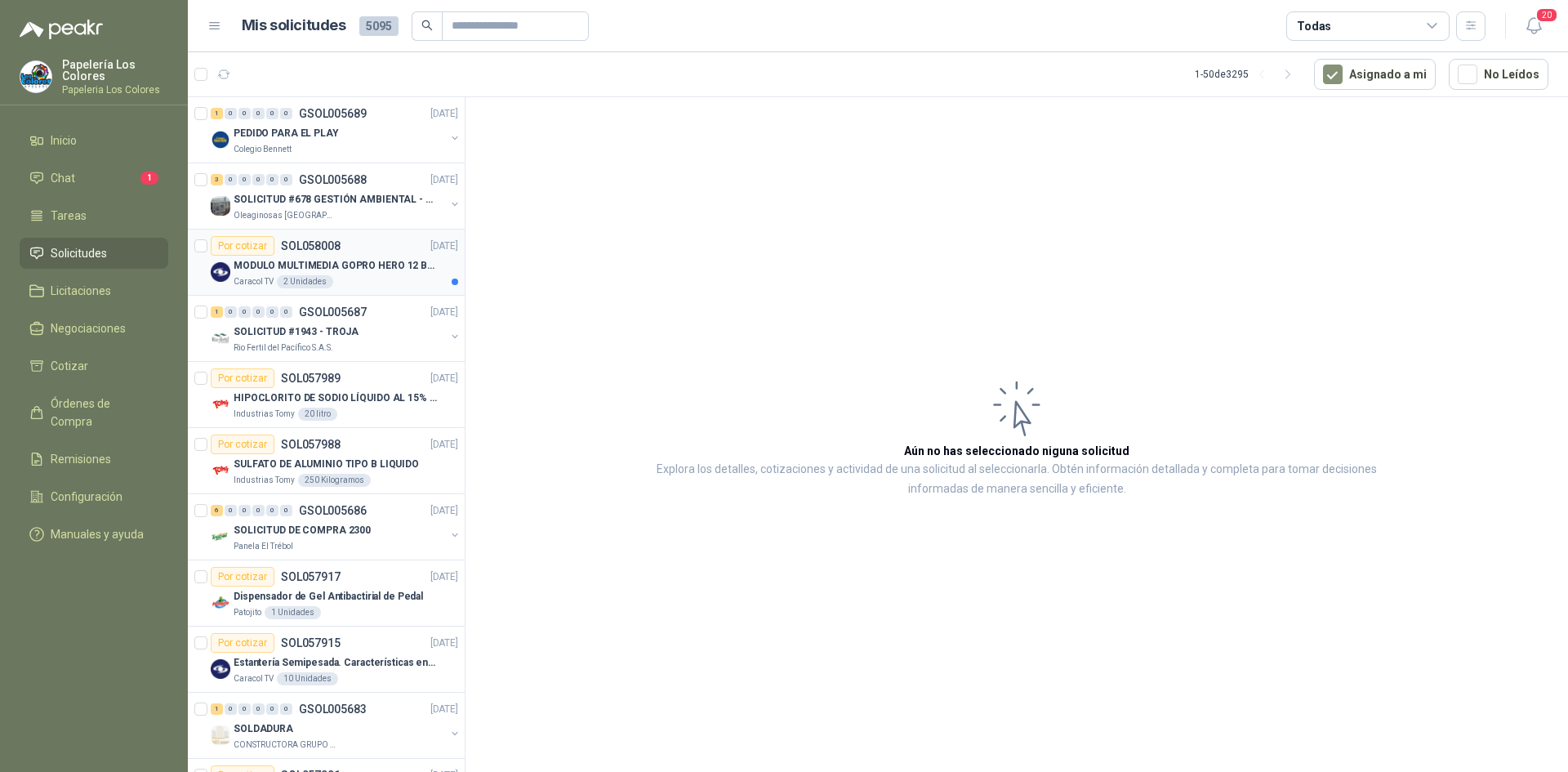
click at [376, 231] on article "Por cotizar SOL058008 [DATE] MODULO MULTIMEDIA GOPRO HERO 12 BLACK Caracol TV 2…" at bounding box center [325, 262] width 276 height 66
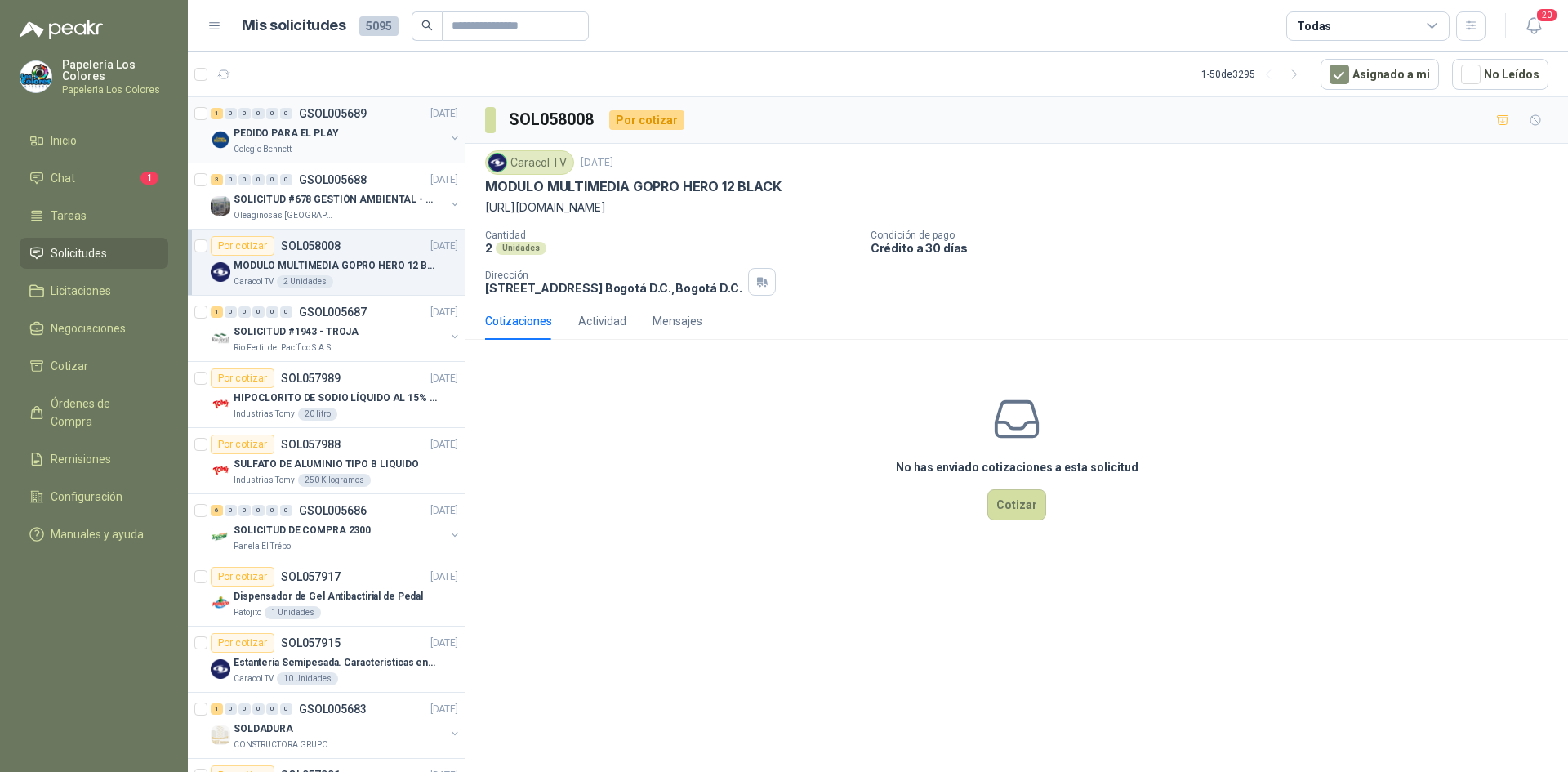
click at [366, 138] on div "PEDIDO PARA EL PLAY" at bounding box center [339, 133] width 211 height 19
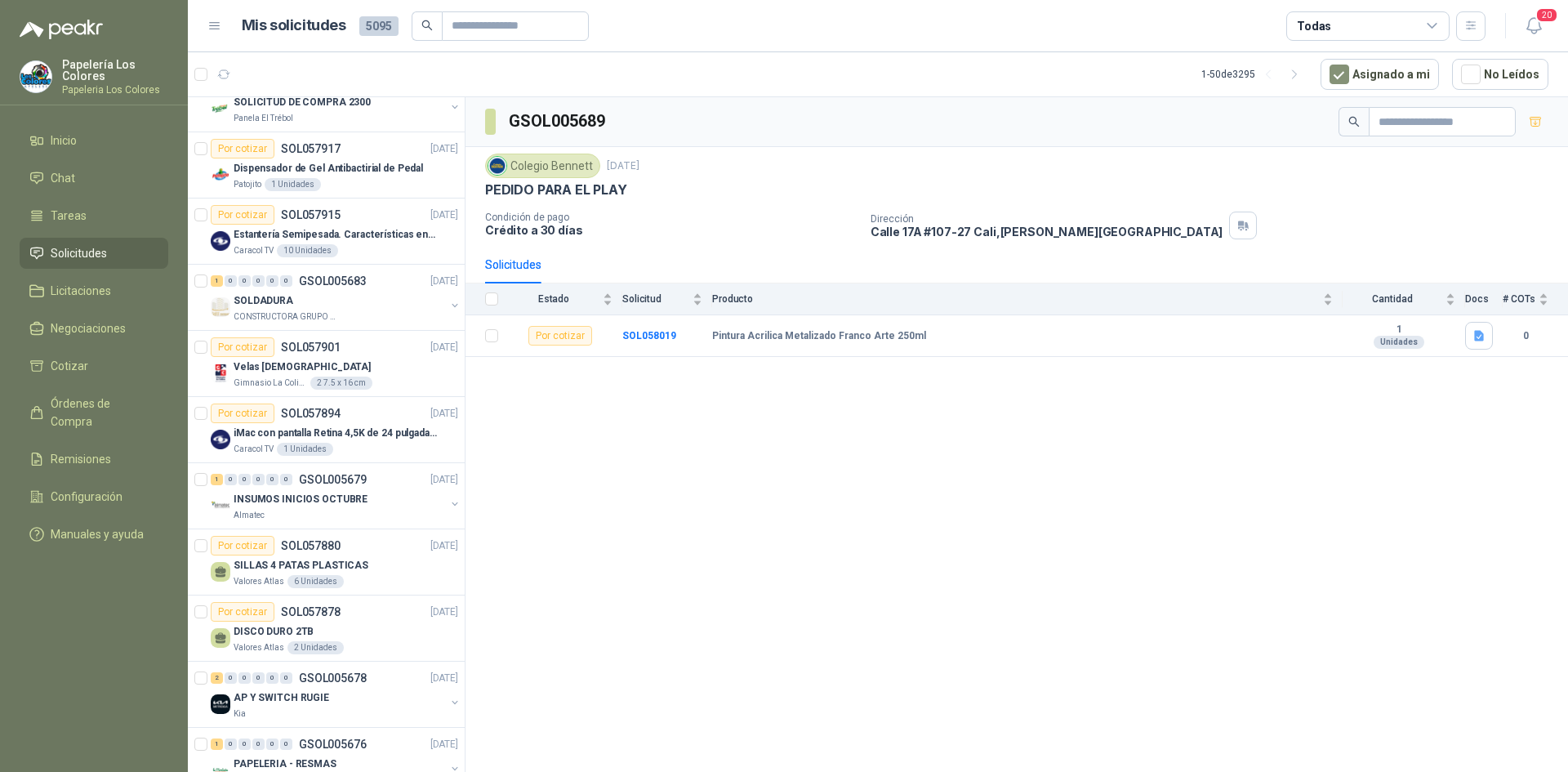
scroll to position [449, 0]
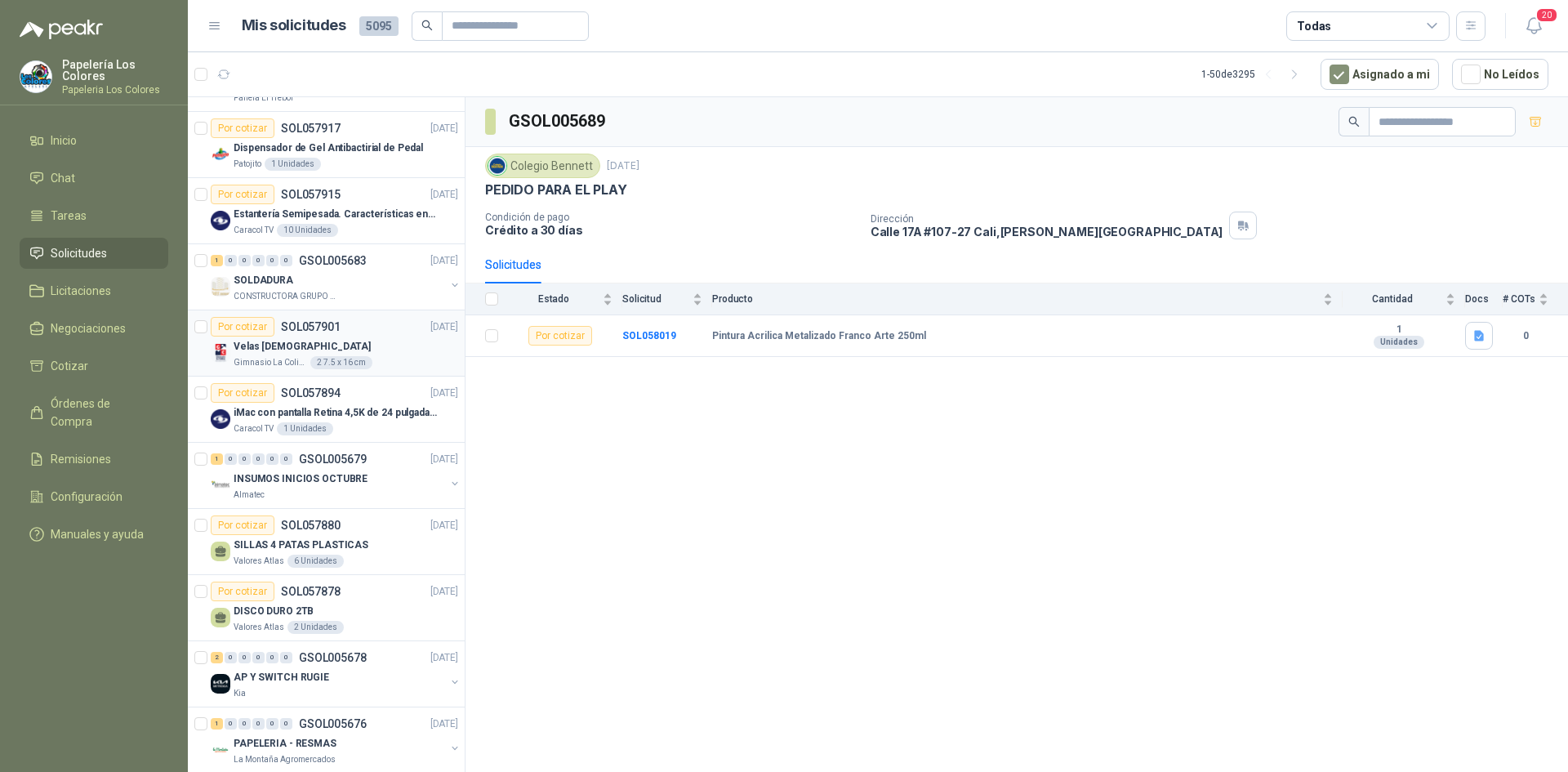
click at [371, 324] on div "Por cotizar SOL057901 [DATE]" at bounding box center [334, 326] width 248 height 19
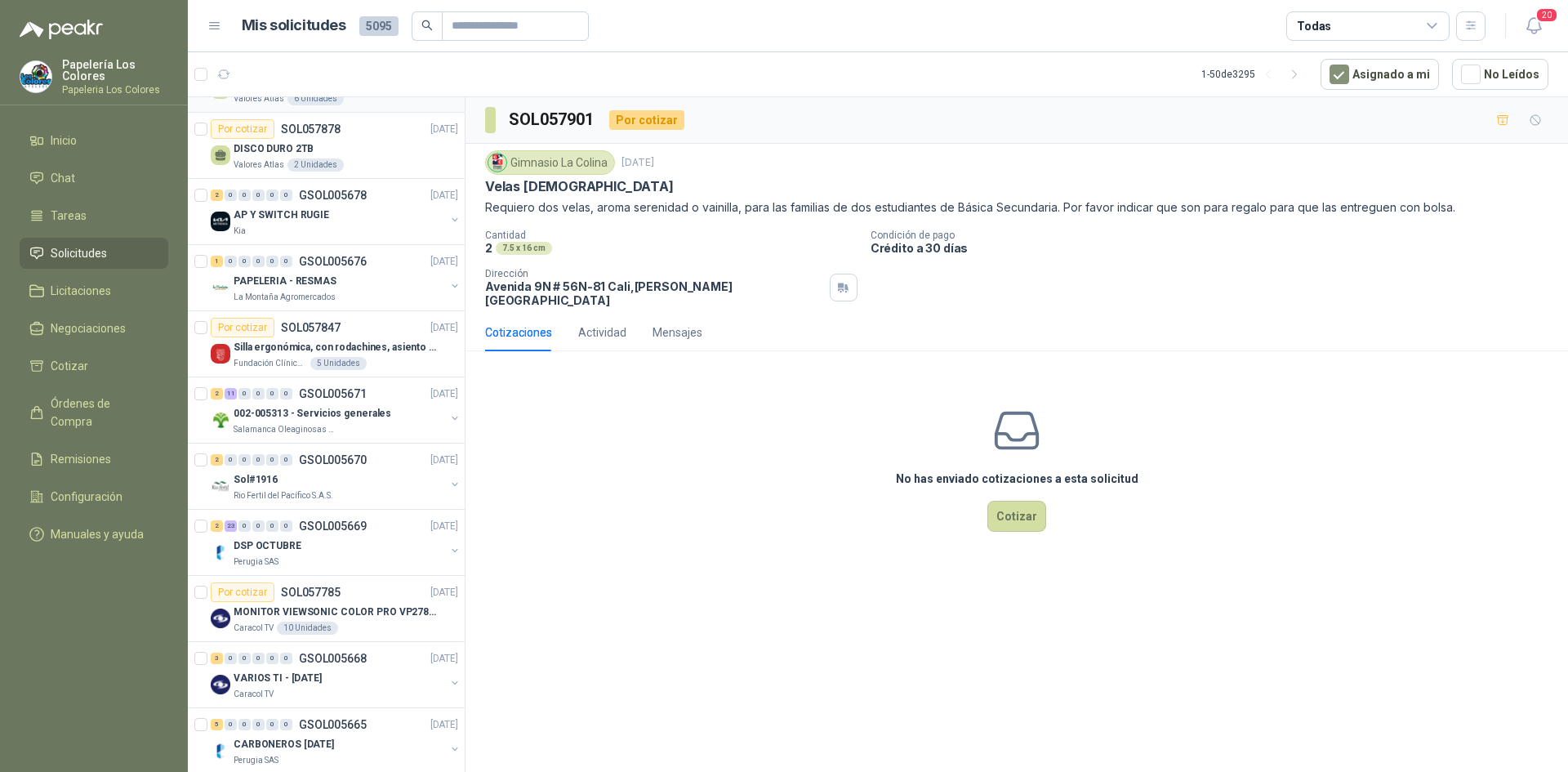
scroll to position [938, 0]
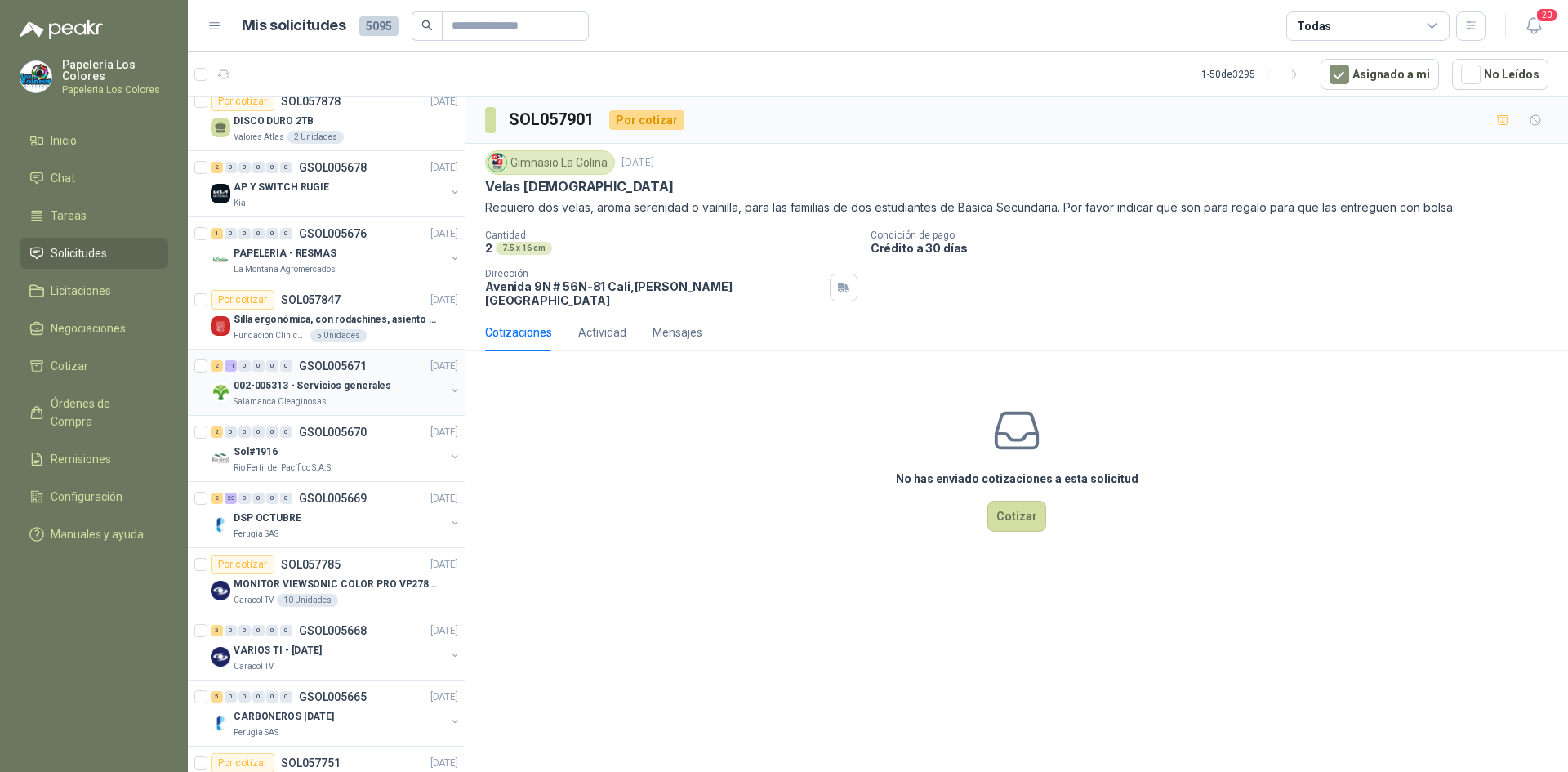
click at [405, 381] on div "002-005313 - Servicios generales" at bounding box center [339, 386] width 211 height 19
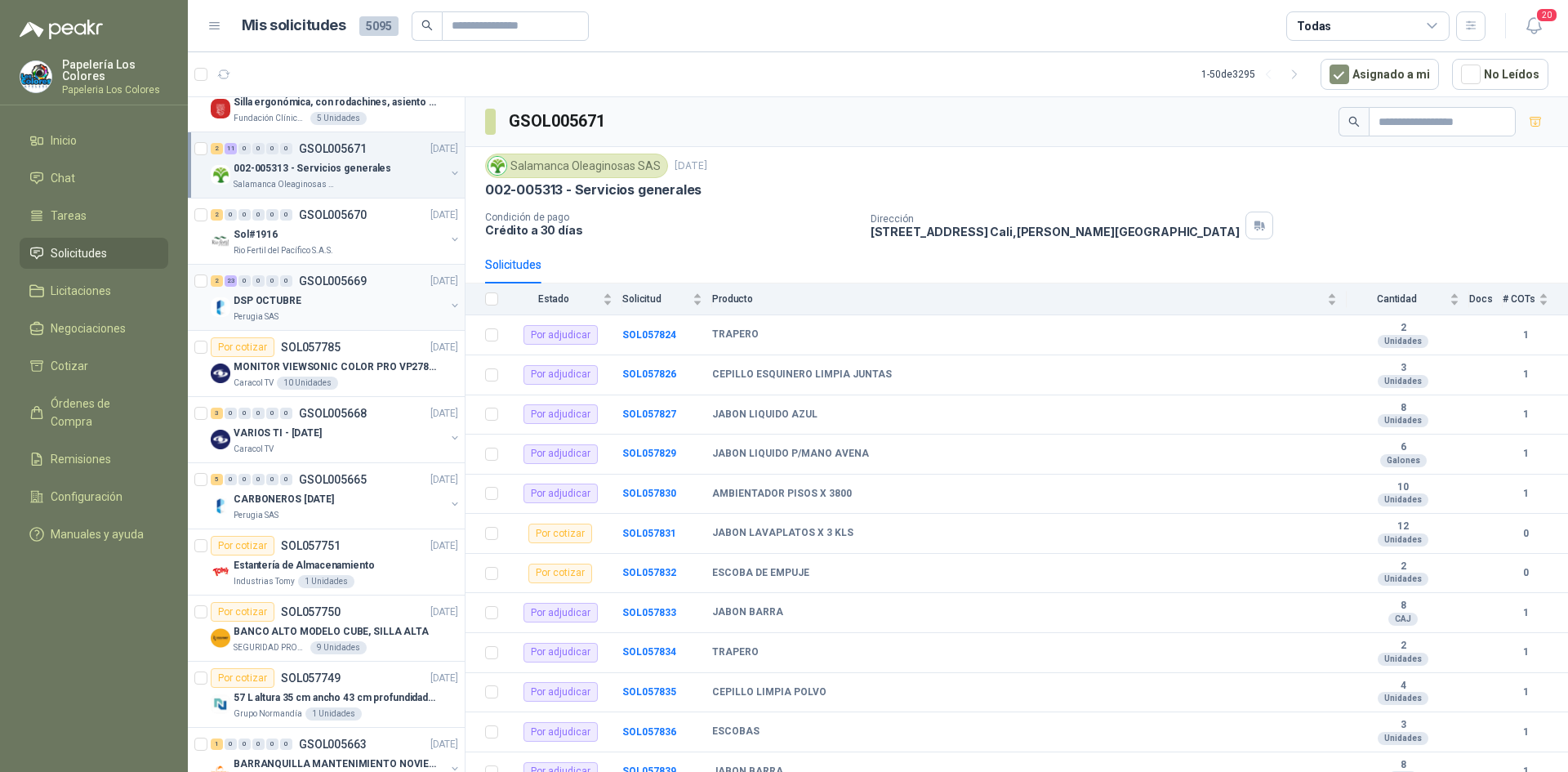
scroll to position [1183, 0]
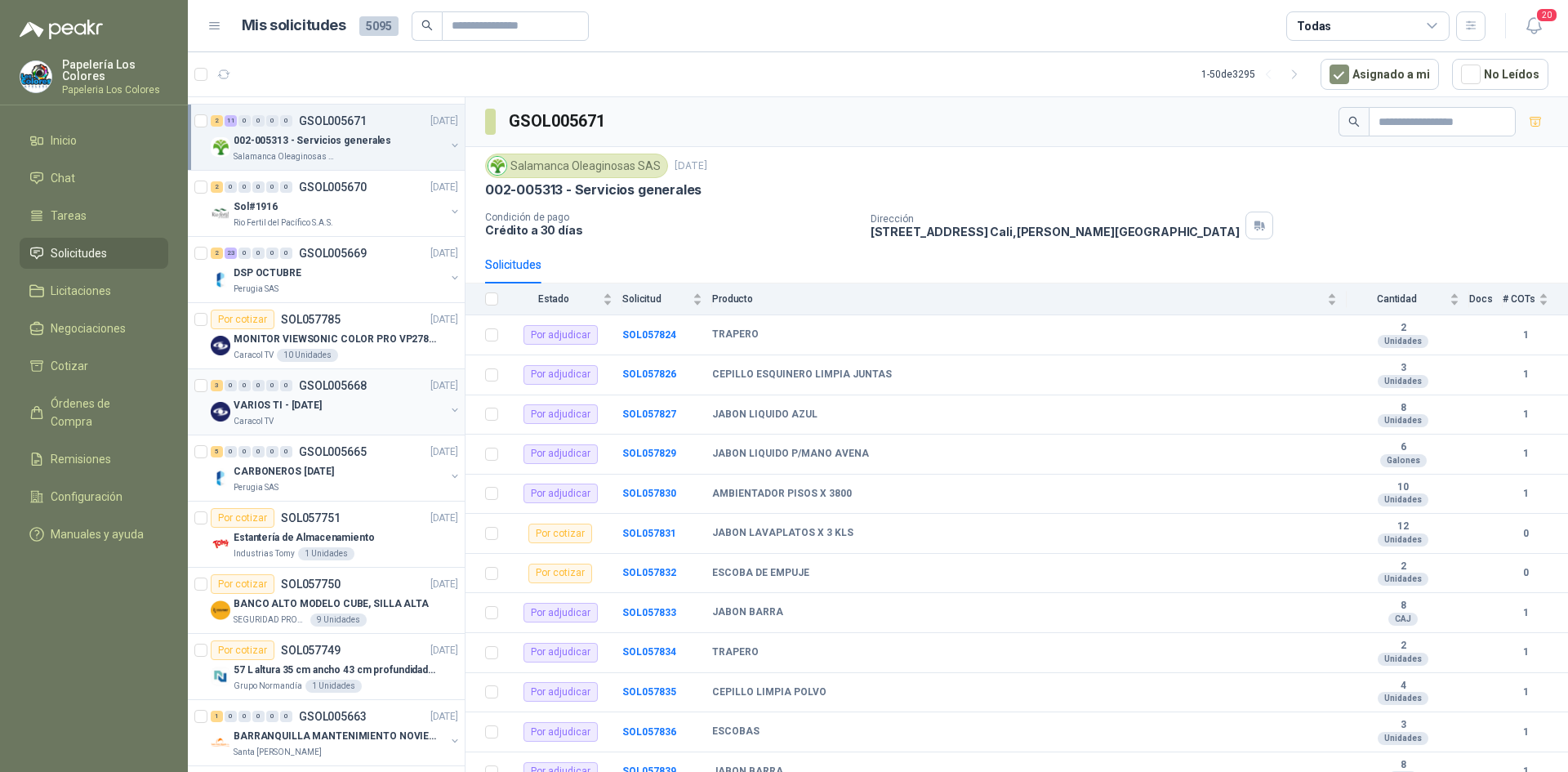
click at [381, 410] on div "VARIOS TI - [DATE]" at bounding box center [339, 405] width 211 height 19
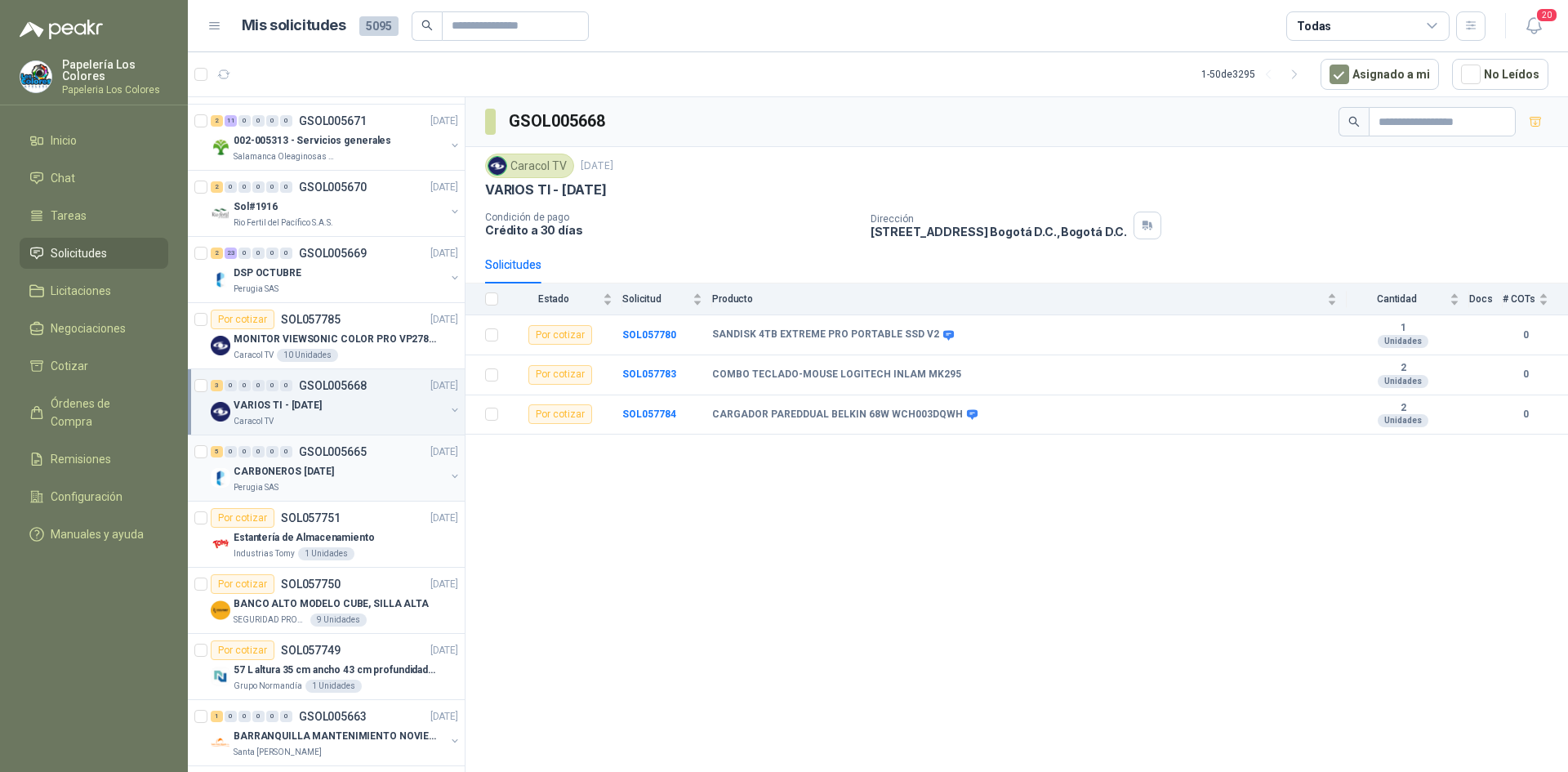
click at [375, 461] on div "5 0 0 0 0 0 GSOL005665 [DATE]" at bounding box center [336, 452] width 251 height 19
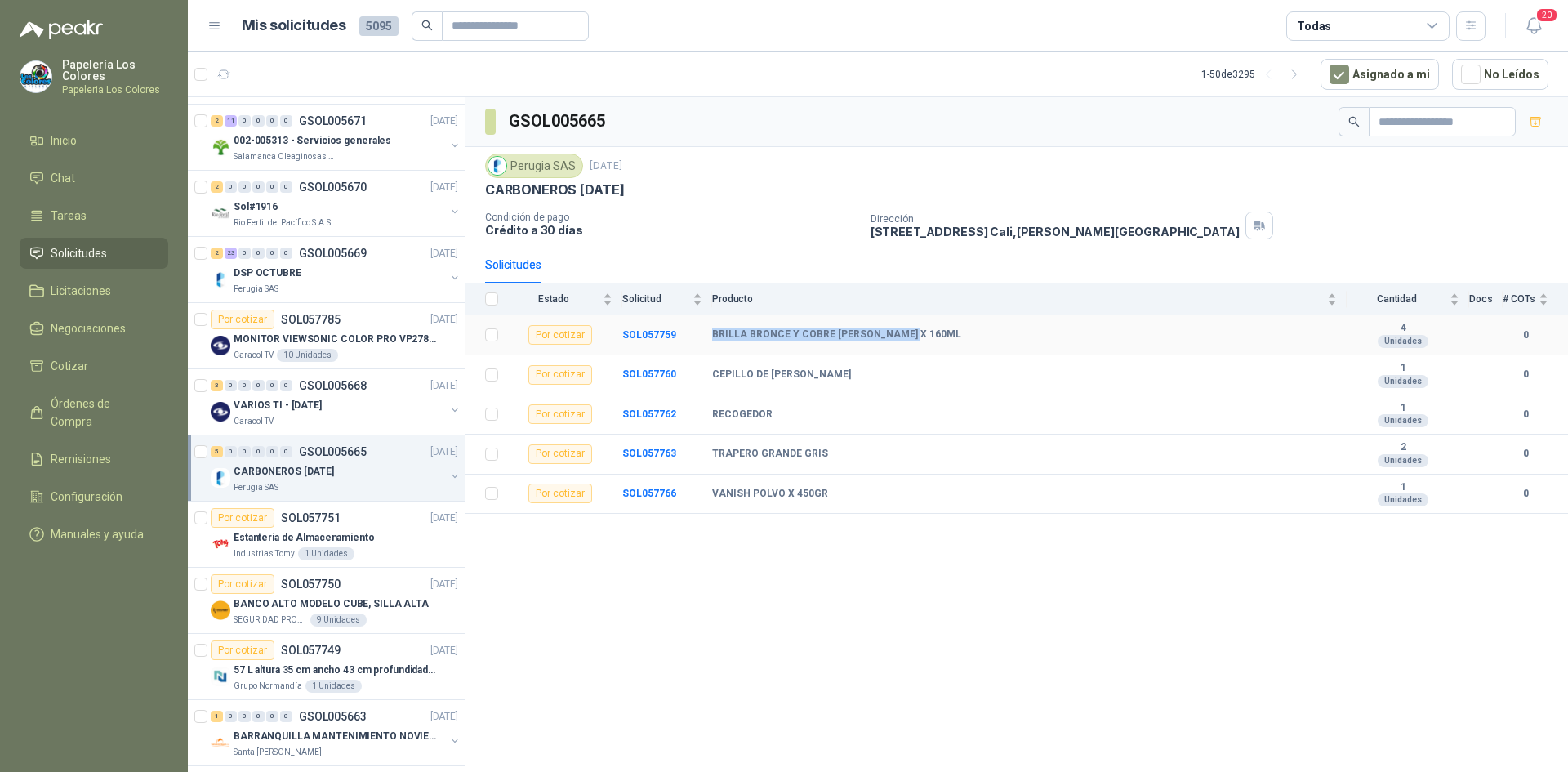
drag, startPoint x: 714, startPoint y: 332, endPoint x: 914, endPoint y: 350, distance: 200.8
click at [914, 350] on td "BRILLA BRONCE Y COBRE [PERSON_NAME] X 160ML" at bounding box center [1029, 336] width 634 height 40
copy b "BRILLA BRONCE Y COBRE [PERSON_NAME] X 160ML"
